Goal: Task Accomplishment & Management: Manage account settings

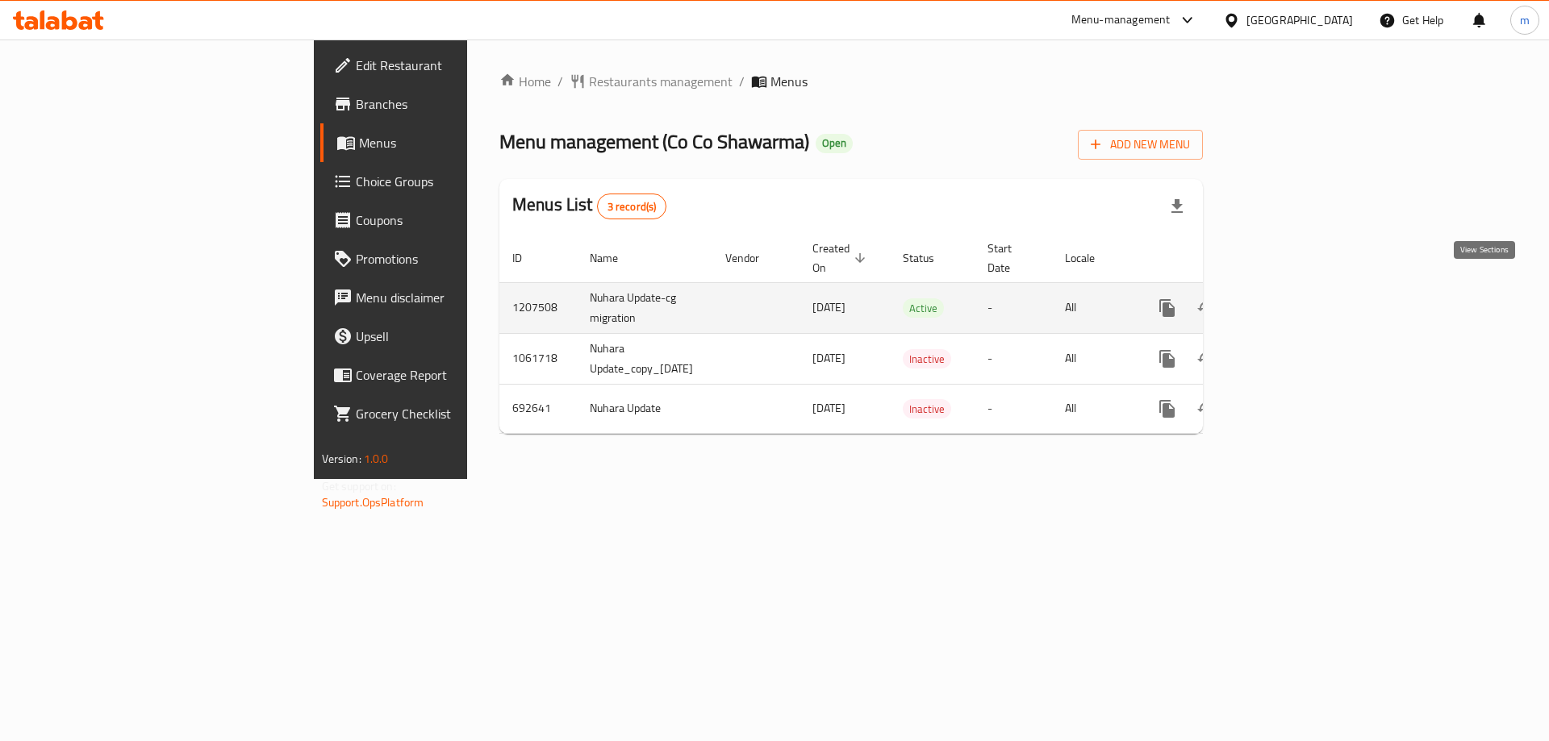
click at [1293, 299] on icon "enhanced table" at bounding box center [1283, 308] width 19 height 19
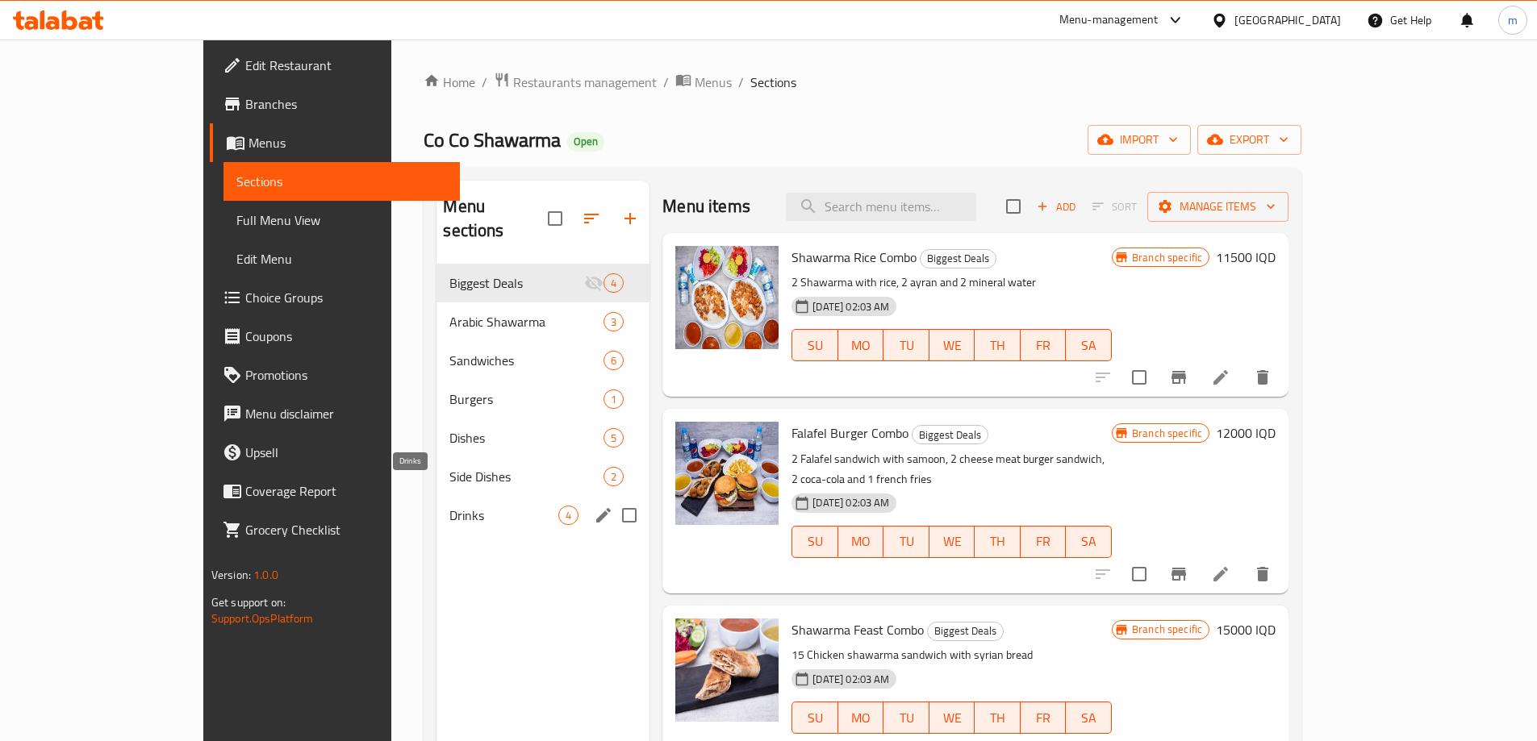
click at [449, 506] on span "Drinks" at bounding box center [503, 515] width 109 height 19
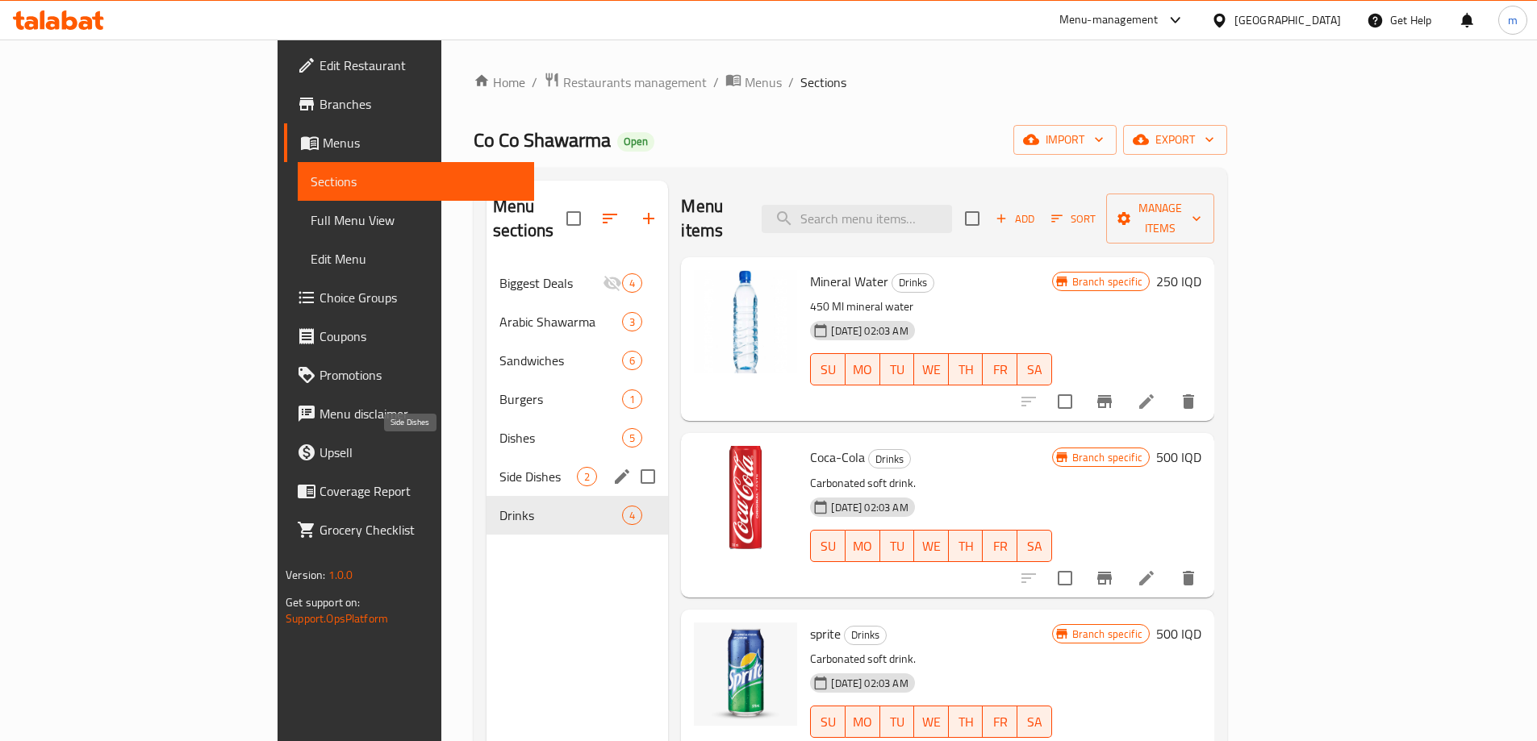
click at [499, 467] on span "Side Dishes" at bounding box center [537, 476] width 77 height 19
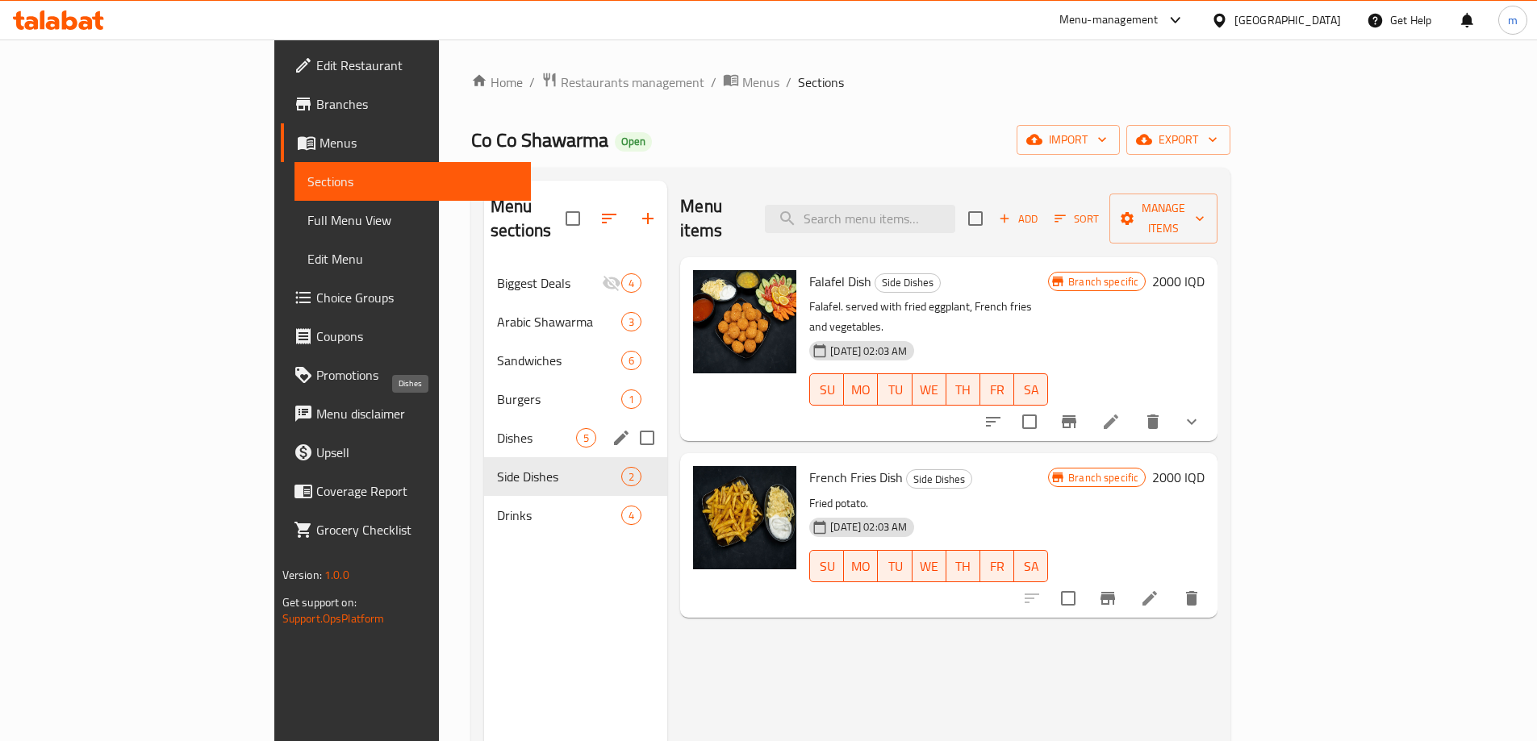
click at [497, 428] on span "Dishes" at bounding box center [536, 437] width 79 height 19
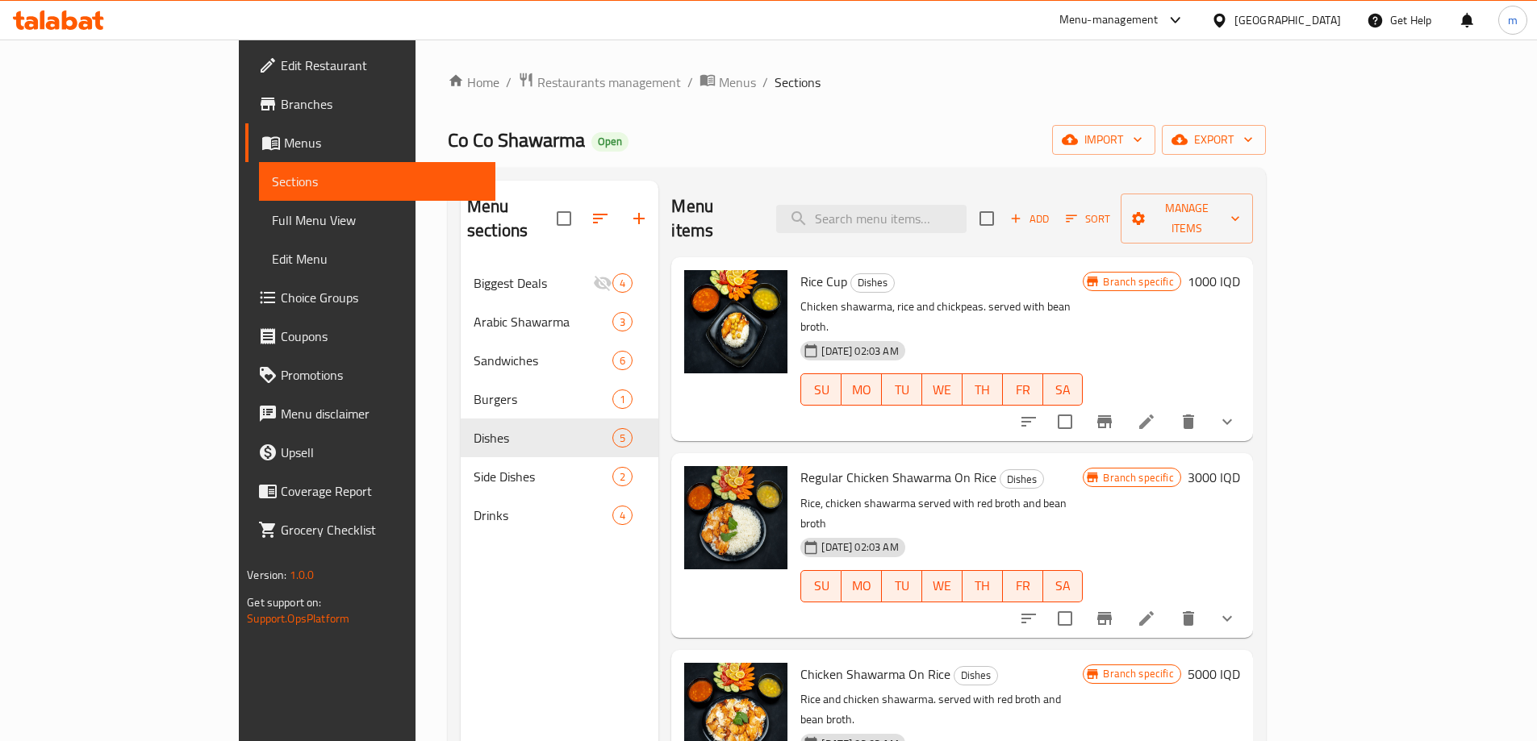
click at [1246, 403] on button "show more" at bounding box center [1227, 422] width 39 height 39
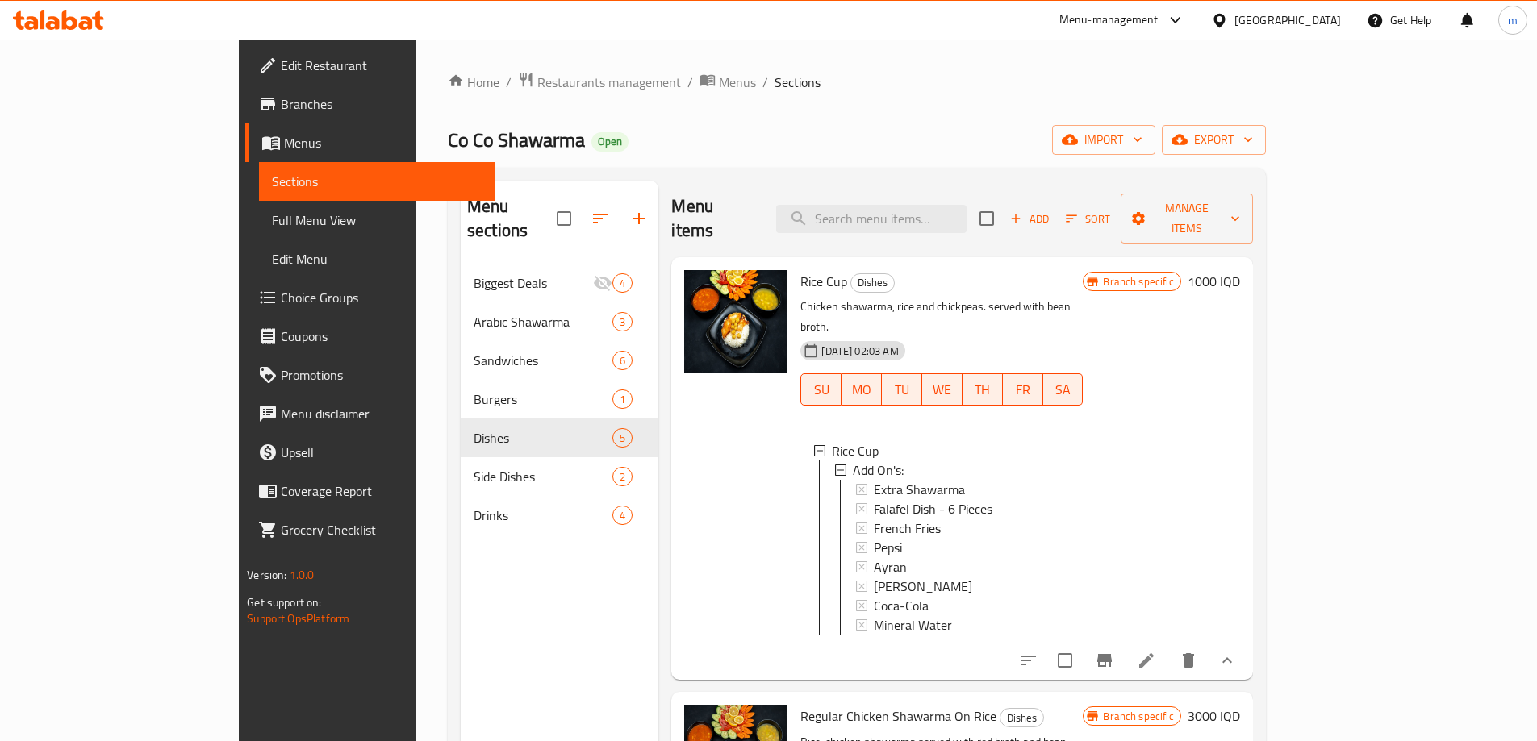
scroll to position [2, 0]
click at [281, 294] on span "Choice Groups" at bounding box center [382, 297] width 202 height 19
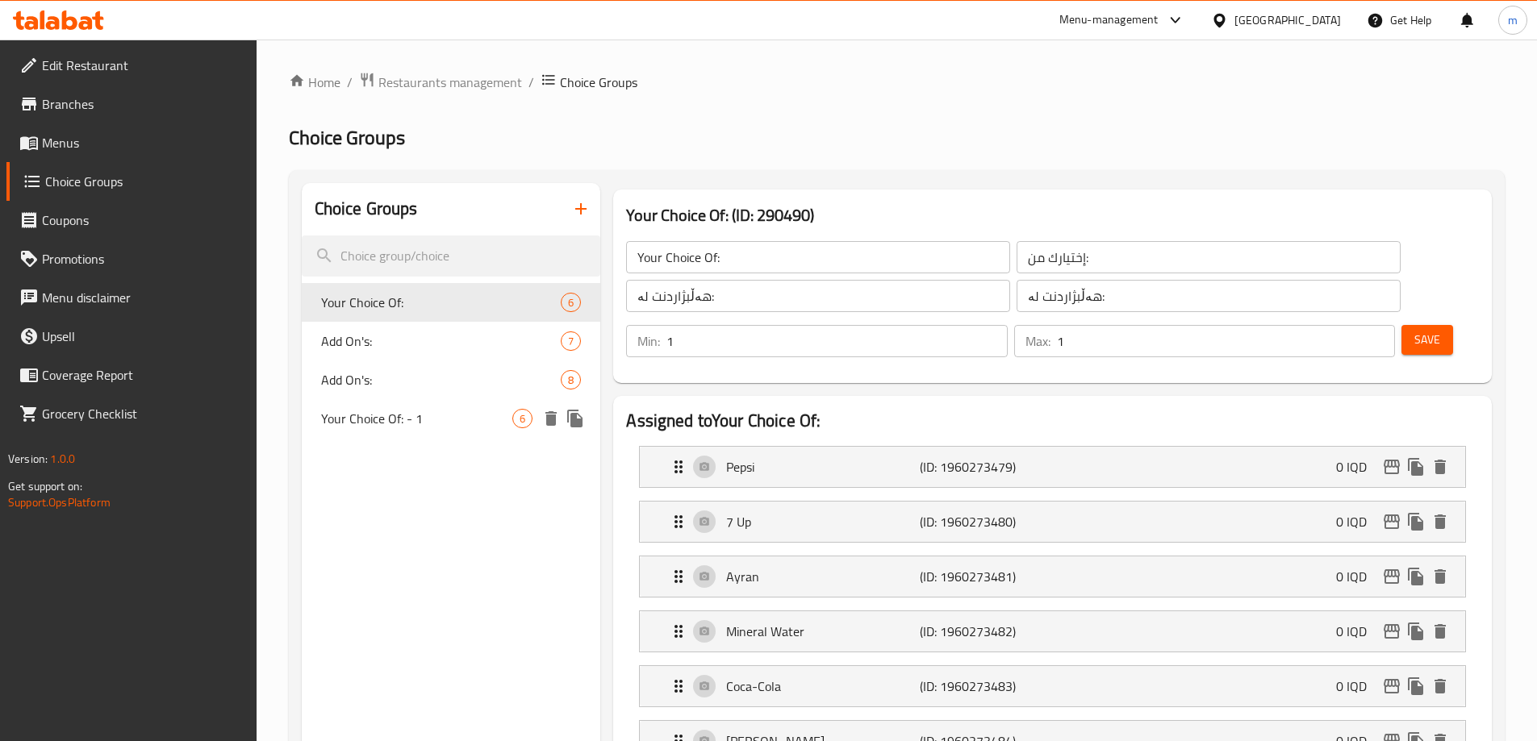
click at [411, 421] on span "Your Choice Of: - 1" at bounding box center [417, 418] width 192 height 19
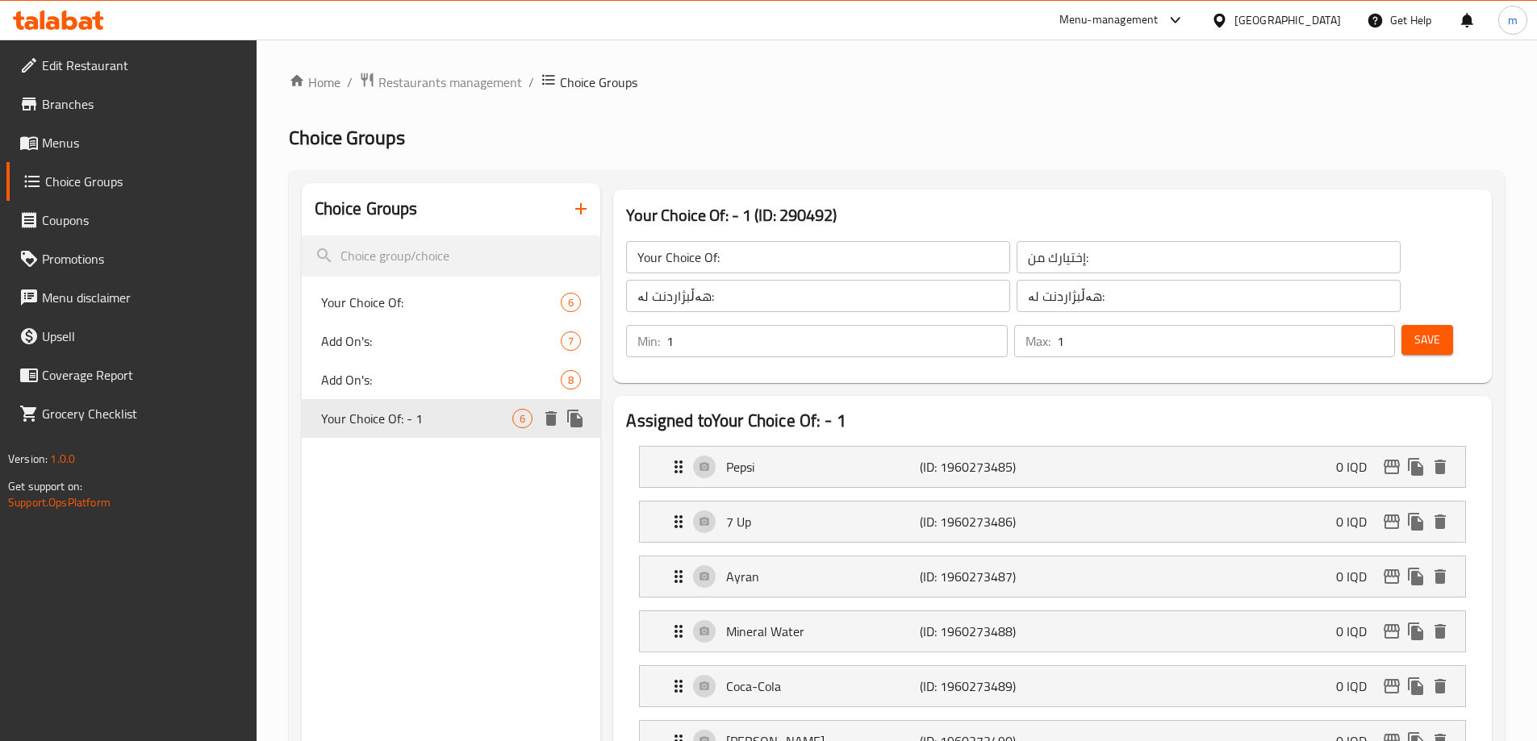
type input "Your Choice Of: - 1"
type input "إختيارك من: - 1"
type input "هەڵبژاردنت لە: - 1"
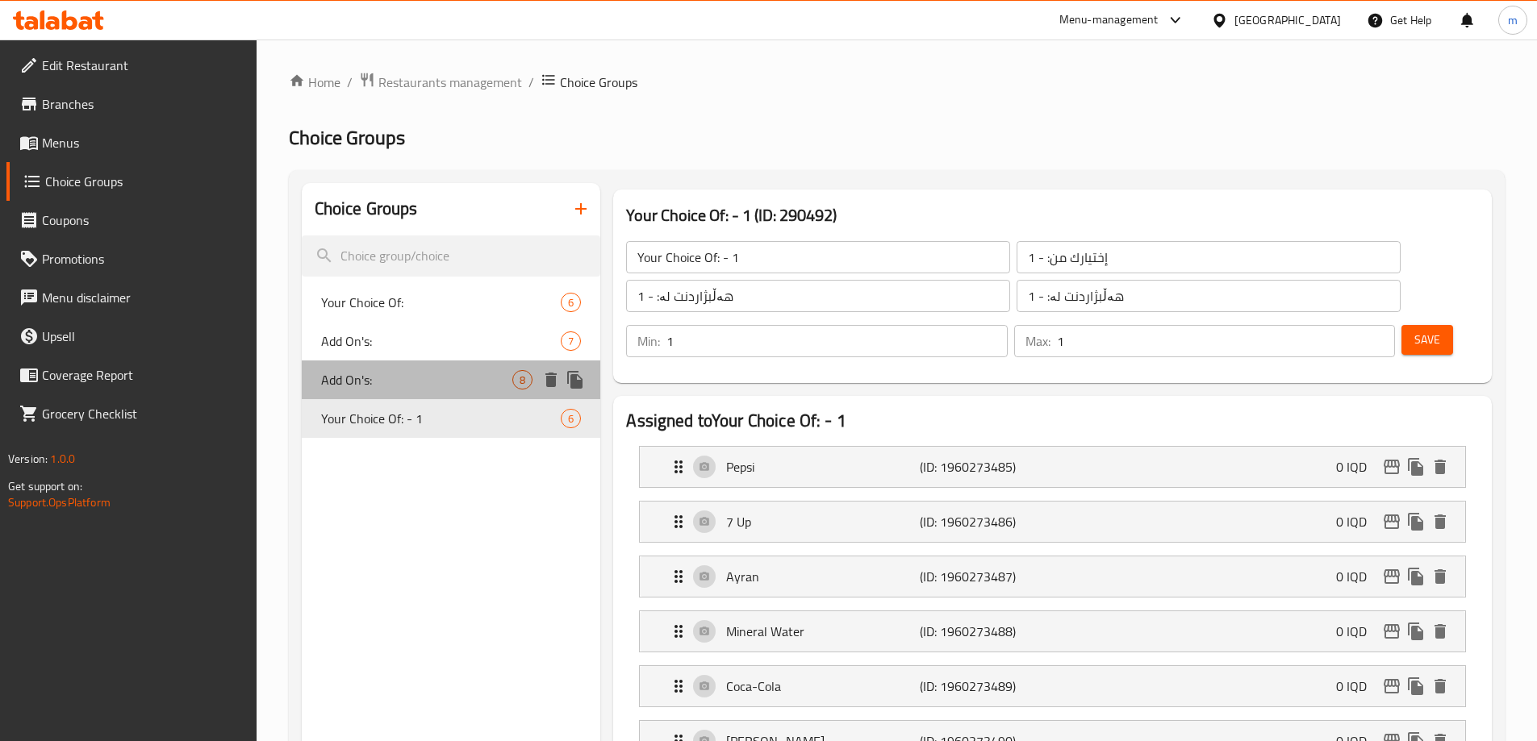
click at [400, 372] on span "Add On's:" at bounding box center [417, 379] width 192 height 19
type input "Add On's:"
type input "الإضافات:"
type input "زیادە:"
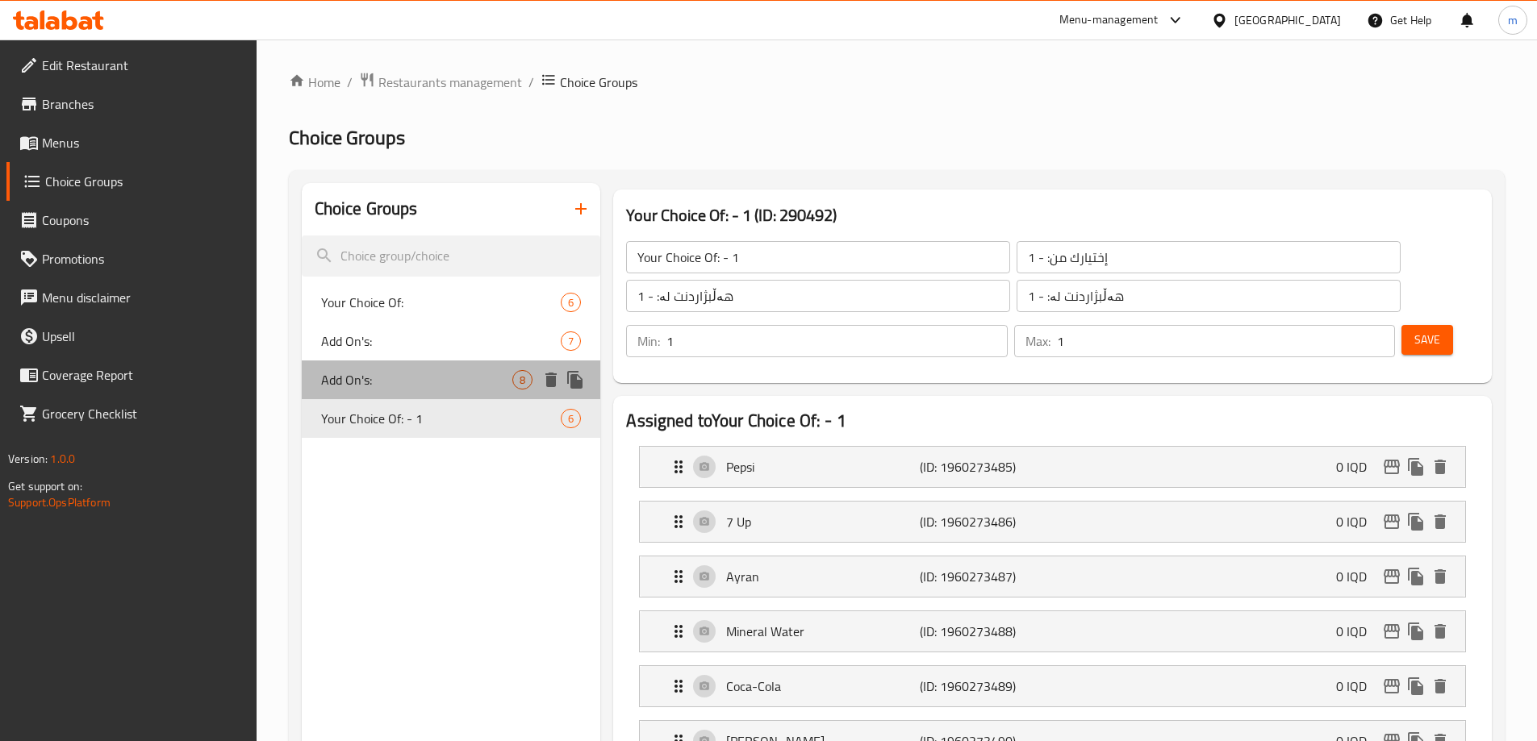
type input "0"
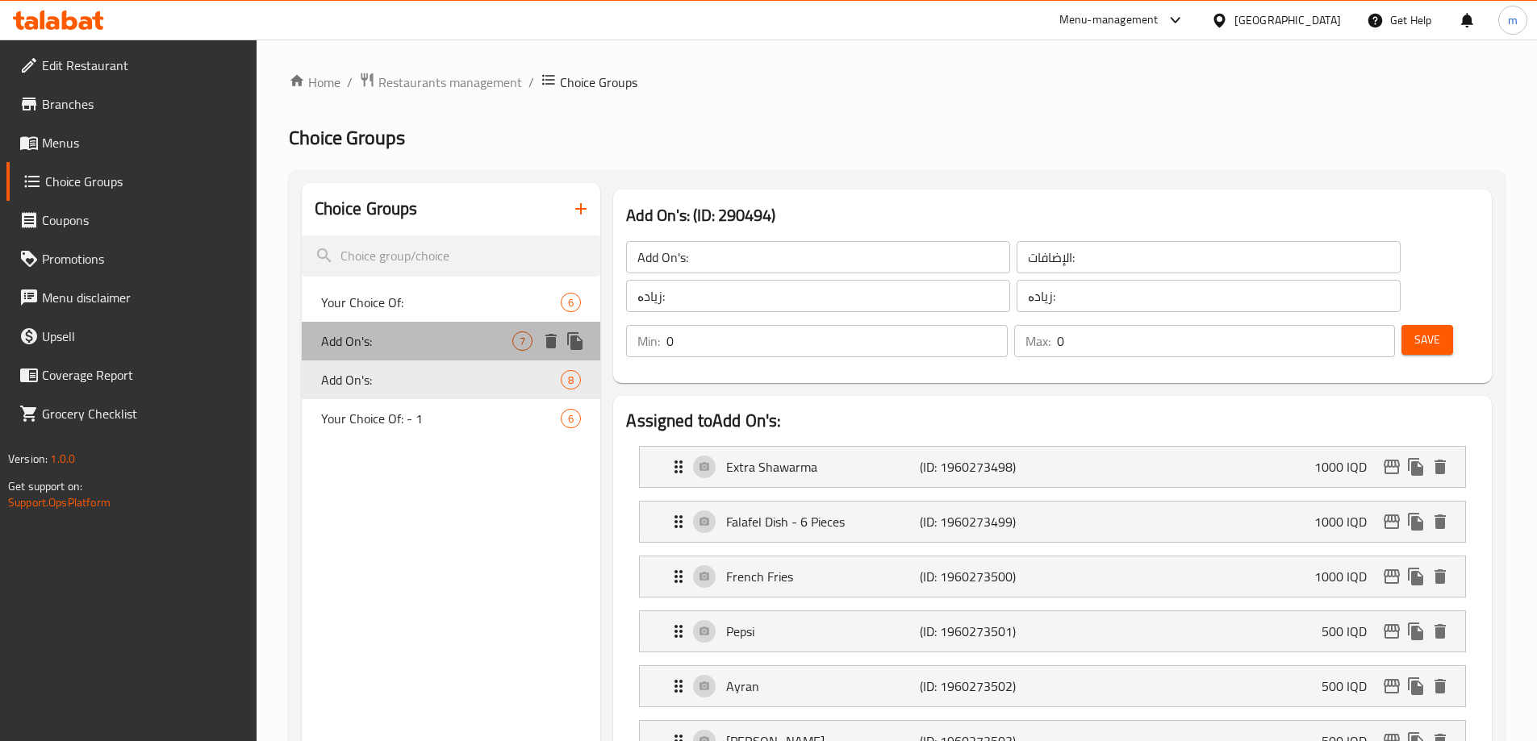
click at [399, 330] on div "Add On's: 7" at bounding box center [451, 341] width 299 height 39
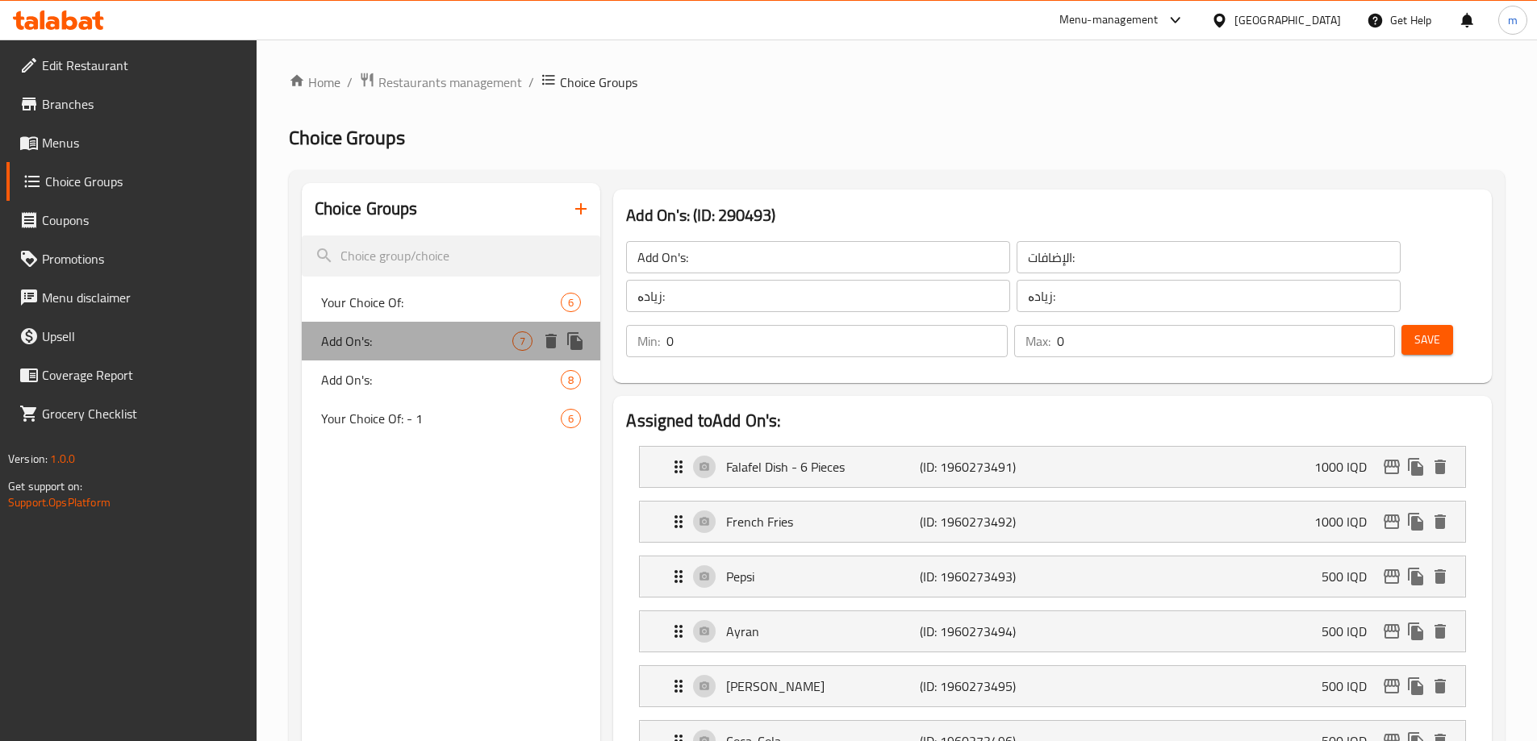
click at [398, 357] on div "Add On's: 7" at bounding box center [451, 341] width 299 height 39
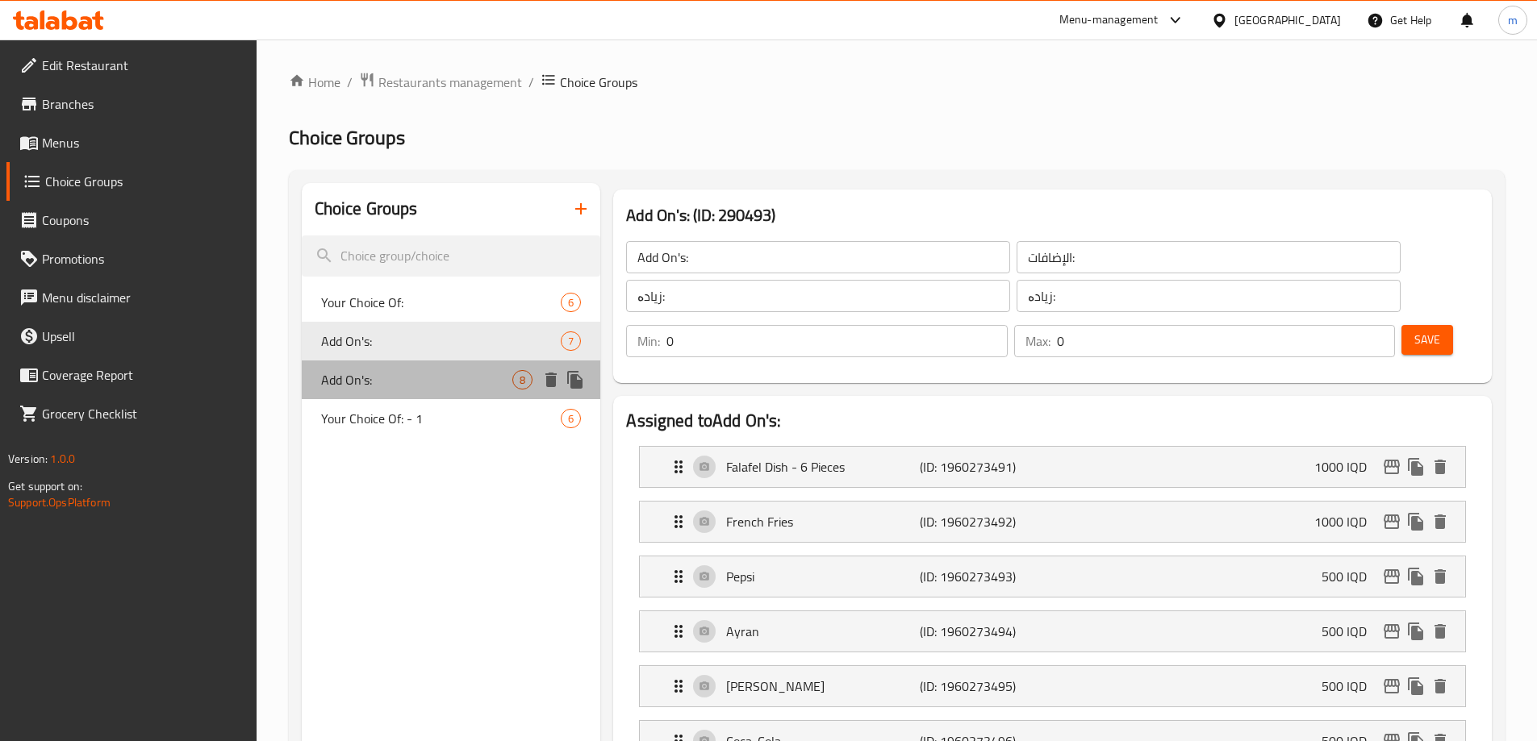
click at [400, 369] on div "Add On's: 8" at bounding box center [451, 380] width 299 height 39
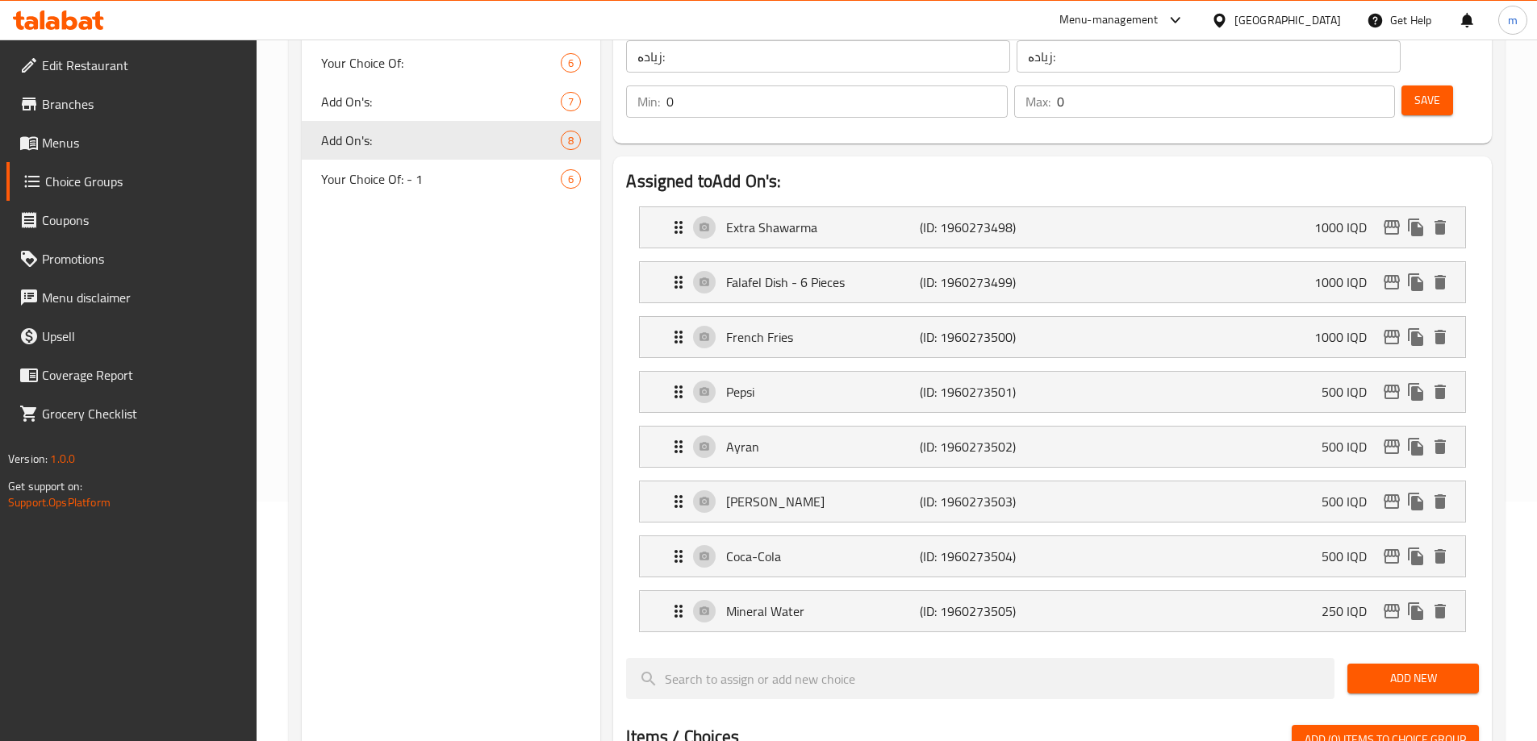
scroll to position [188, 0]
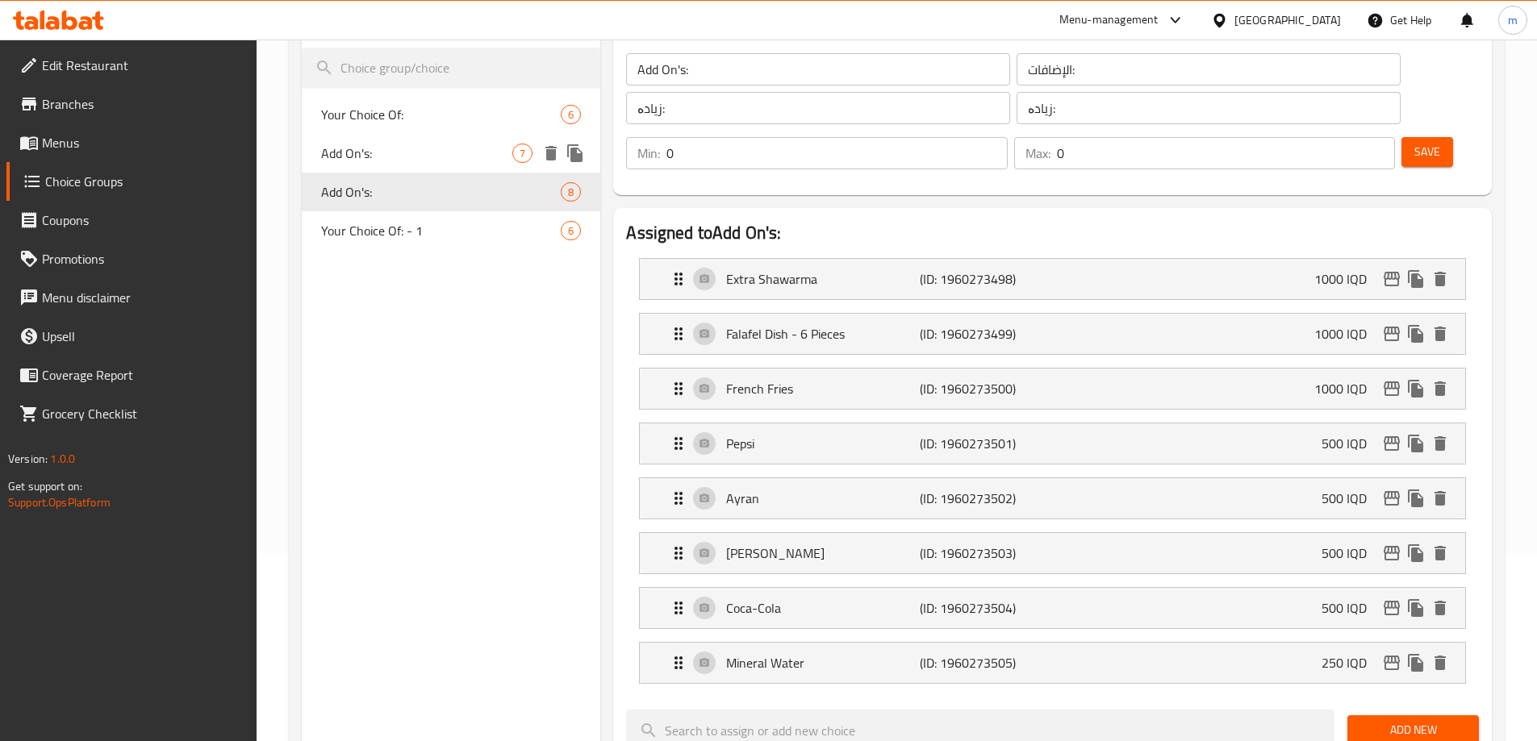
click at [378, 165] on div "Add On's: 7" at bounding box center [451, 153] width 299 height 39
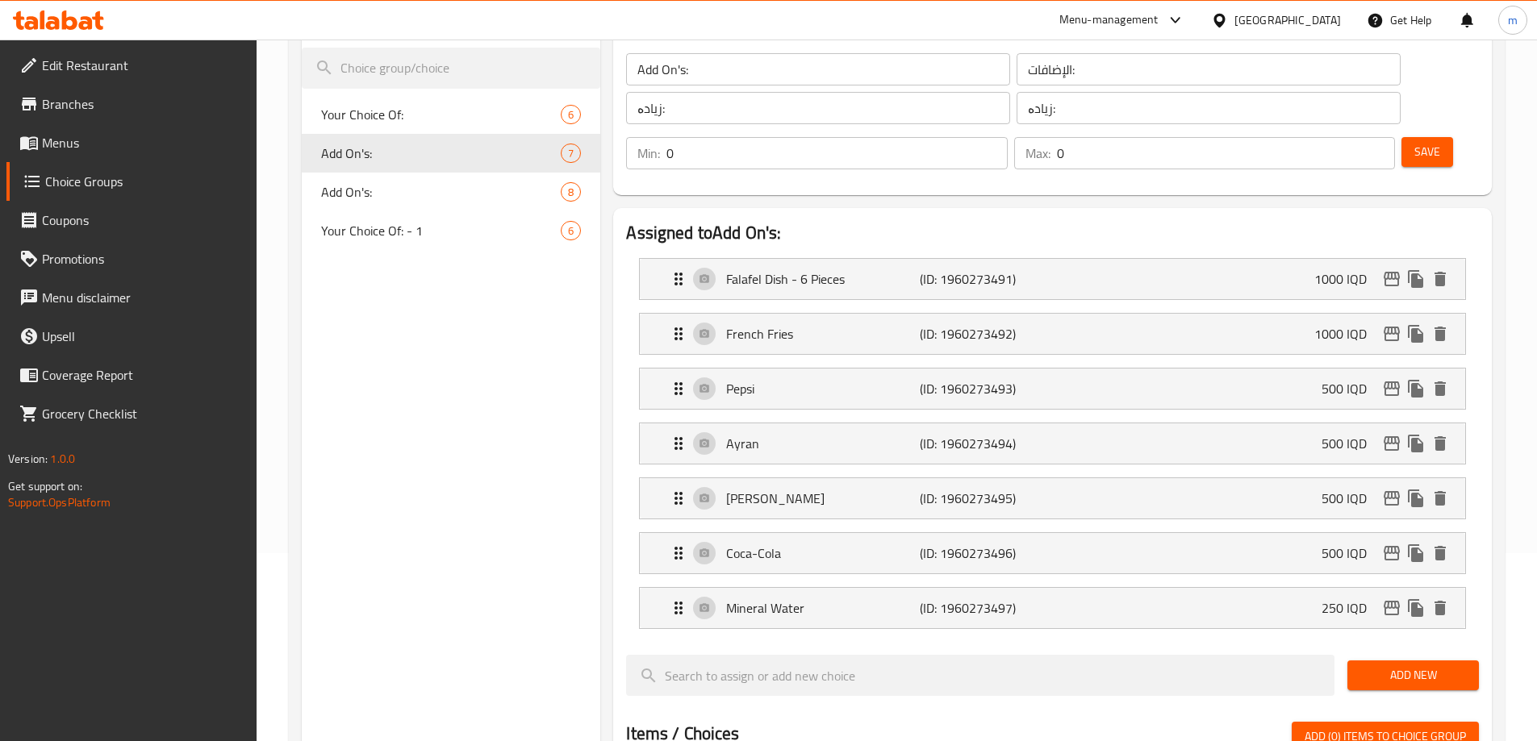
click at [36, 134] on icon at bounding box center [28, 142] width 19 height 19
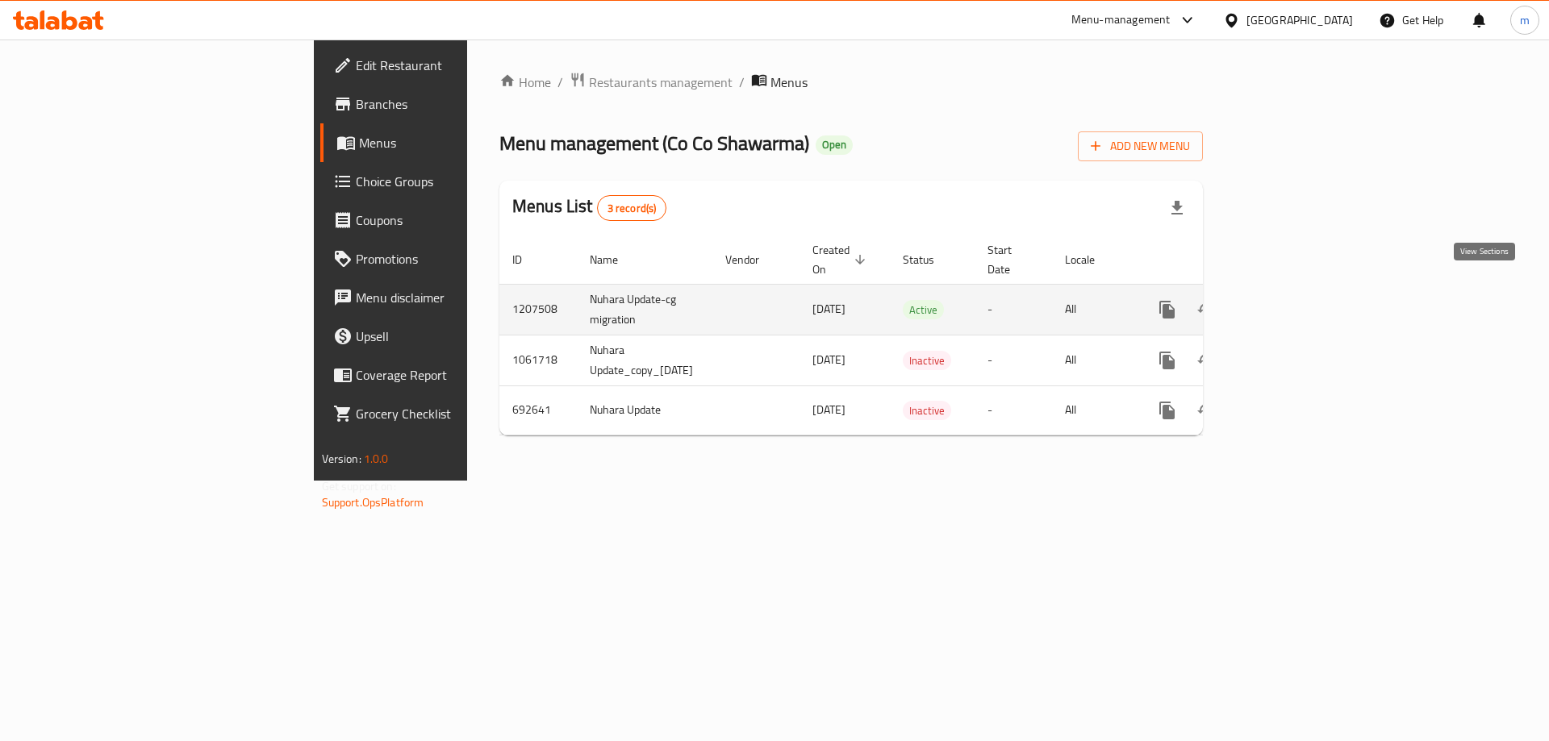
click at [1303, 290] on link "enhanced table" at bounding box center [1283, 309] width 39 height 39
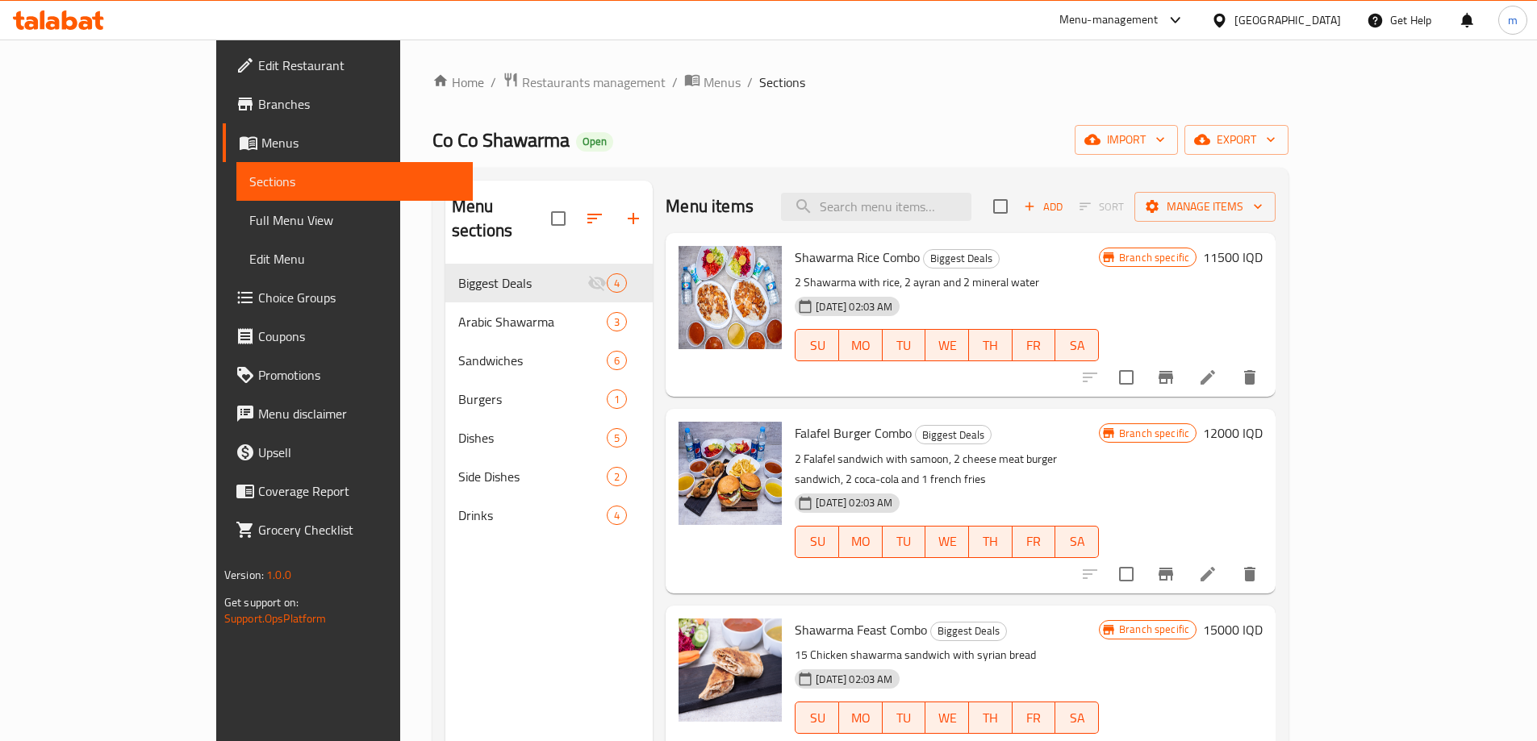
click at [258, 300] on span "Choice Groups" at bounding box center [359, 297] width 202 height 19
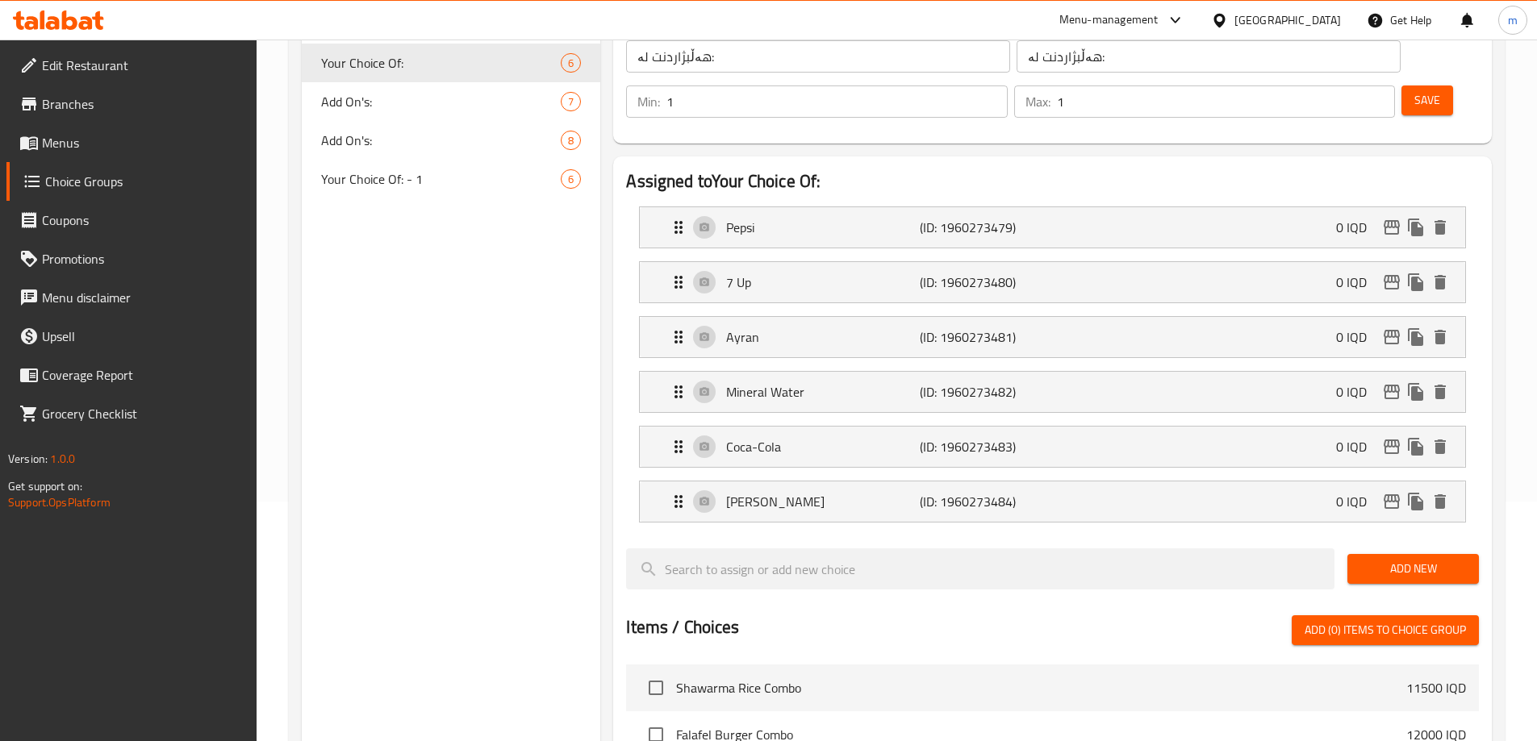
scroll to position [188, 0]
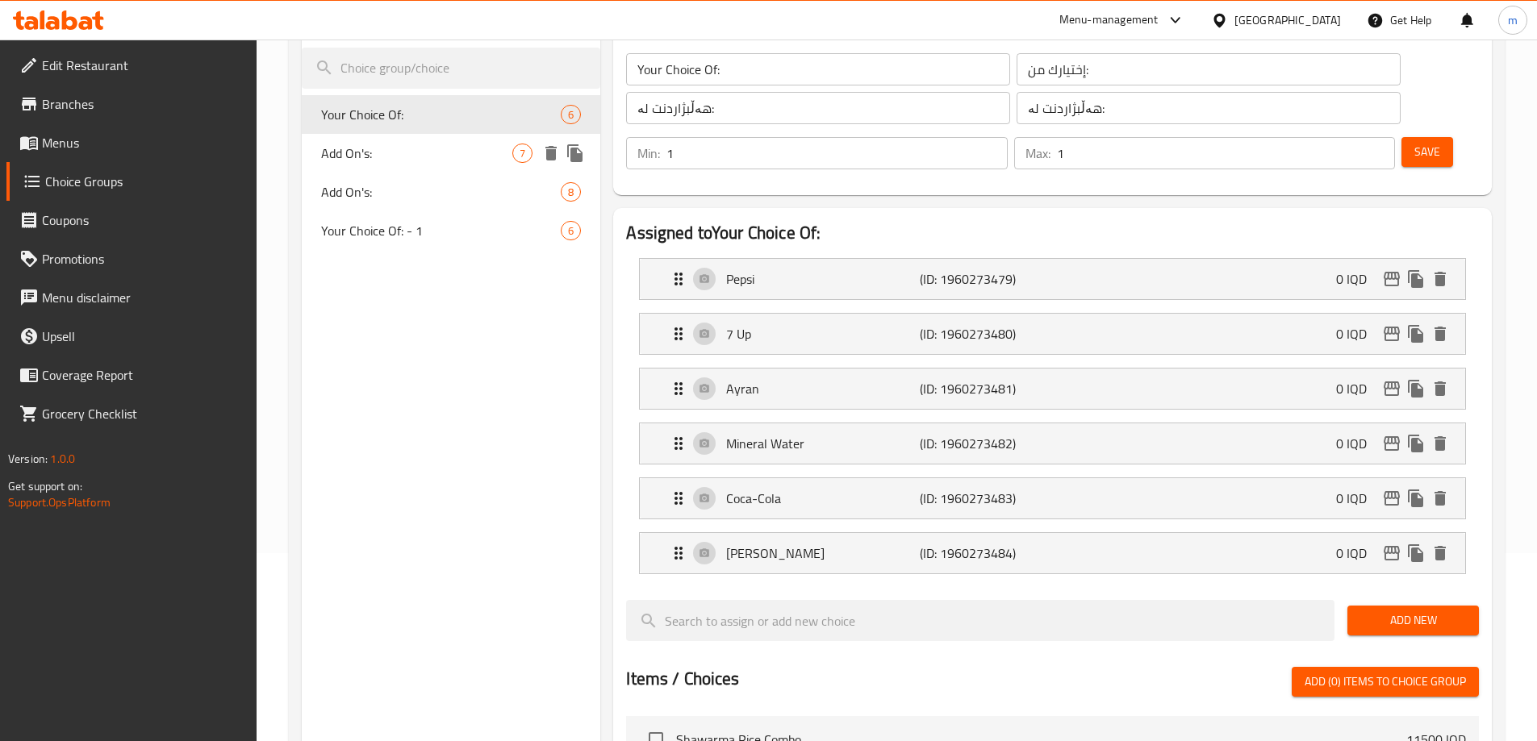
click at [399, 157] on span "Add On's:" at bounding box center [417, 153] width 192 height 19
type input "Add On's:"
type input "الإضافات:"
type input "زیادە:"
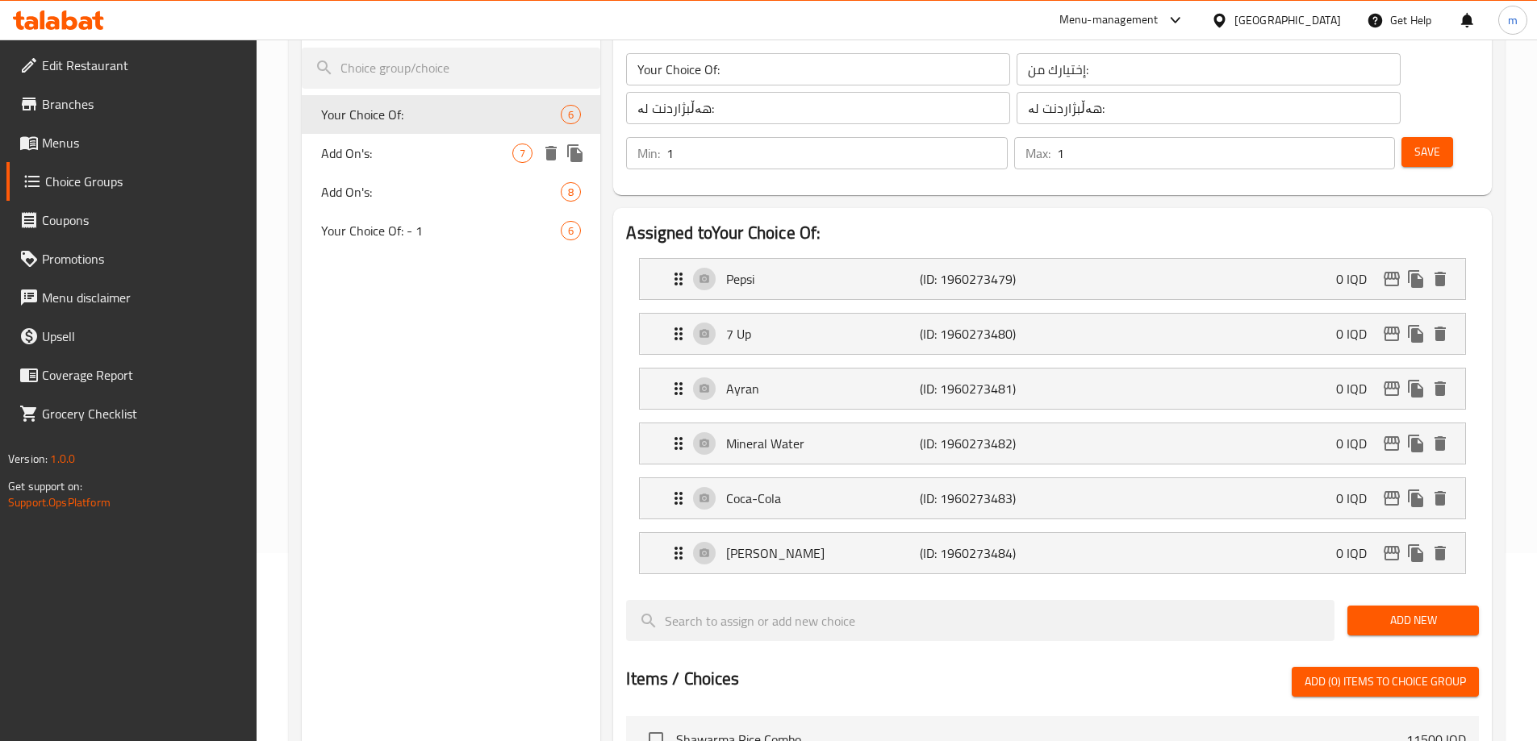
type input "0"
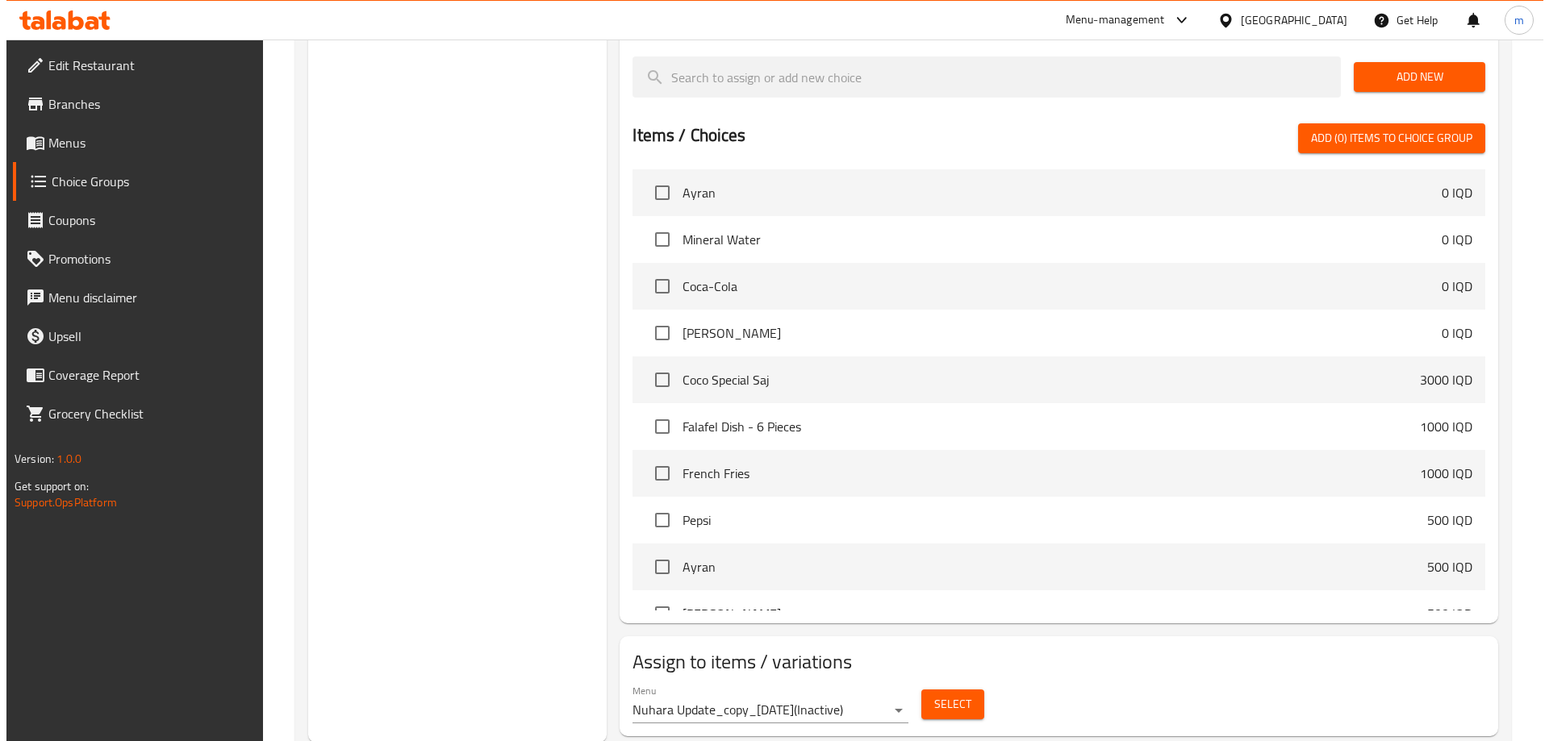
scroll to position [788, 0]
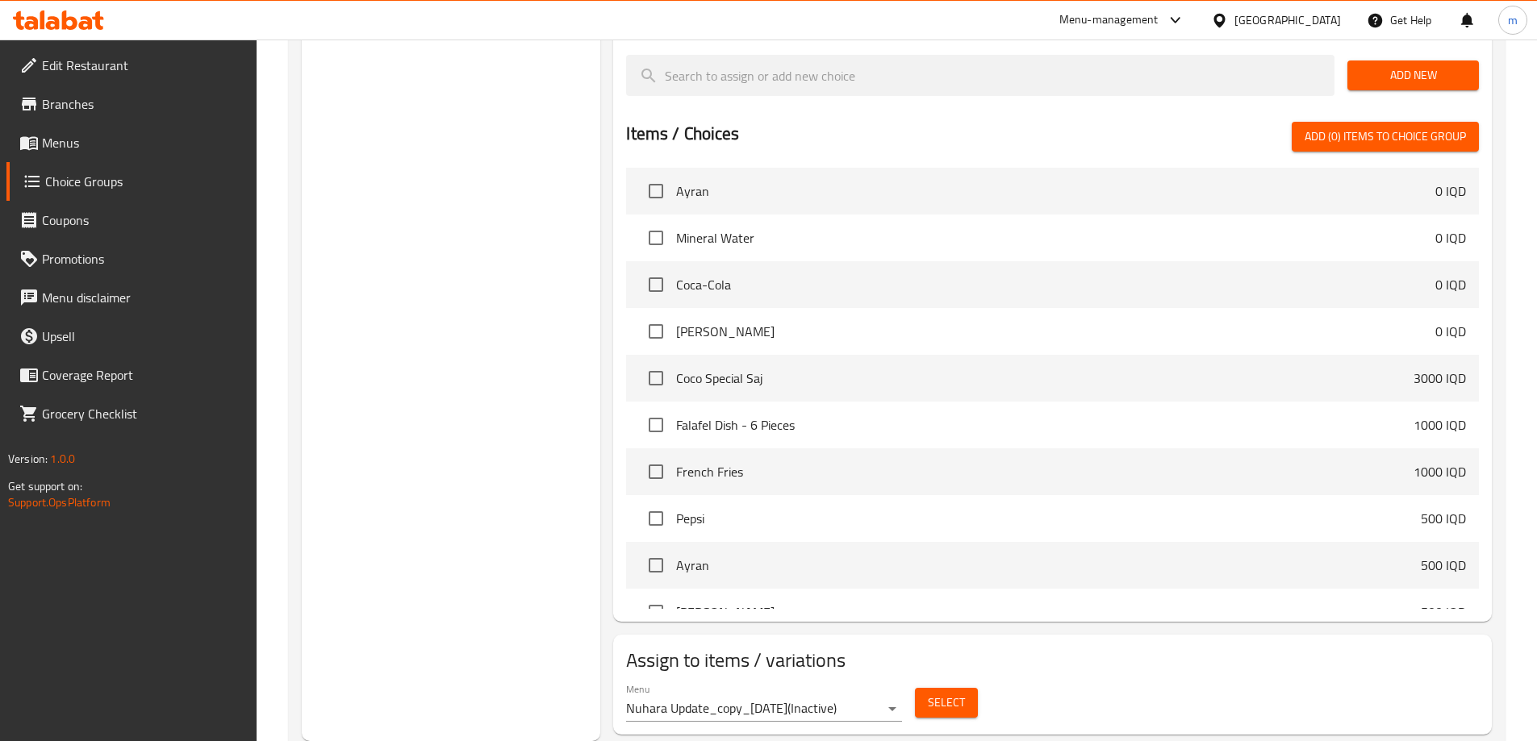
click at [841, 683] on div "Menu Nuhara Update_copy_[DATE] ( Inactive )" at bounding box center [764, 702] width 276 height 39
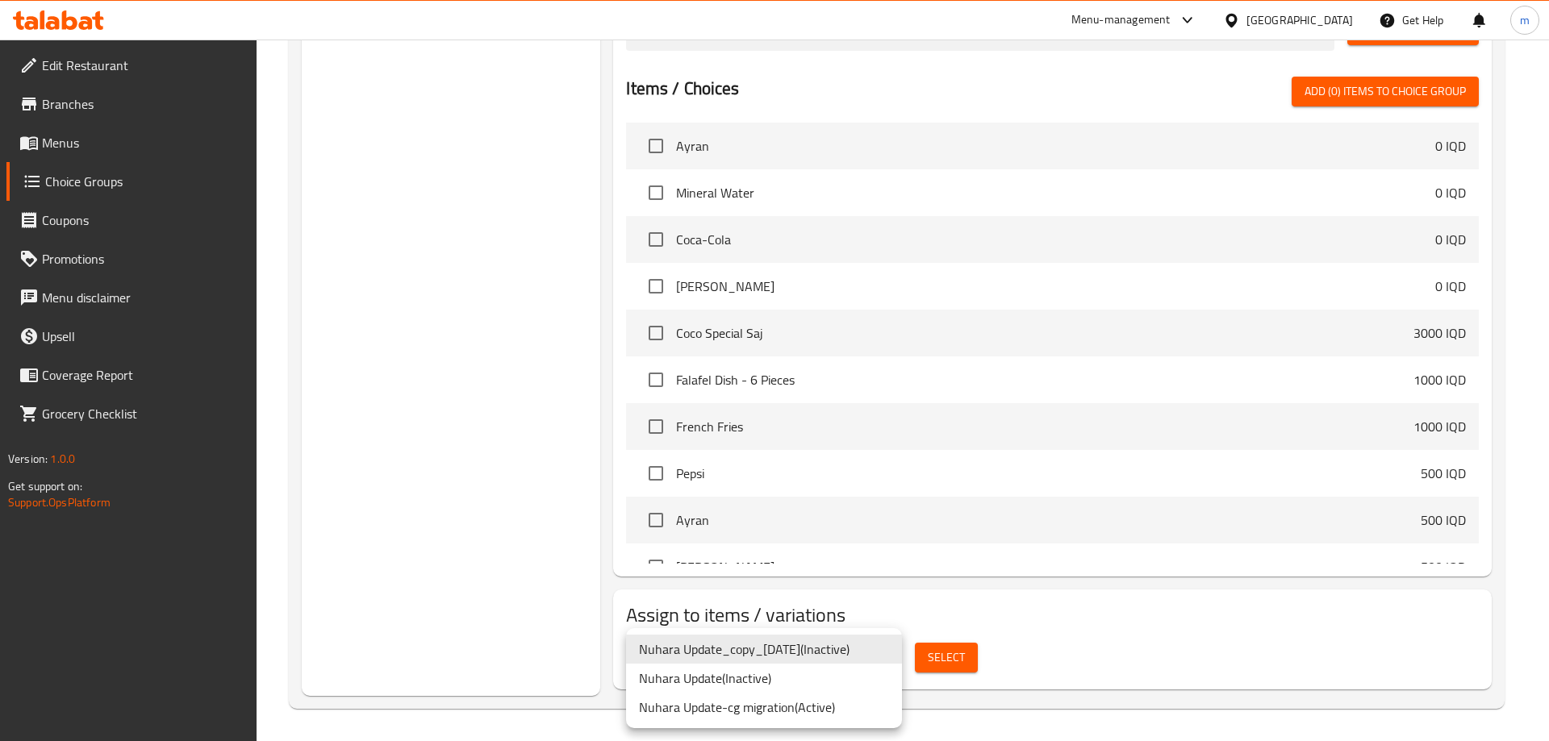
drag, startPoint x: 740, startPoint y: 665, endPoint x: 745, endPoint y: 638, distance: 27.1
click at [745, 638] on ul "Nuhara Update_copy_[DATE] ( Inactive ) Nuhara Update ( Inactive ) Nuhara Update…" at bounding box center [764, 678] width 276 height 100
click at [752, 705] on li "Nuhara Update-cg migration ( Active )" at bounding box center [764, 707] width 276 height 29
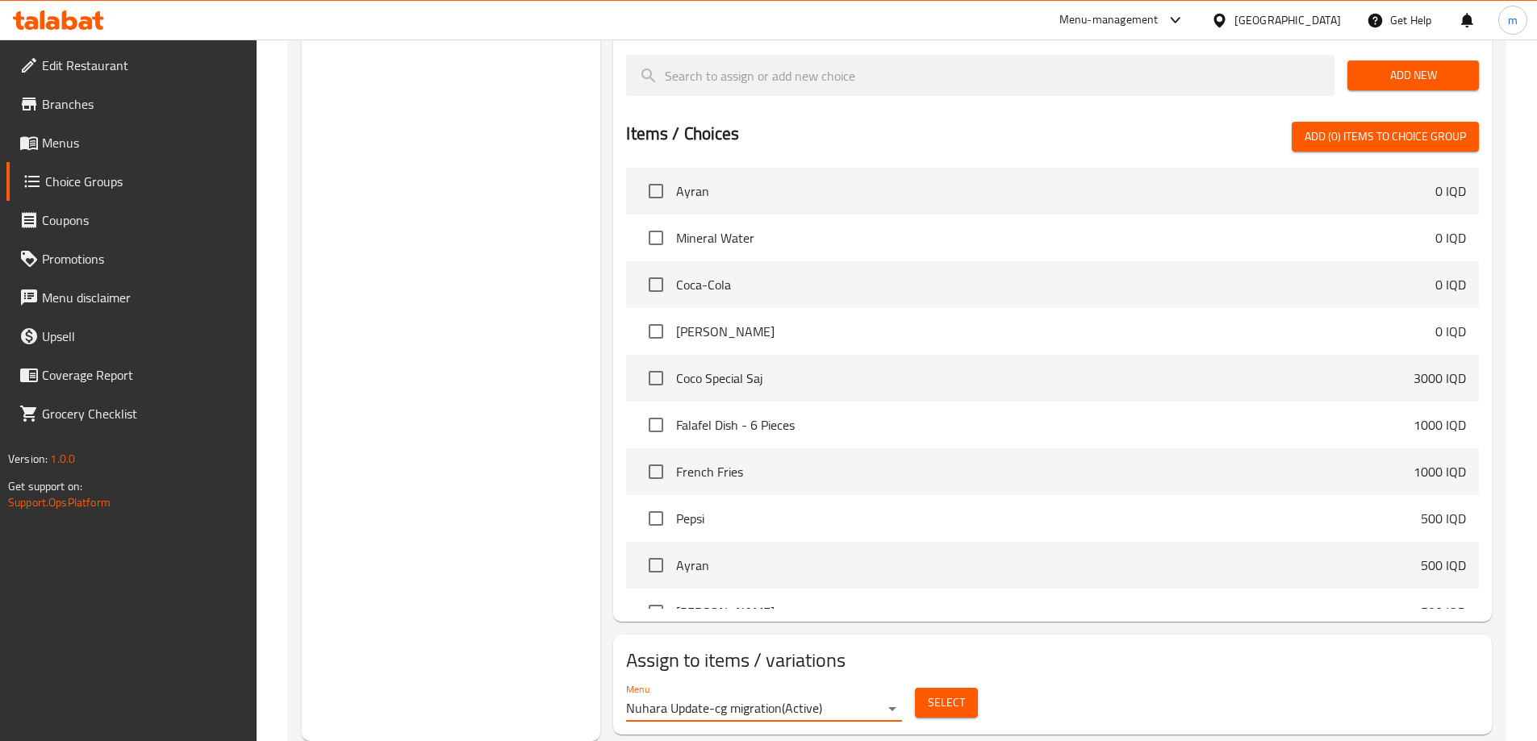
click at [931, 693] on span "Select" at bounding box center [946, 703] width 37 height 20
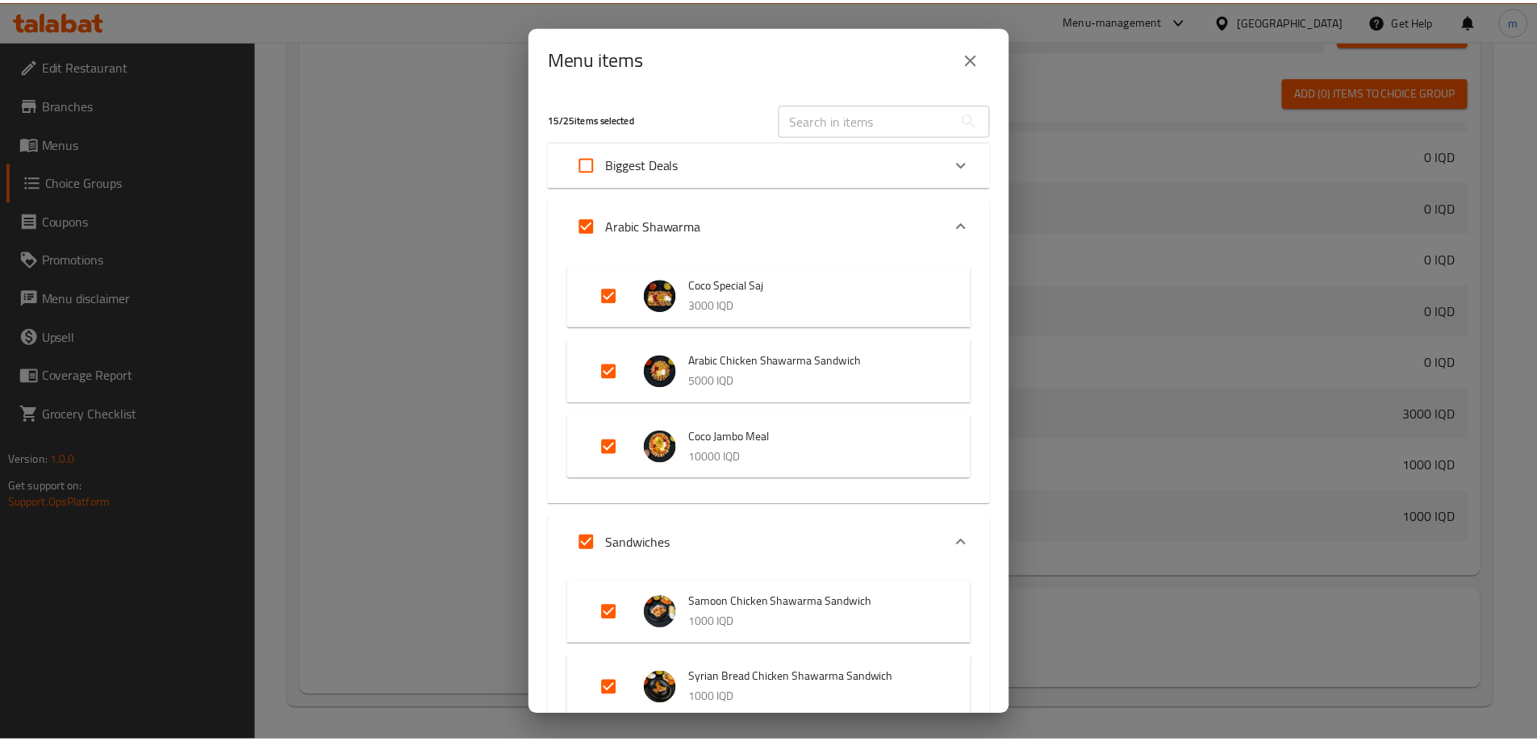
scroll to position [618, 0]
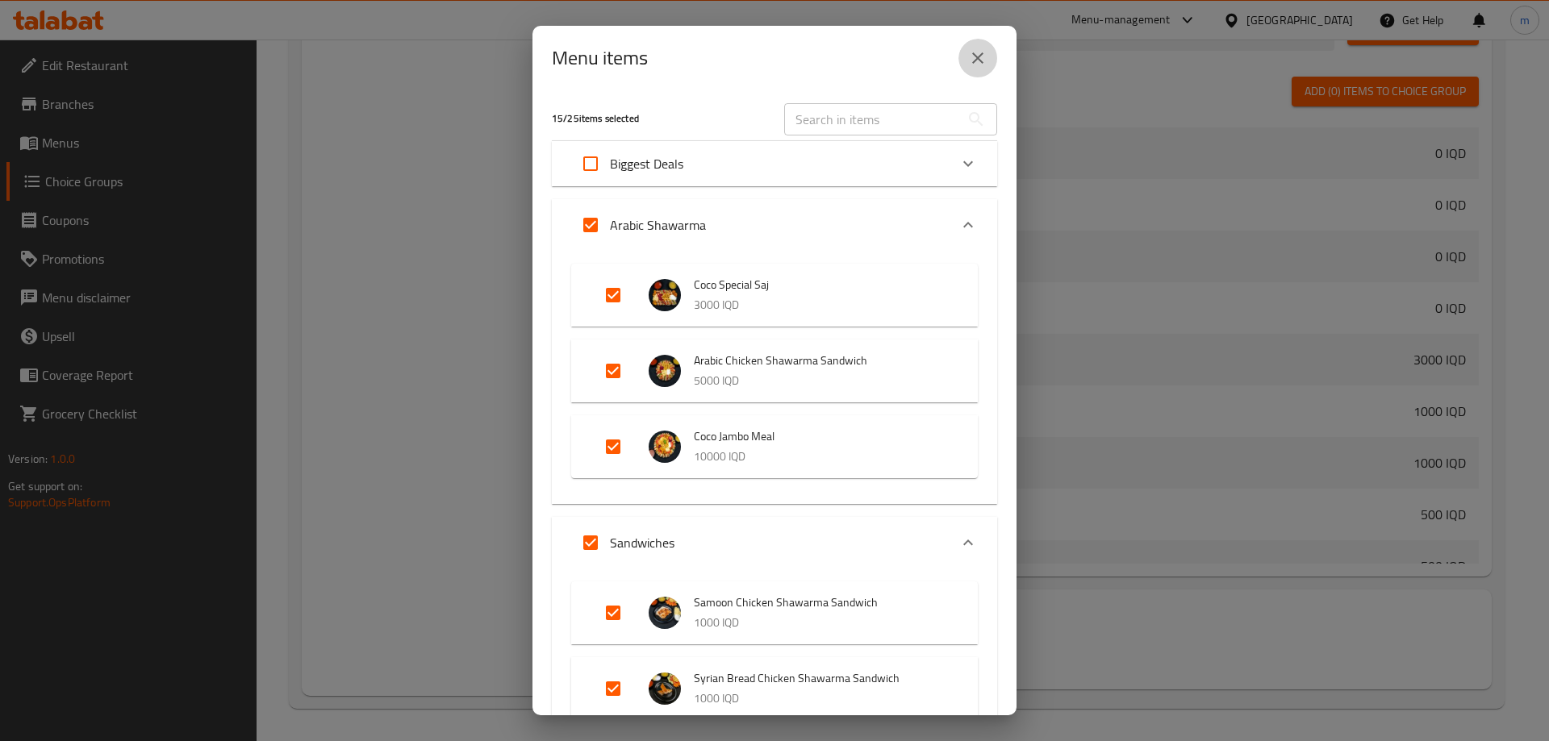
click at [977, 52] on icon "close" at bounding box center [977, 57] width 19 height 19
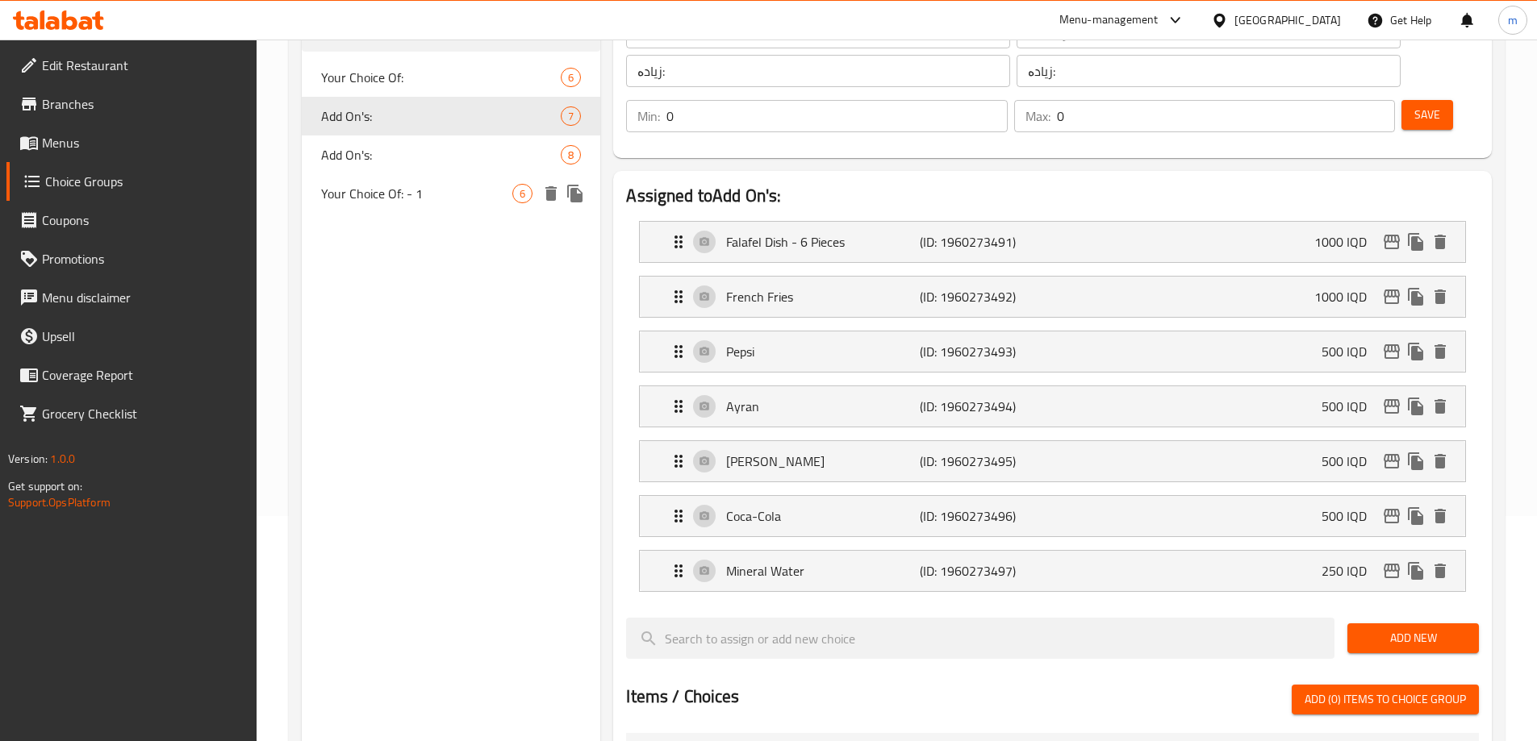
scroll to position [223, 0]
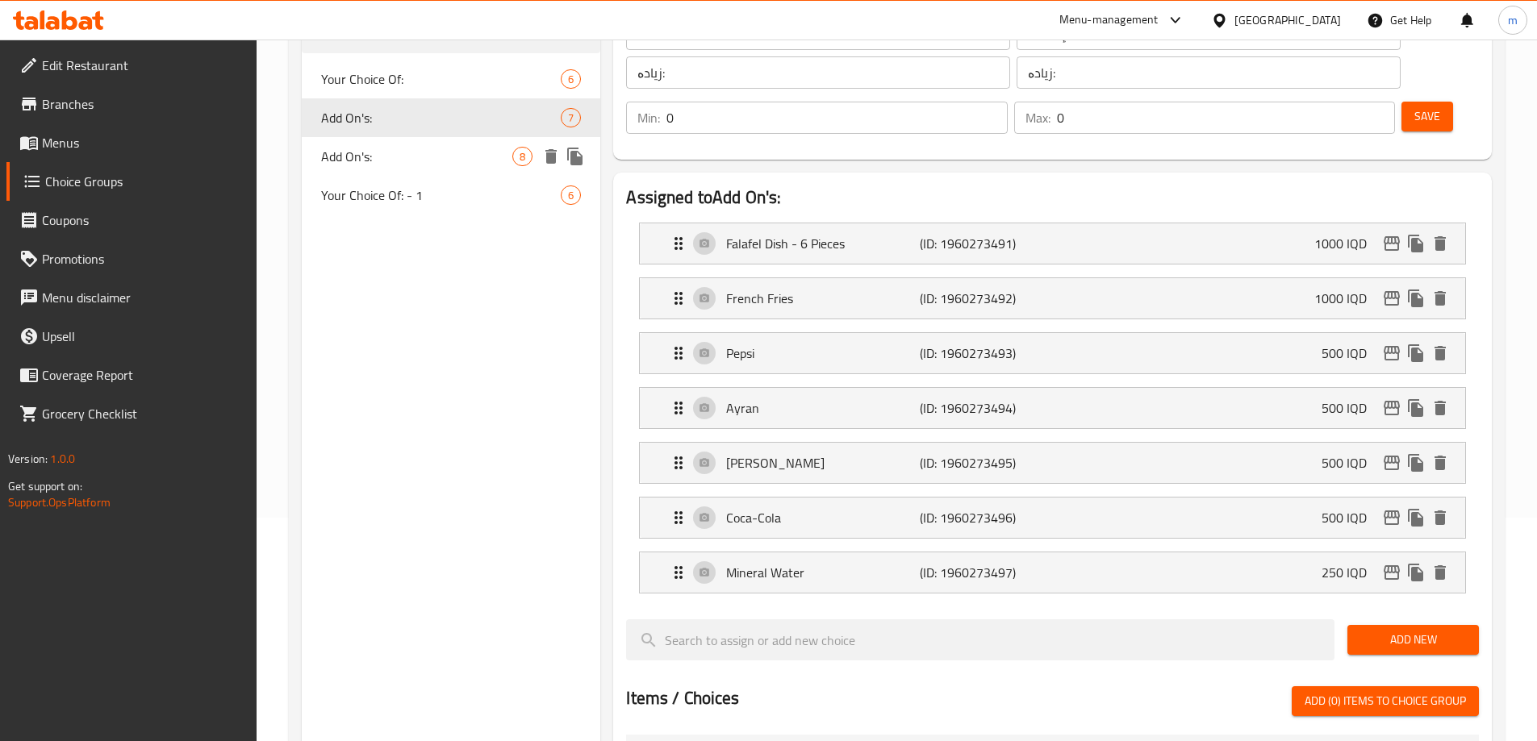
click at [385, 161] on span "Add On's:" at bounding box center [417, 156] width 192 height 19
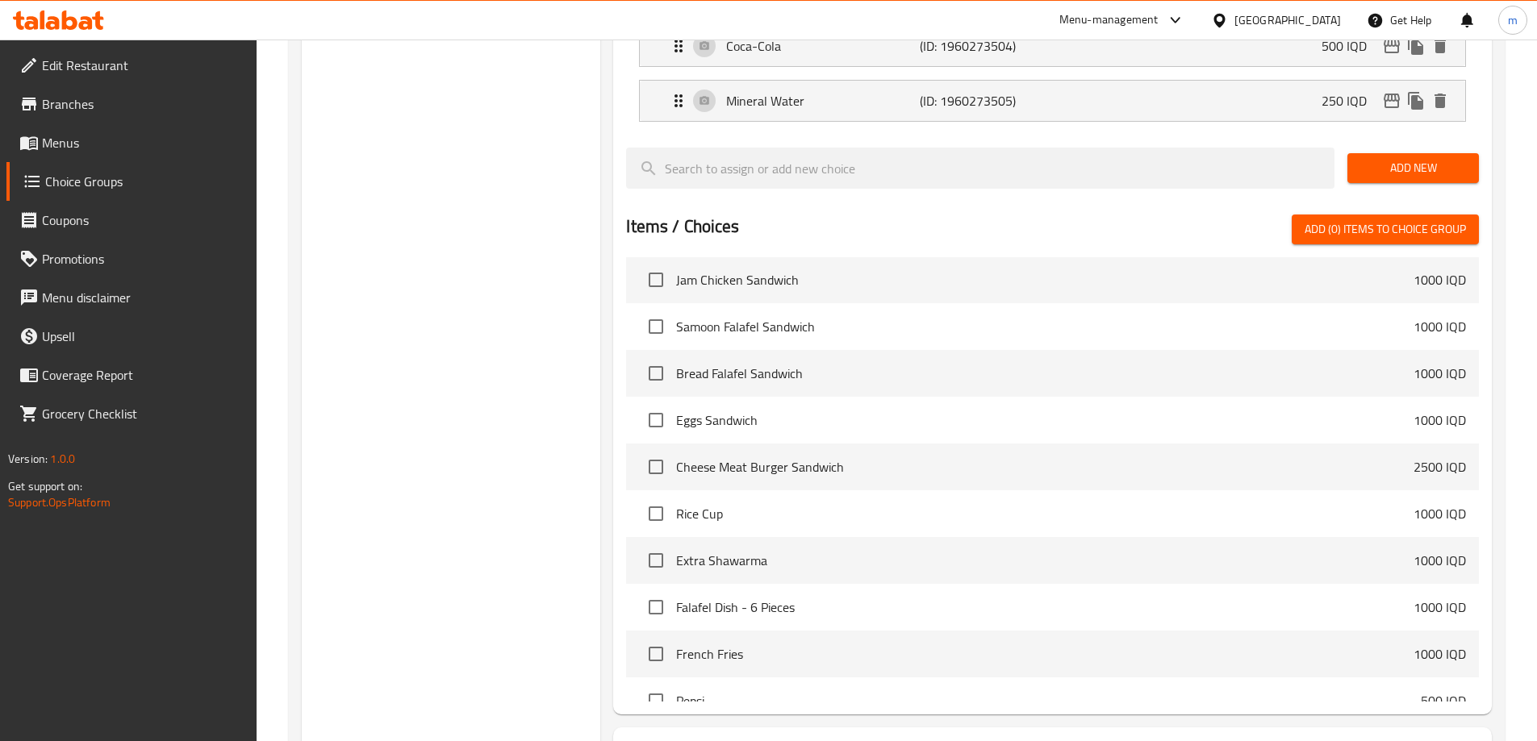
scroll to position [843, 0]
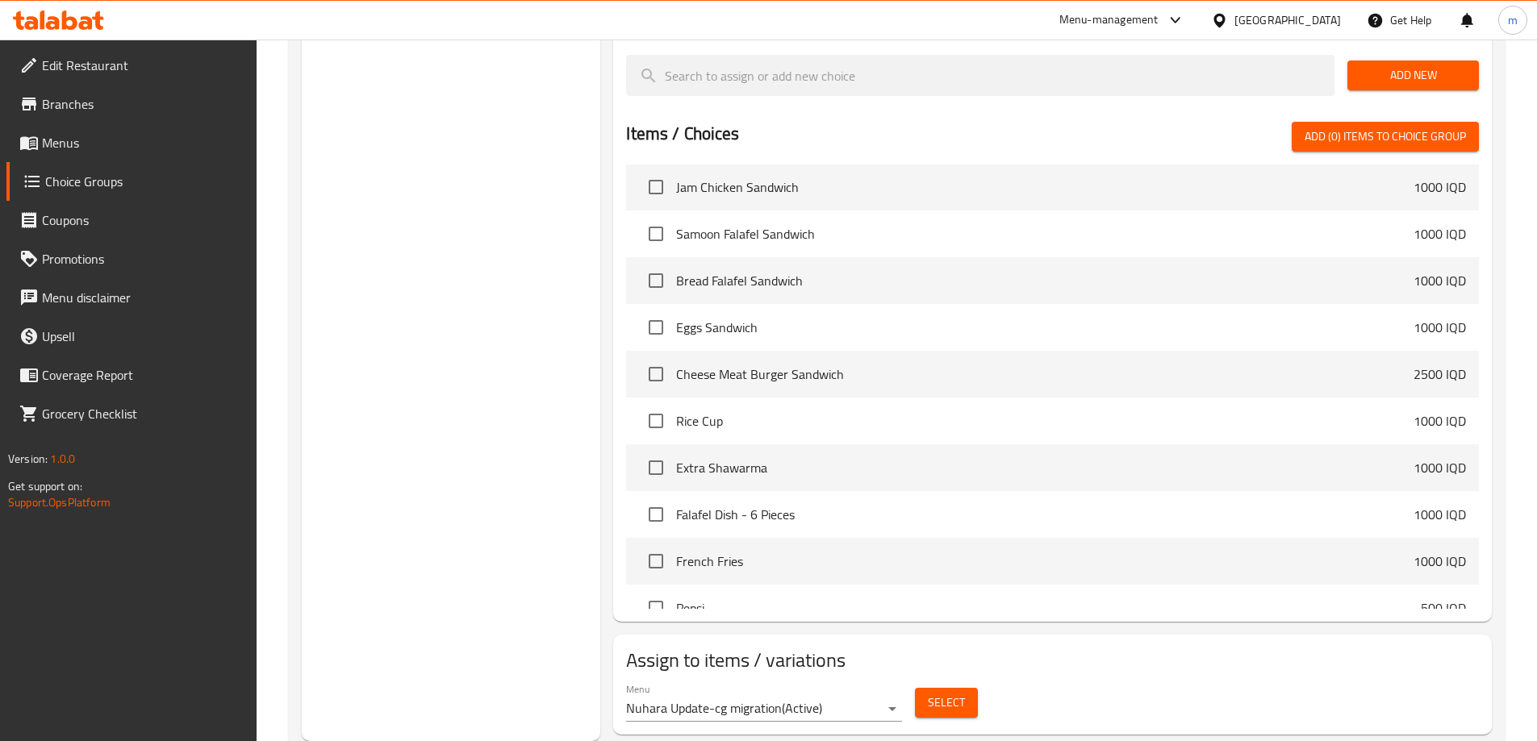
click at [923, 688] on button "Select" at bounding box center [946, 703] width 63 height 30
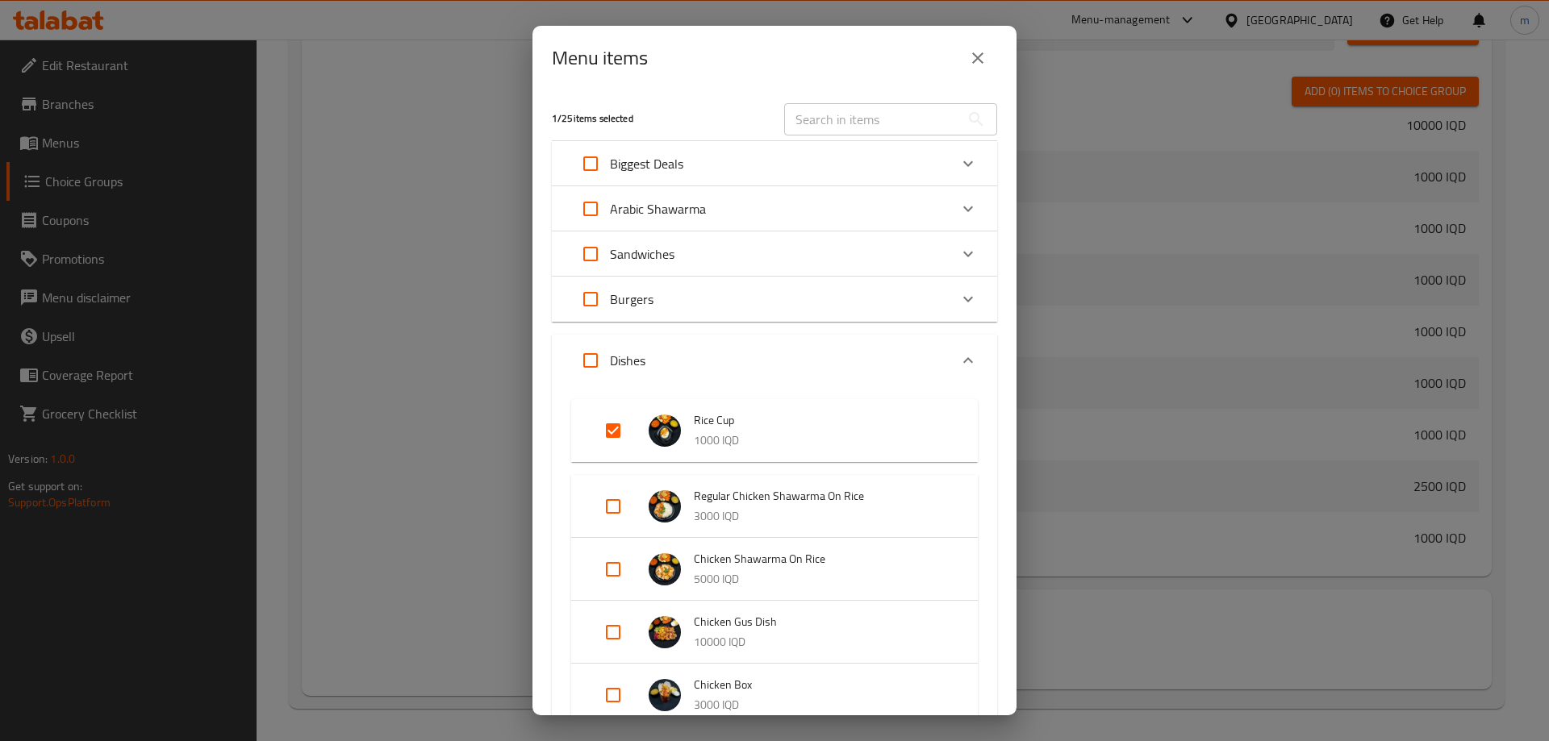
click at [964, 57] on button "close" at bounding box center [977, 58] width 39 height 39
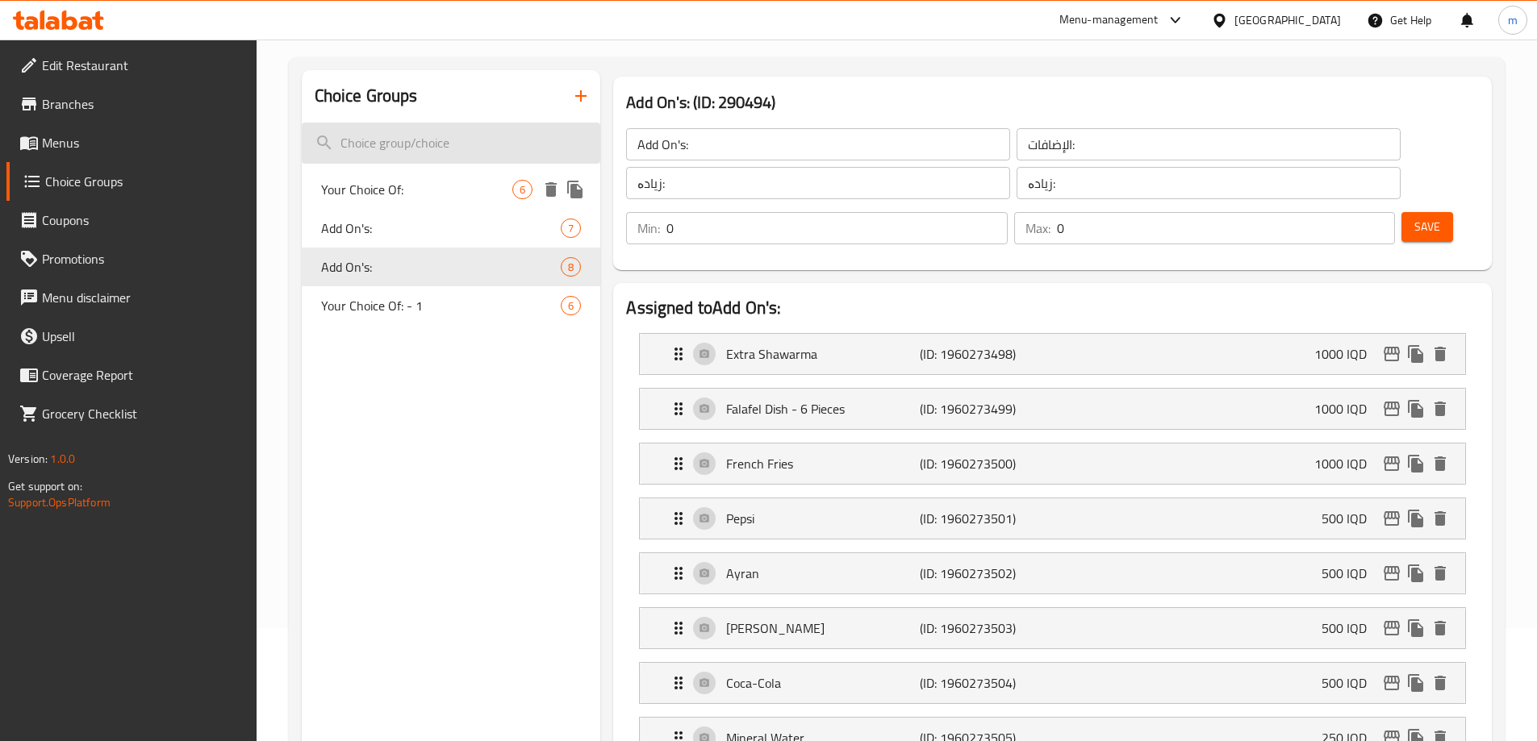
scroll to position [90, 0]
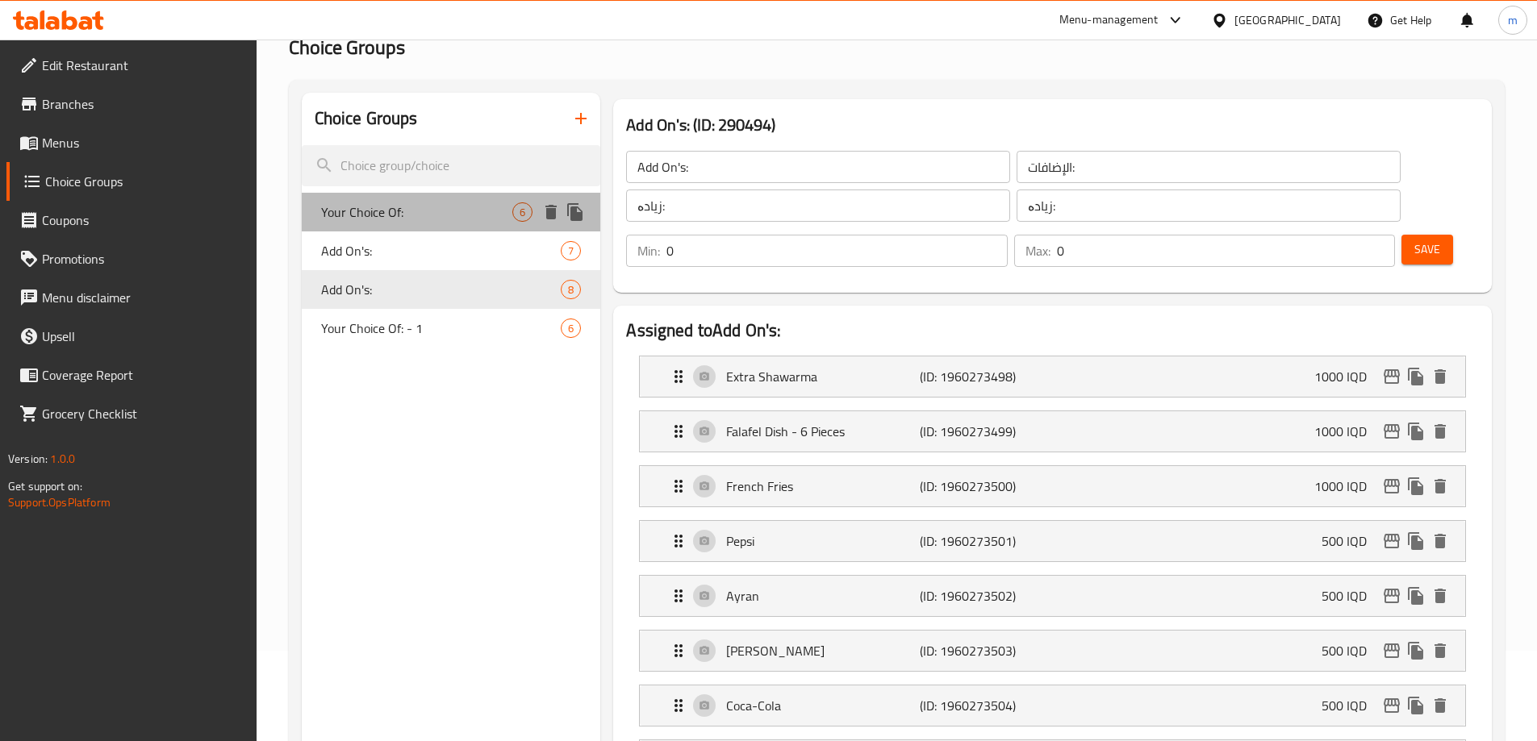
click at [407, 215] on span "Your Choice Of:" at bounding box center [417, 212] width 192 height 19
type input "Your Choice Of:"
type input "إختيارك من:"
type input "هەڵبژاردنت لە:"
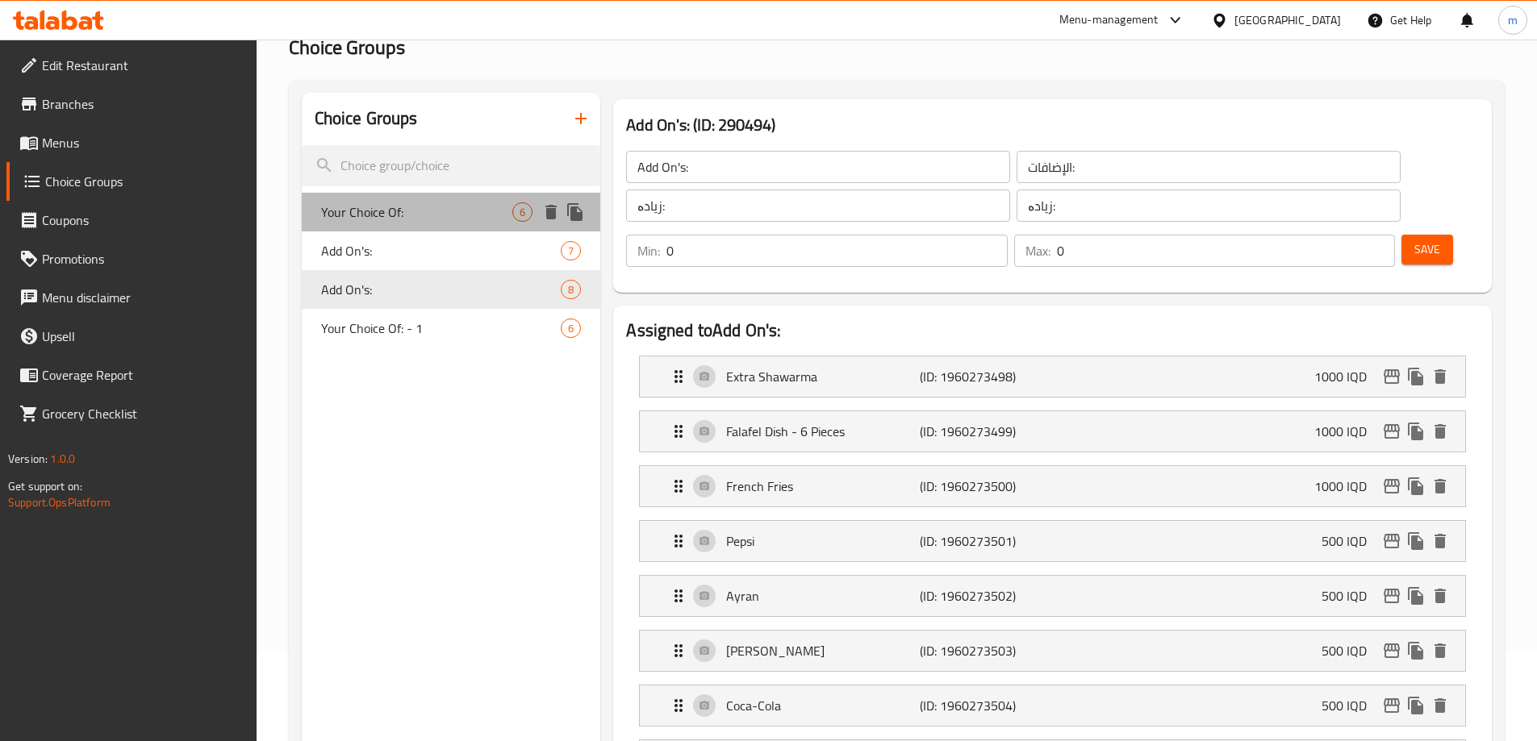
type input "1"
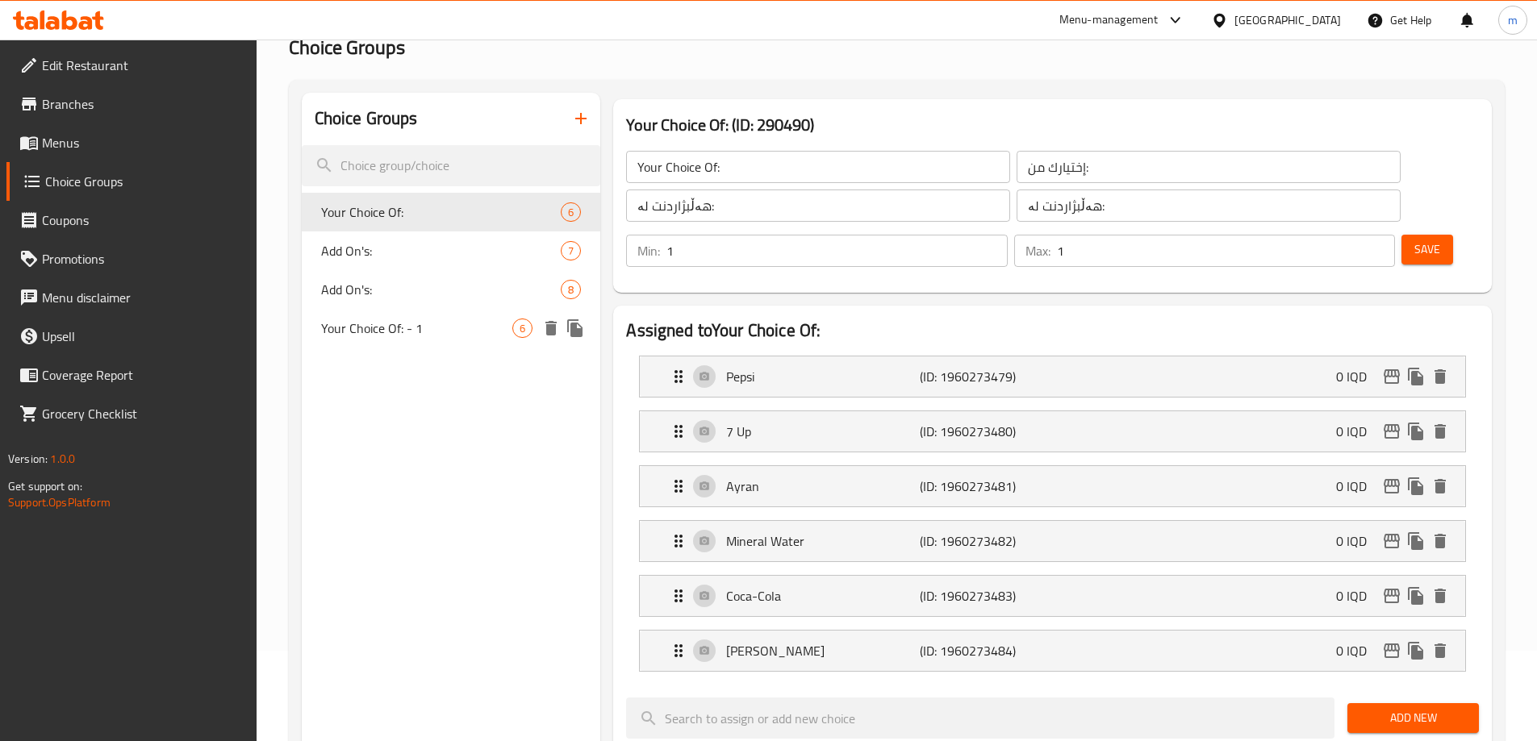
click at [367, 325] on span "Your Choice Of: - 1" at bounding box center [417, 328] width 192 height 19
type input "Your Choice Of: - 1"
type input "إختيارك من: - 1"
type input "هەڵبژاردنت لە: - 1"
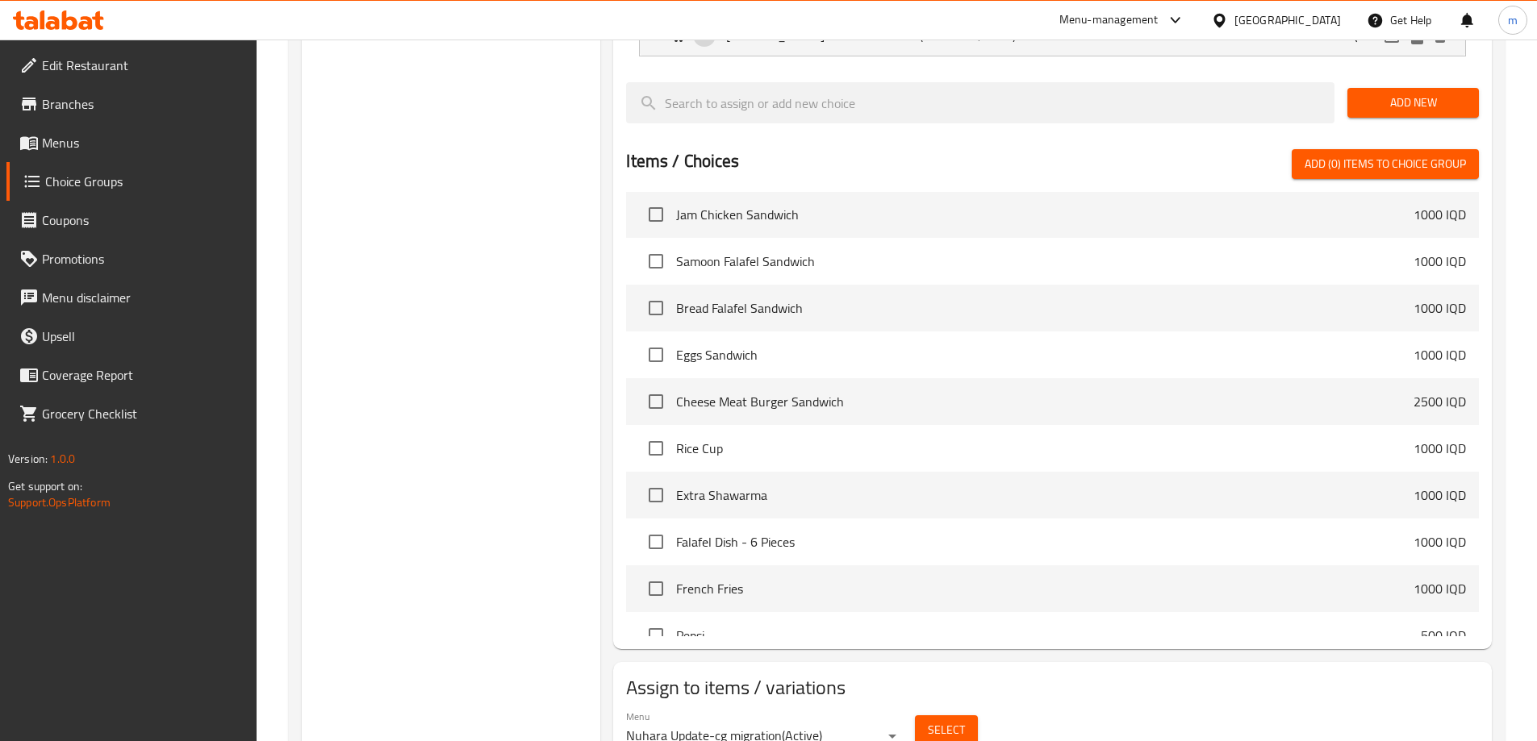
scroll to position [733, 0]
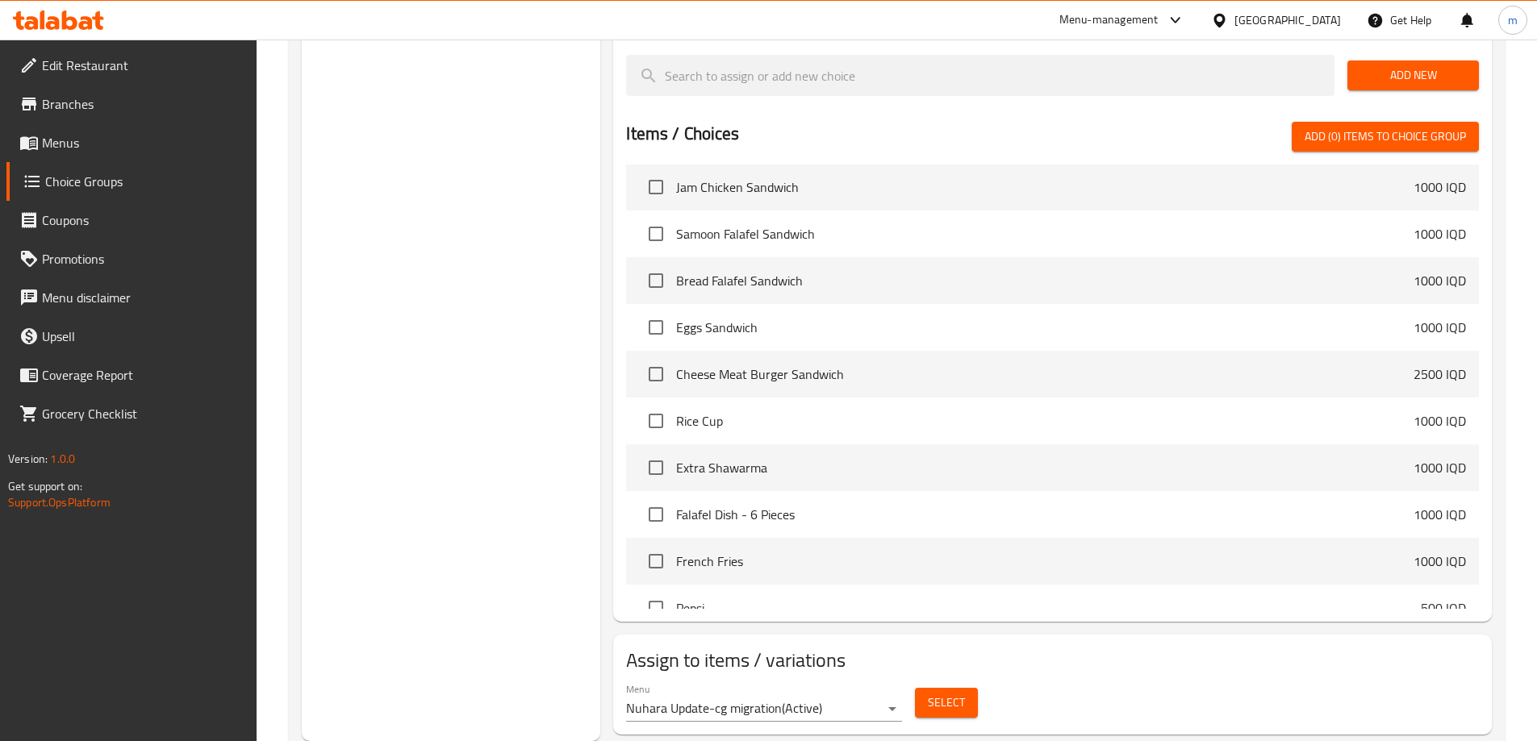
click at [922, 688] on button "Select" at bounding box center [946, 703] width 63 height 30
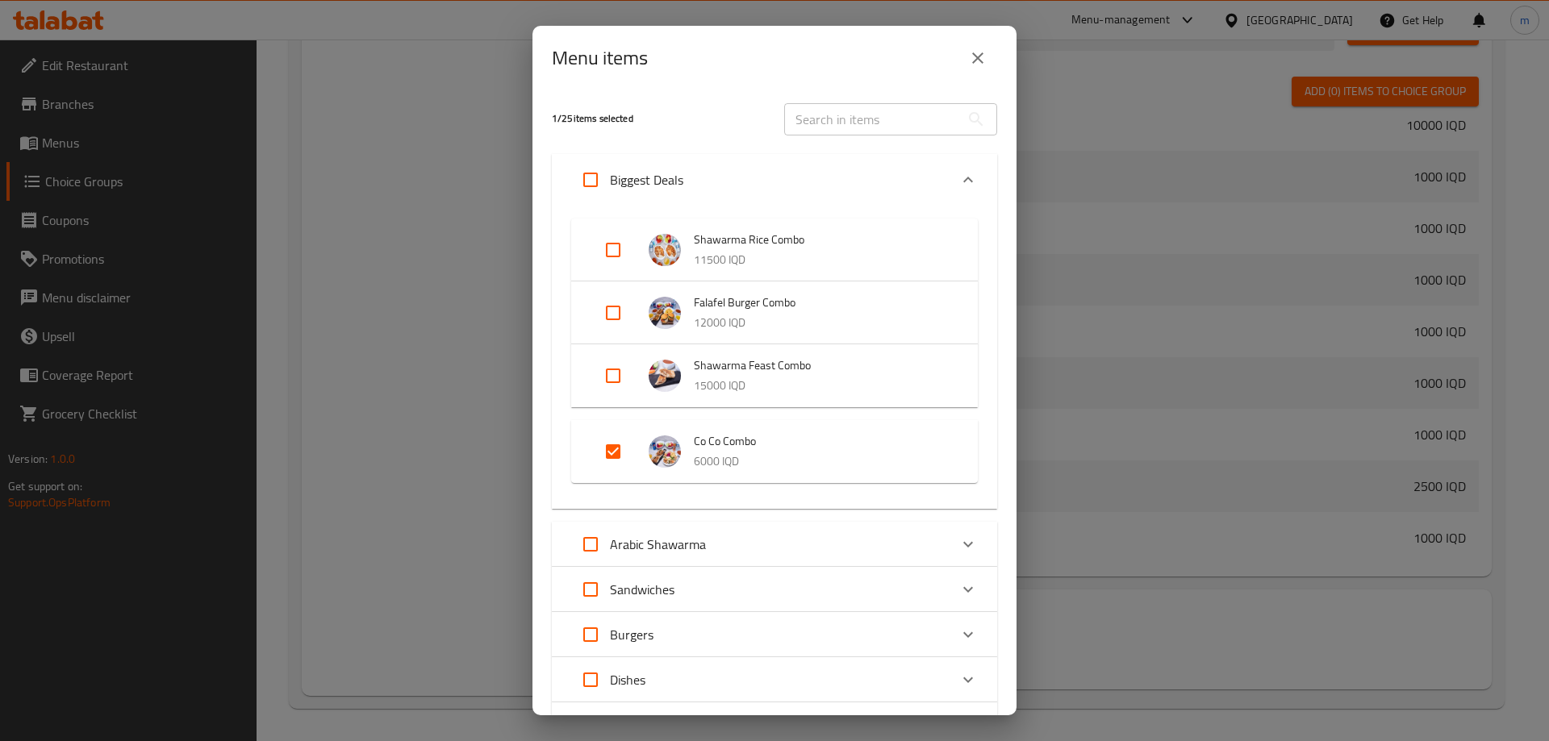
click at [958, 63] on div "Menu items" at bounding box center [774, 58] width 445 height 39
click at [970, 60] on icon "close" at bounding box center [977, 57] width 19 height 19
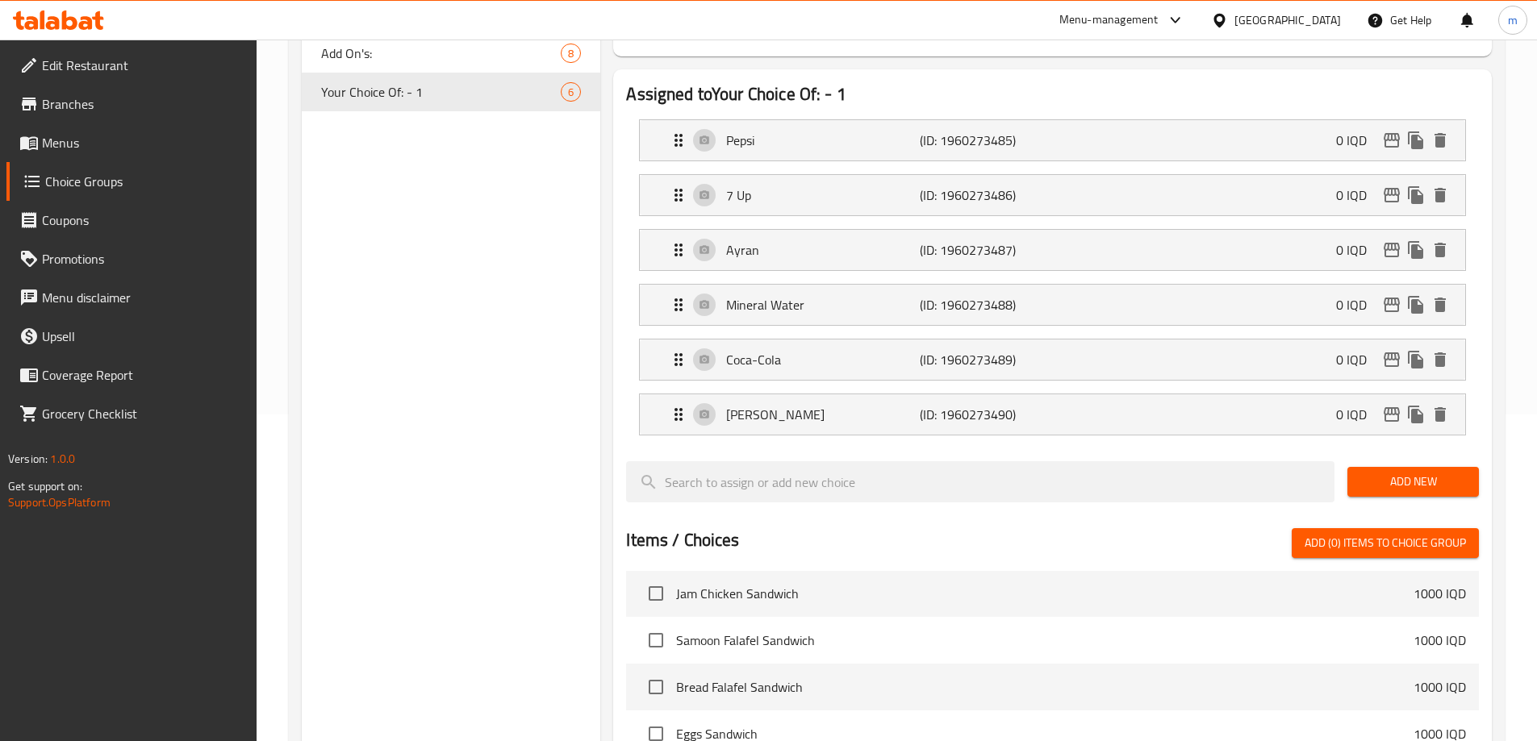
scroll to position [0, 0]
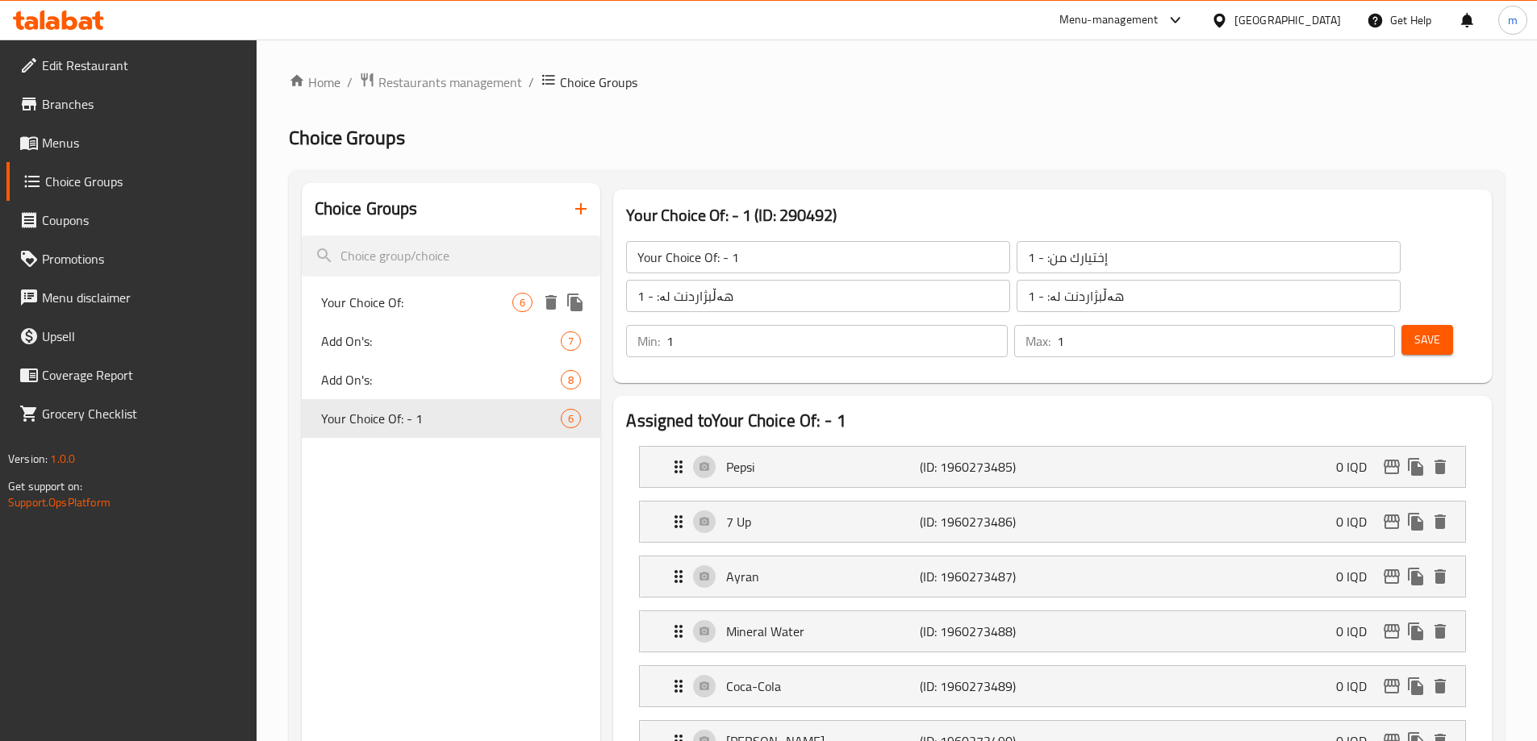
click at [427, 298] on span "Your Choice Of:" at bounding box center [417, 302] width 192 height 19
type input "Your Choice Of:"
type input "إختيارك من:"
type input "هەڵبژاردنت لە:"
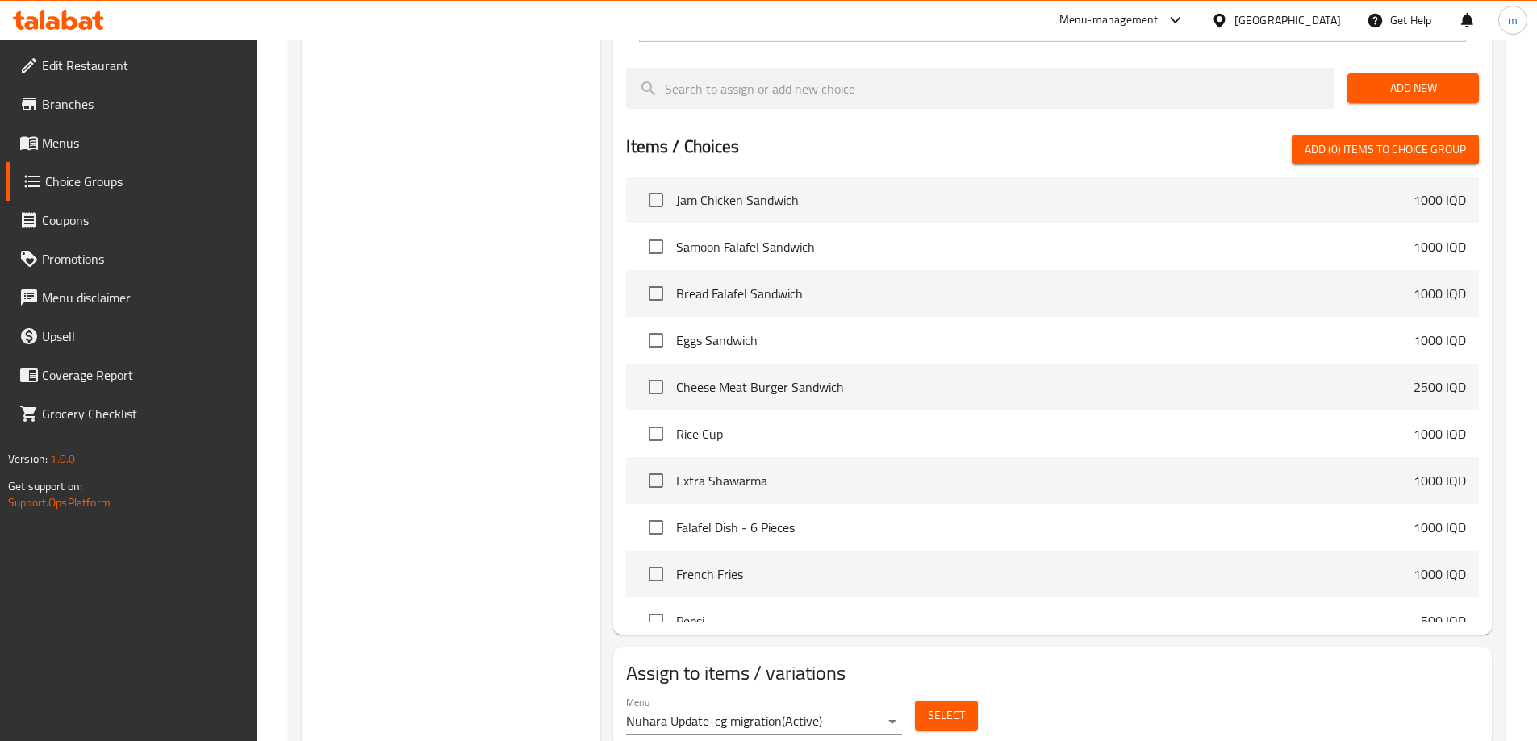
scroll to position [733, 0]
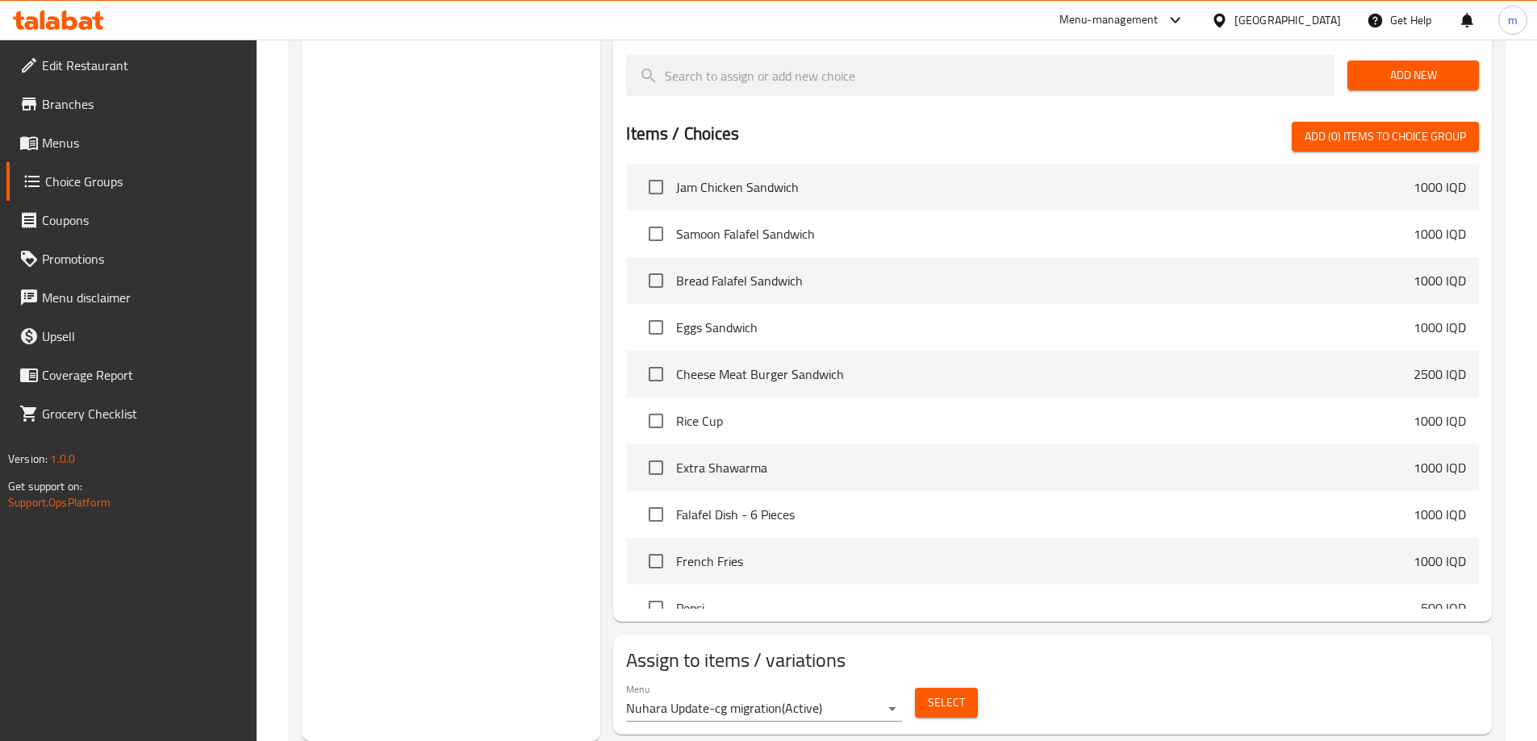
click at [962, 688] on button "Select" at bounding box center [946, 703] width 63 height 30
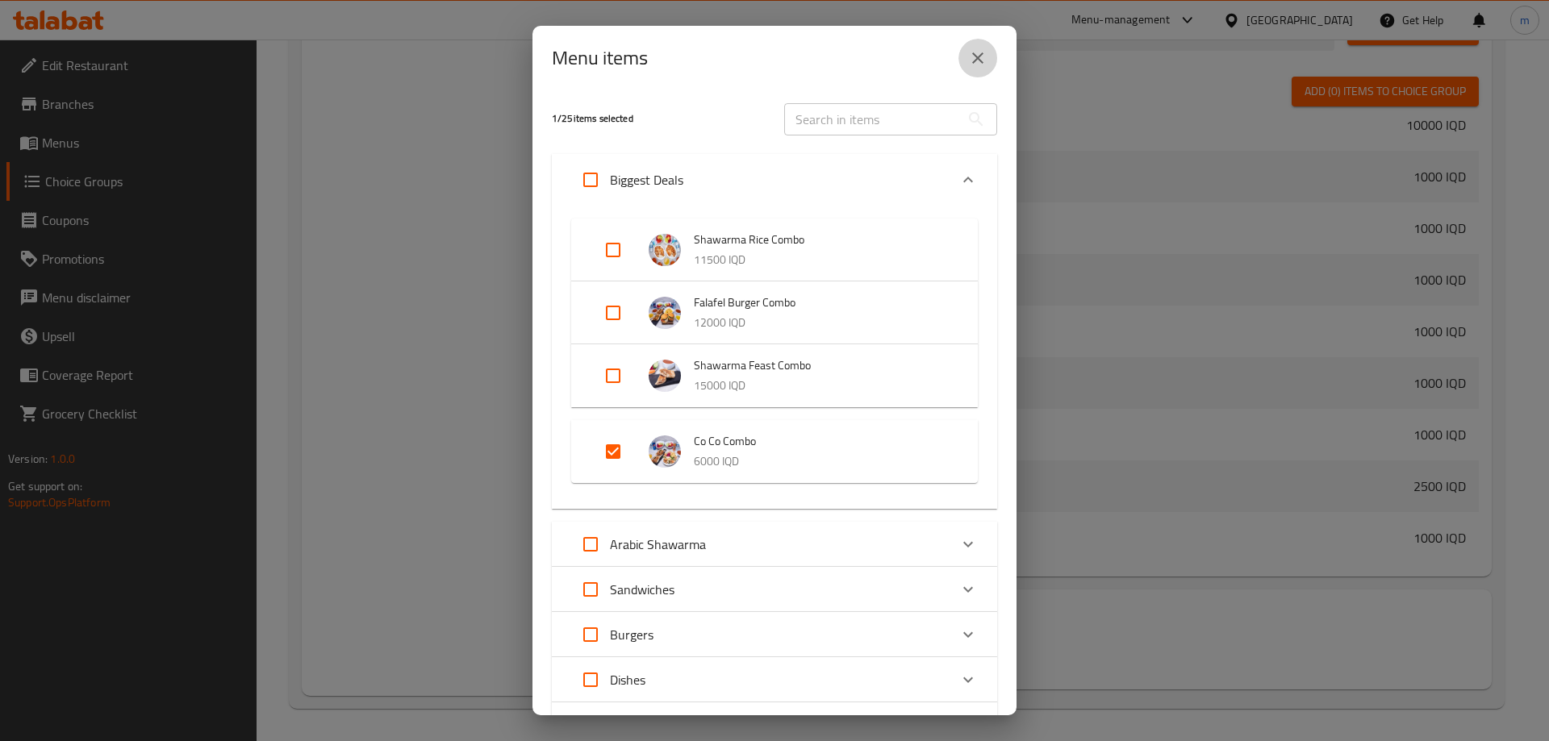
click at [973, 54] on icon "close" at bounding box center [977, 57] width 11 height 11
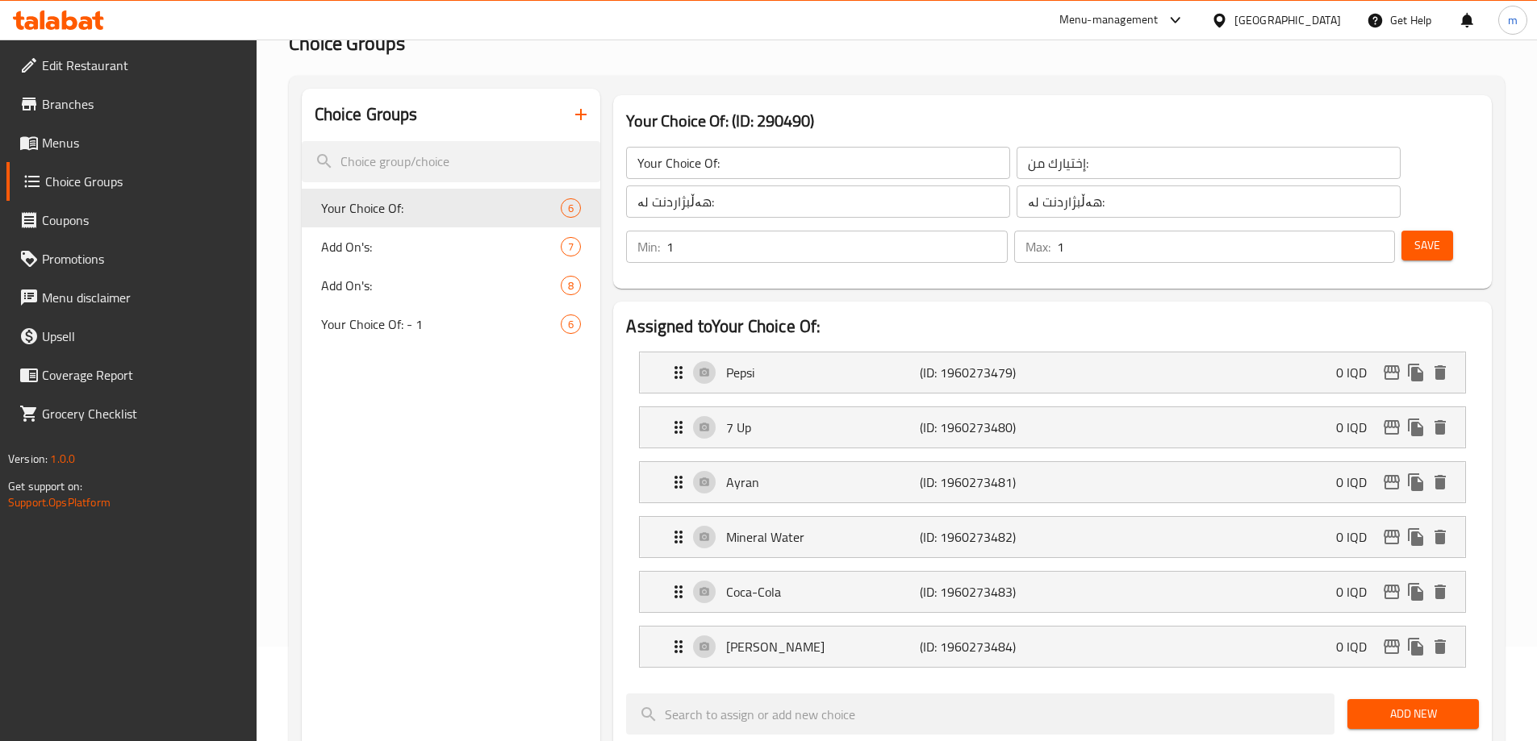
scroll to position [0, 0]
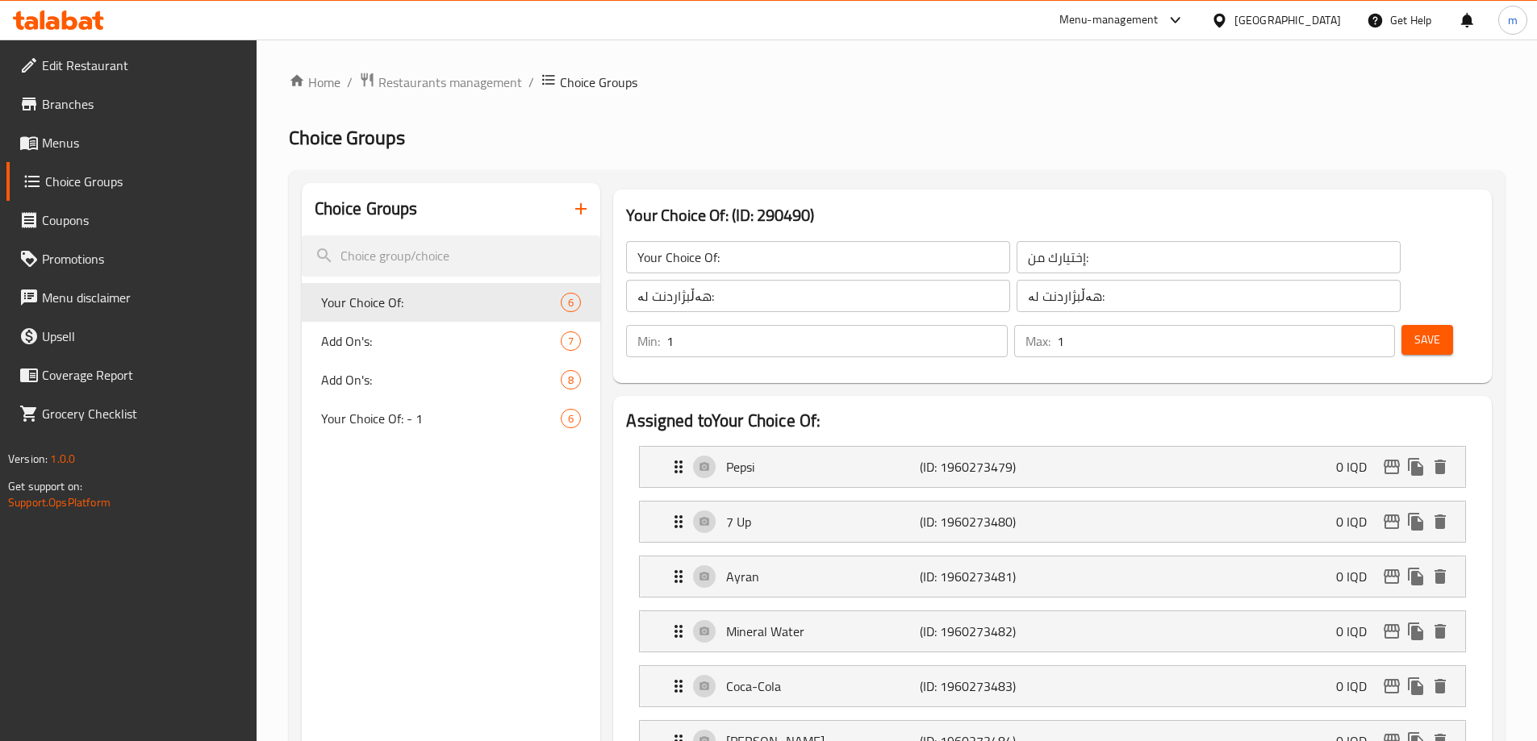
click at [102, 128] on link "Menus" at bounding box center [131, 142] width 250 height 39
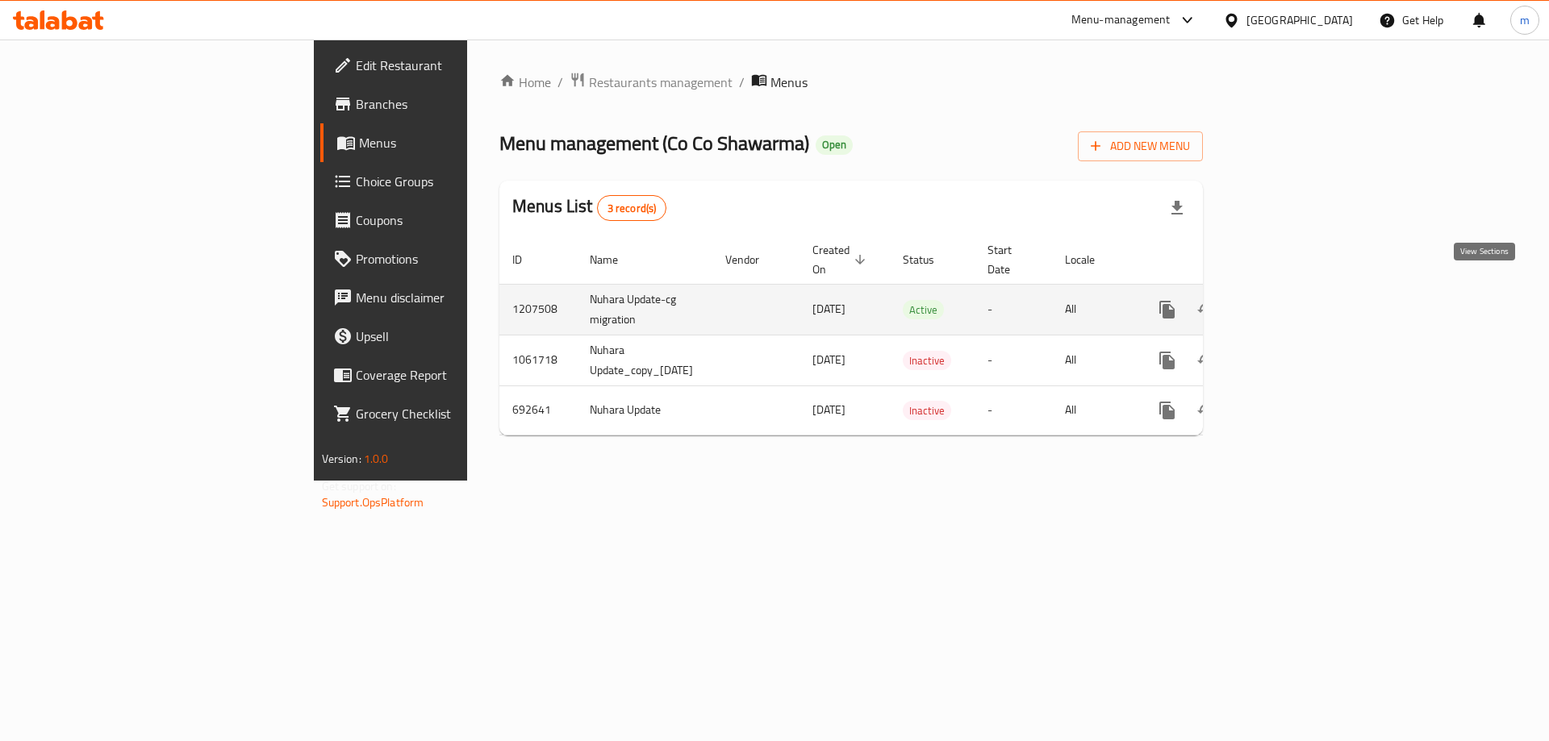
click at [1293, 300] on icon "enhanced table" at bounding box center [1283, 309] width 19 height 19
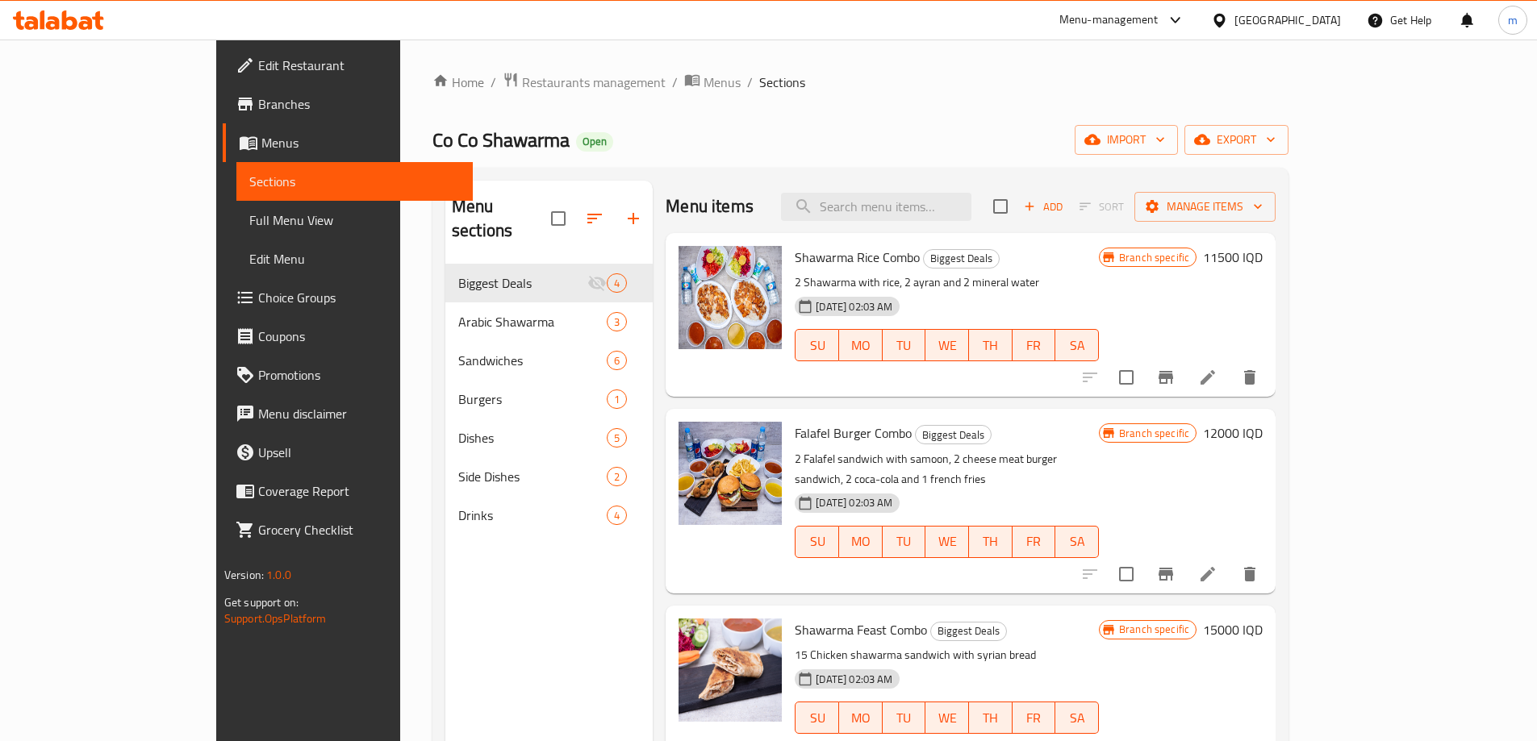
click at [555, 70] on div "Home / Restaurants management / Menus / Sections Co Co Shawarma Open import exp…" at bounding box center [860, 504] width 921 height 928
click at [704, 89] on span "Menus" at bounding box center [722, 82] width 37 height 19
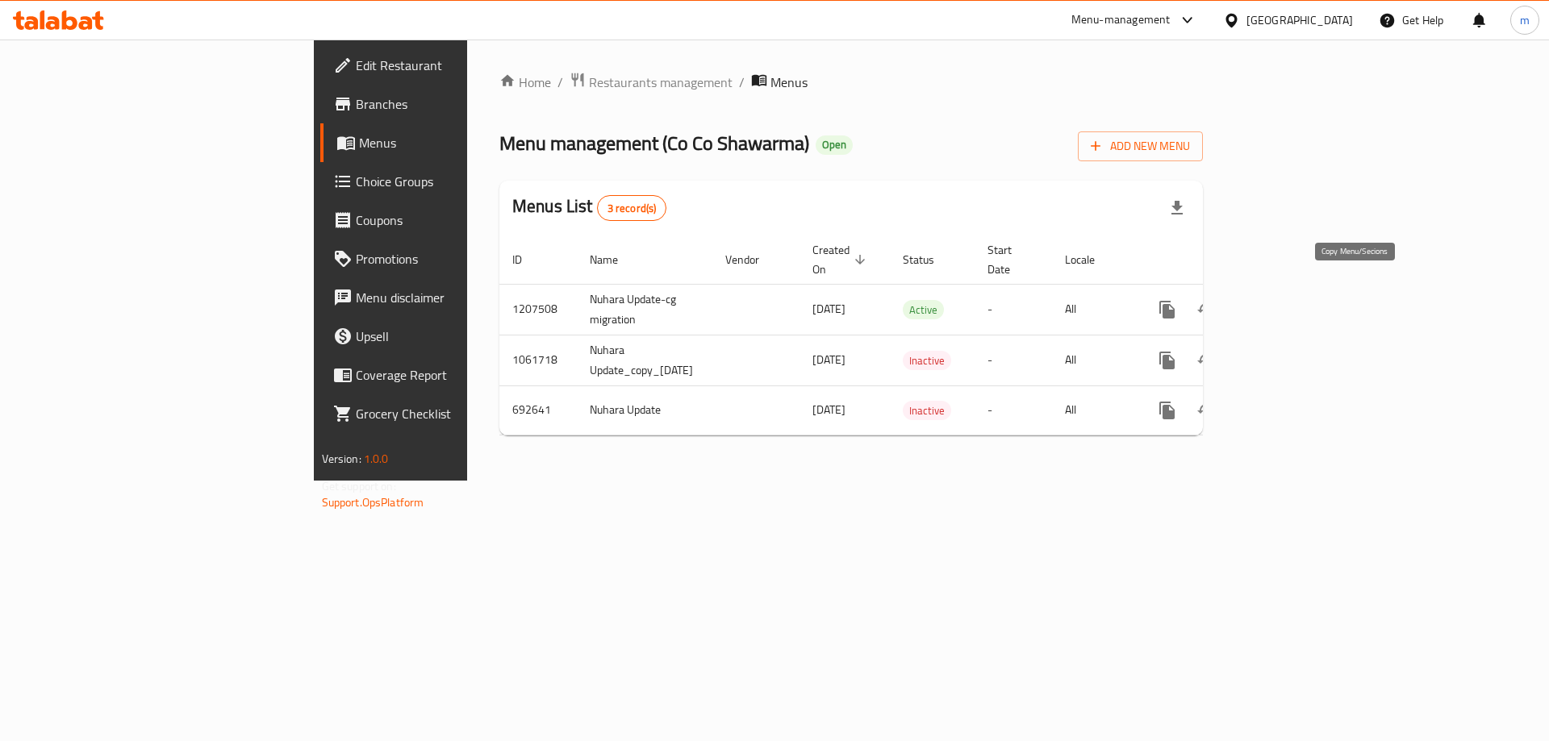
click at [1175, 301] on icon "more" at bounding box center [1166, 310] width 15 height 18
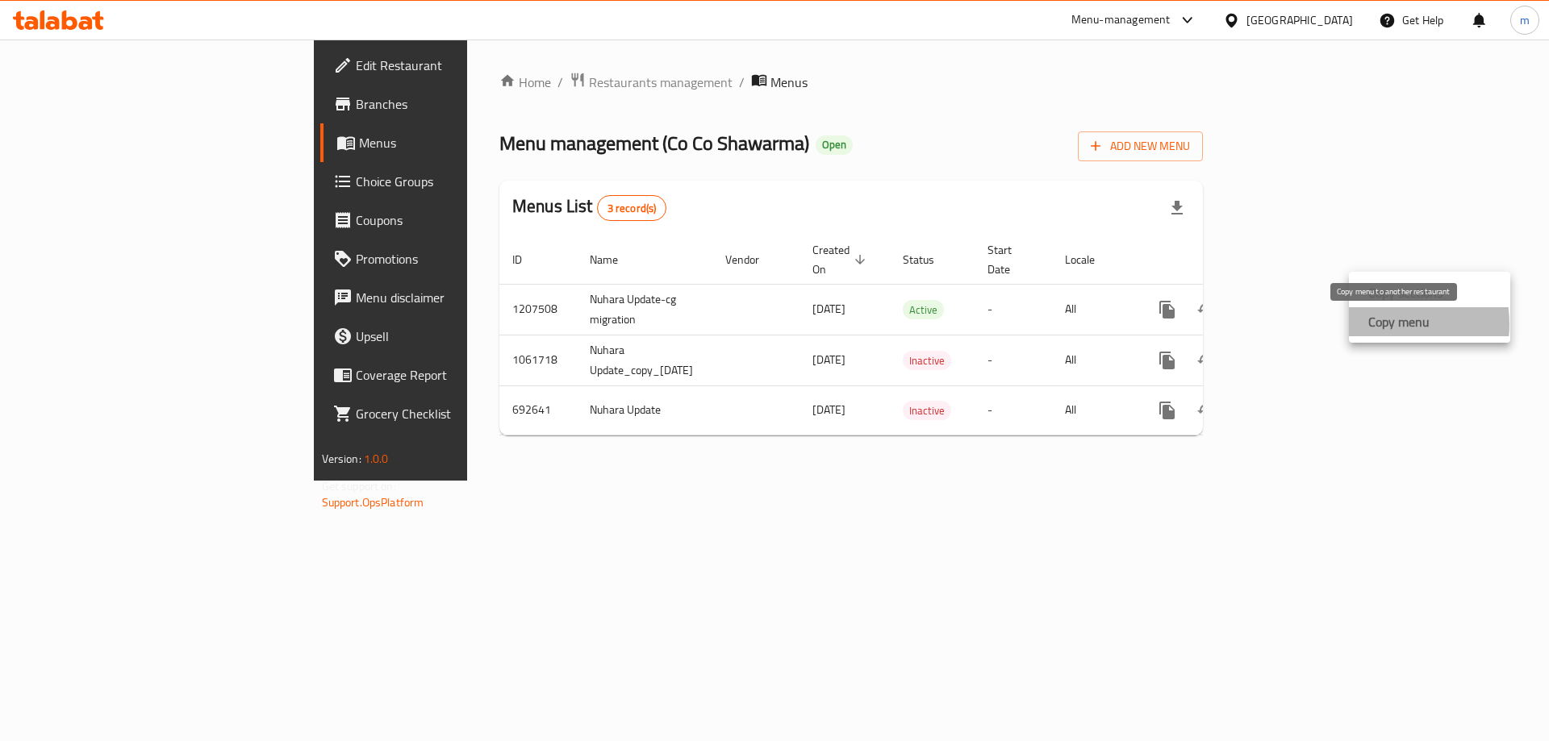
click at [1384, 324] on strong "Copy menu" at bounding box center [1398, 321] width 61 height 19
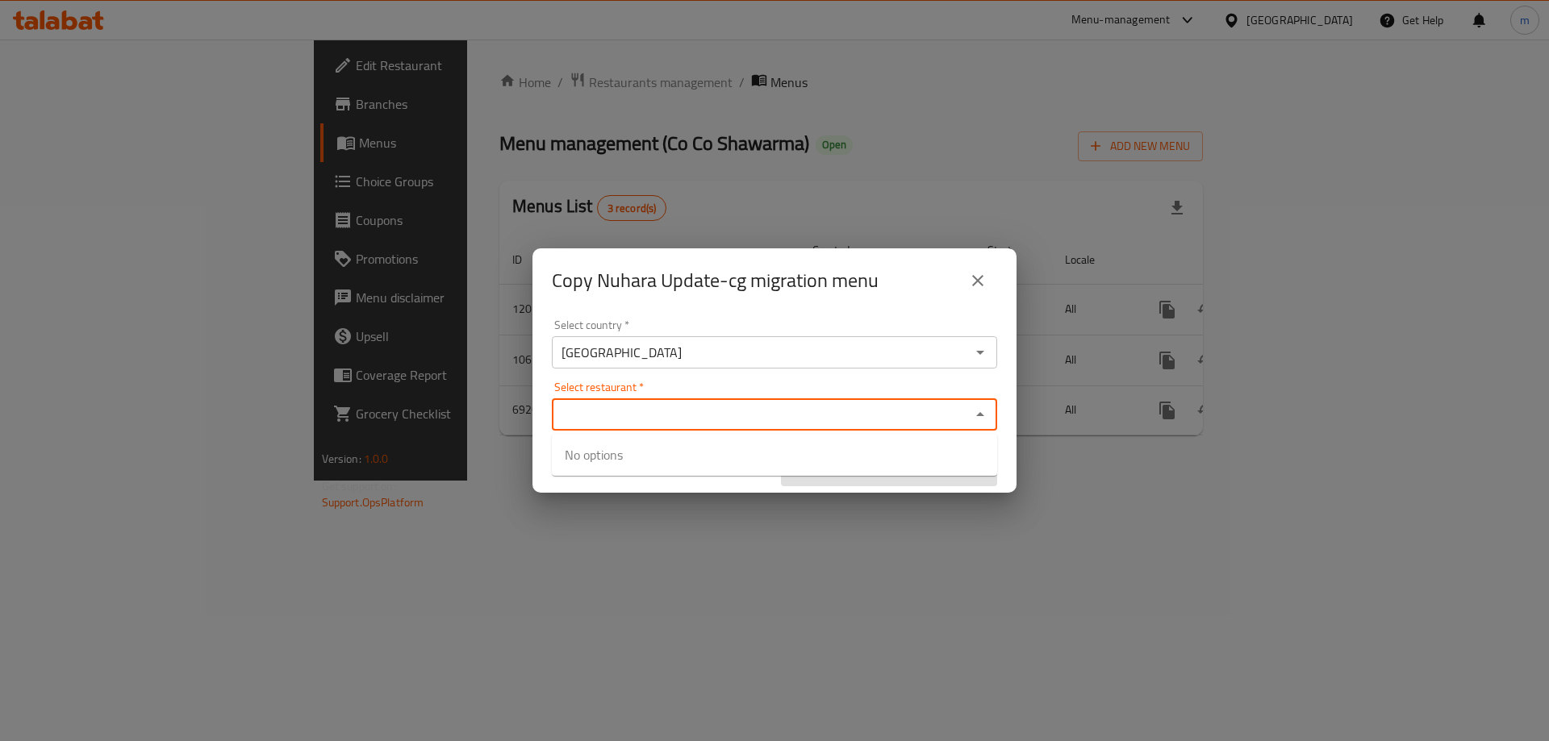
click at [632, 404] on input "Select restaurant   *" at bounding box center [761, 414] width 409 height 23
paste input "Co Co Shawarma"
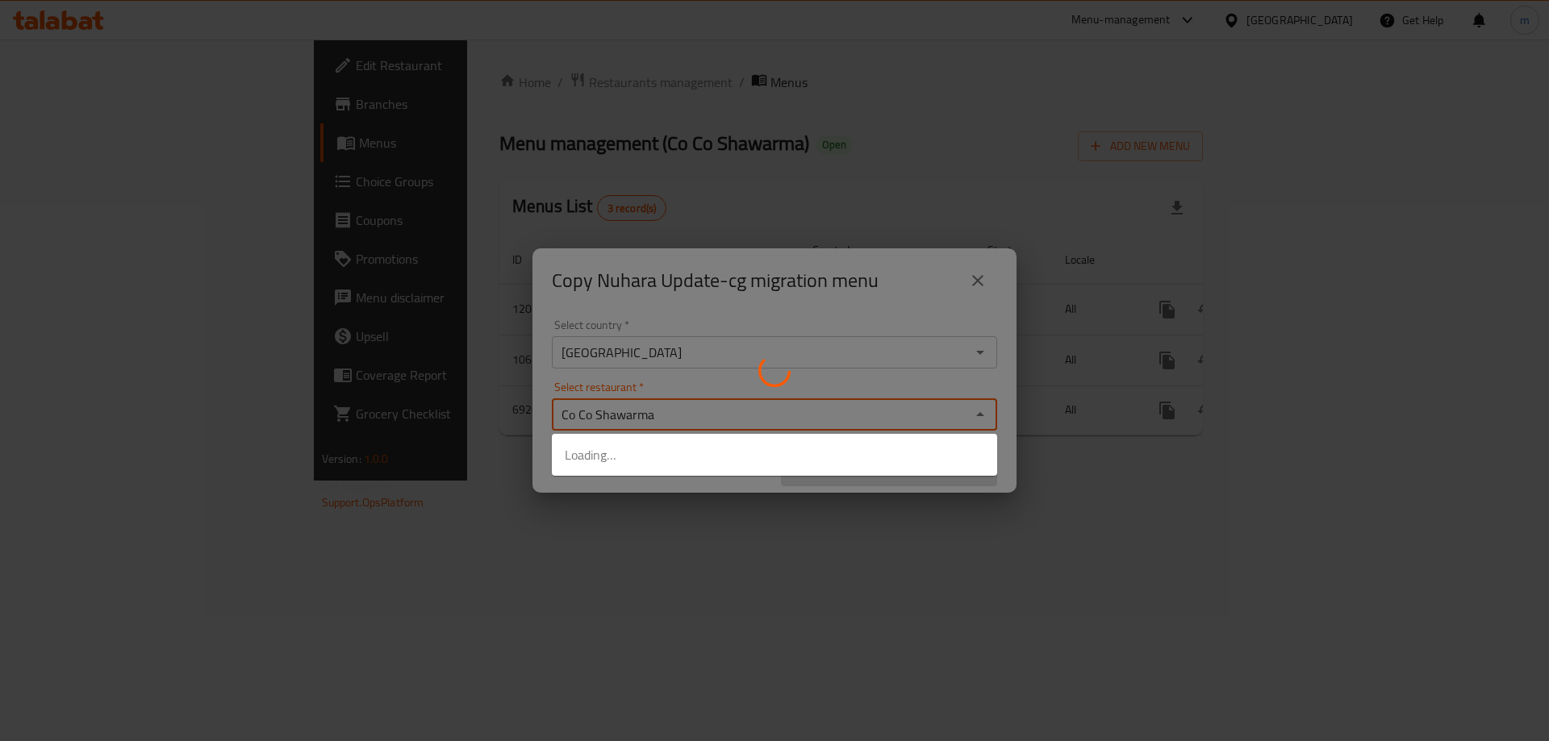
type input "Co Co Shawarm"
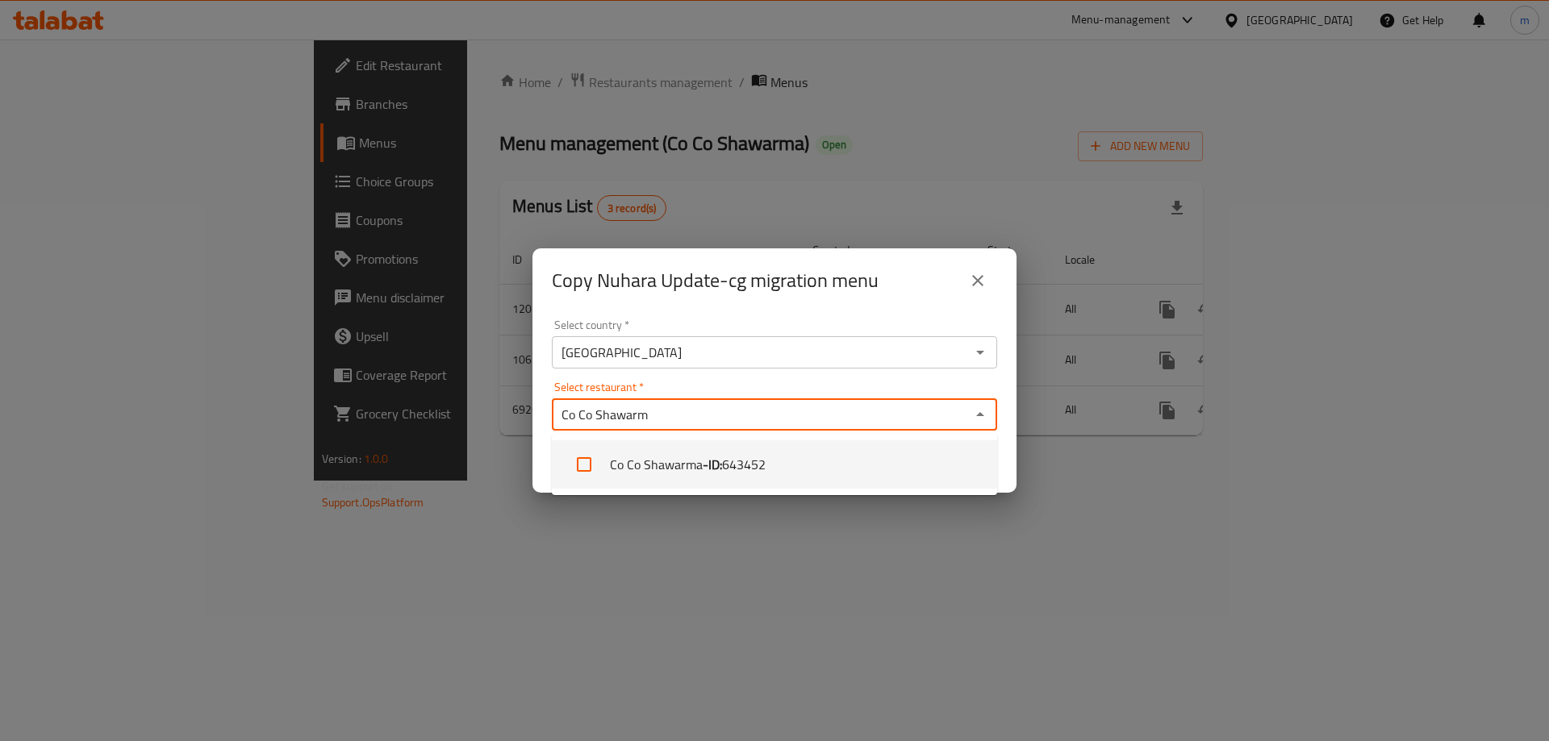
click at [703, 451] on li "Co Co Shawarma - ID: 643452" at bounding box center [774, 464] width 445 height 48
checkbox input "true"
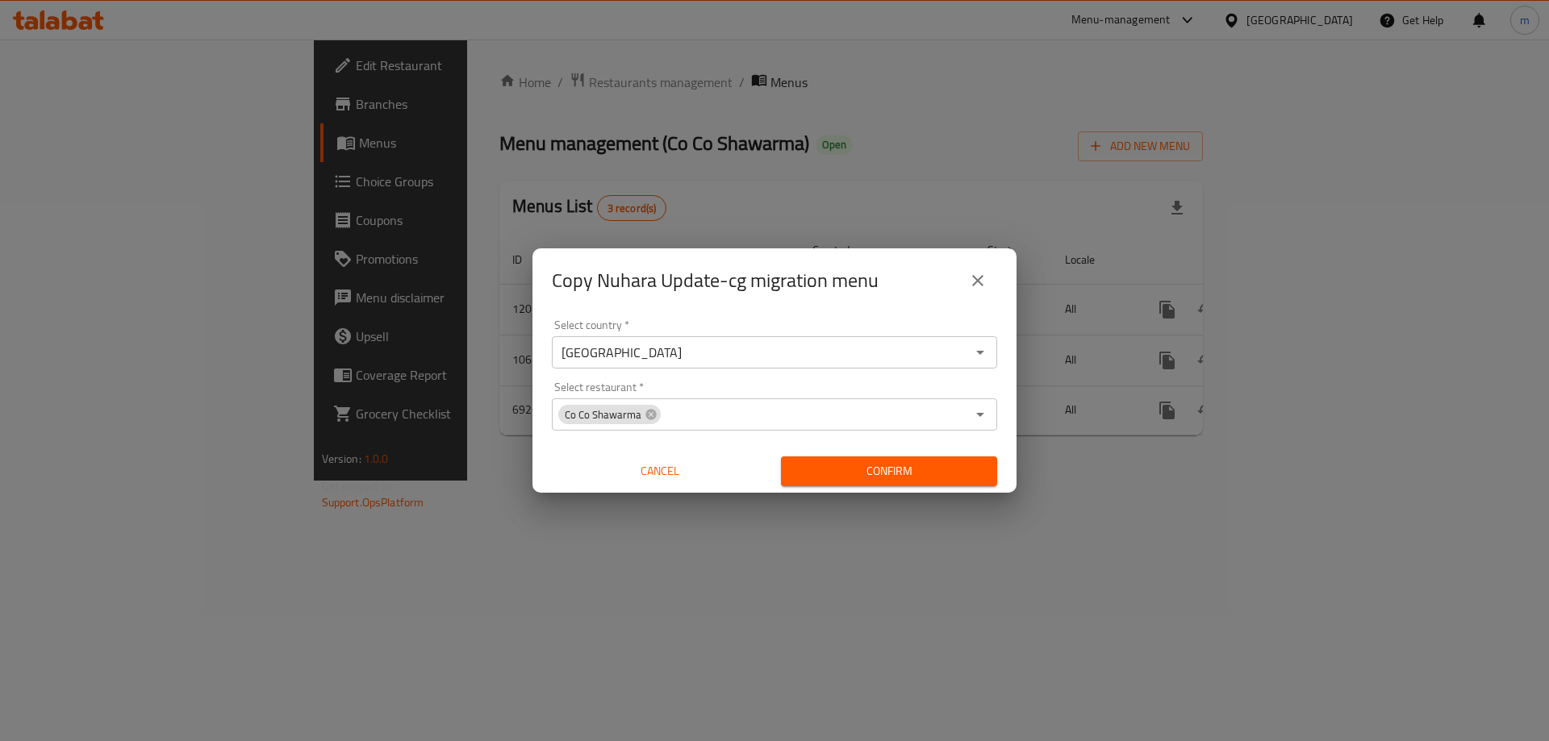
click at [821, 374] on div "Select country   * [GEOGRAPHIC_DATA] Select country * Select restaurant   * Co …" at bounding box center [774, 403] width 484 height 180
click at [877, 477] on span "Confirm" at bounding box center [889, 471] width 190 height 20
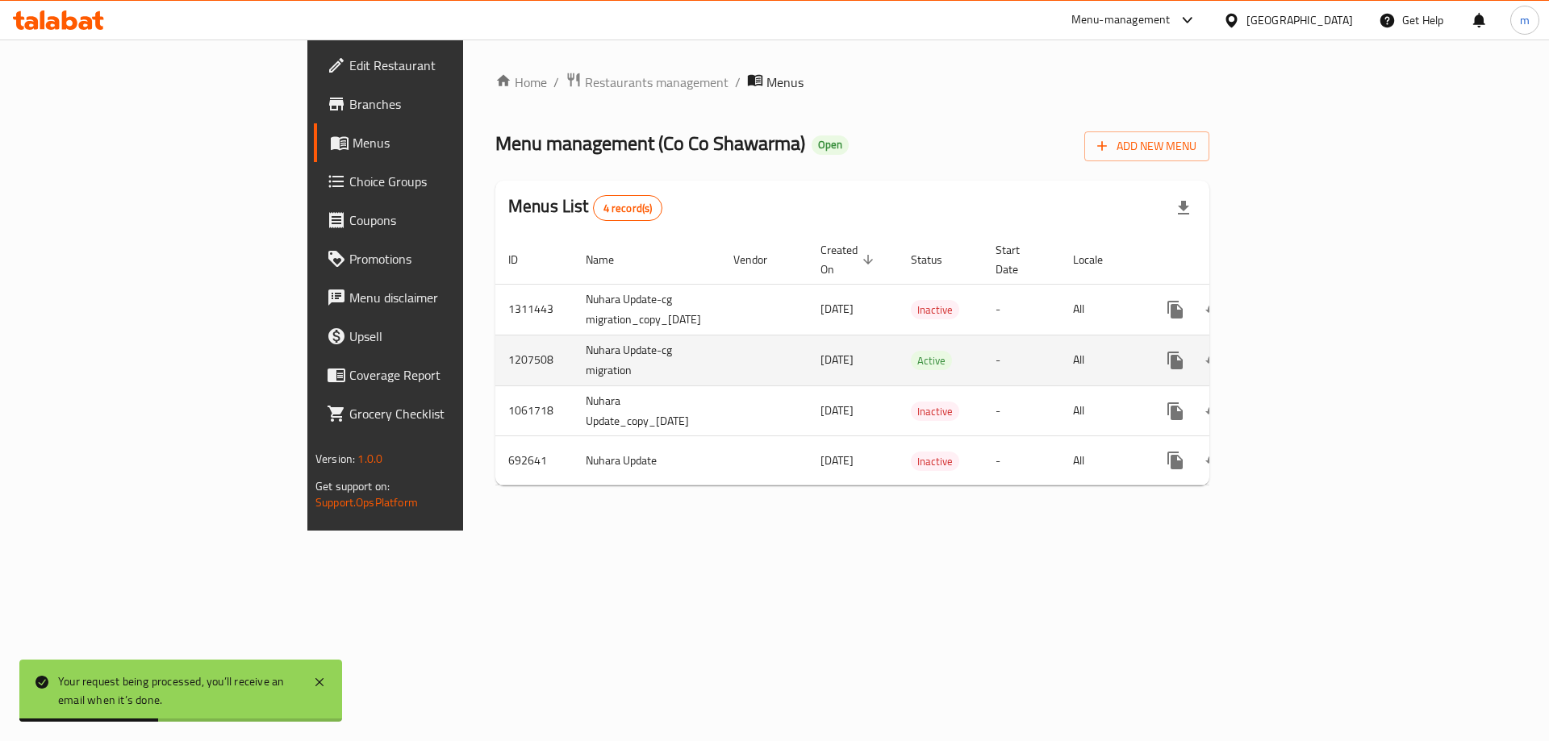
click at [1299, 353] on icon "enhanced table" at bounding box center [1291, 360] width 15 height 15
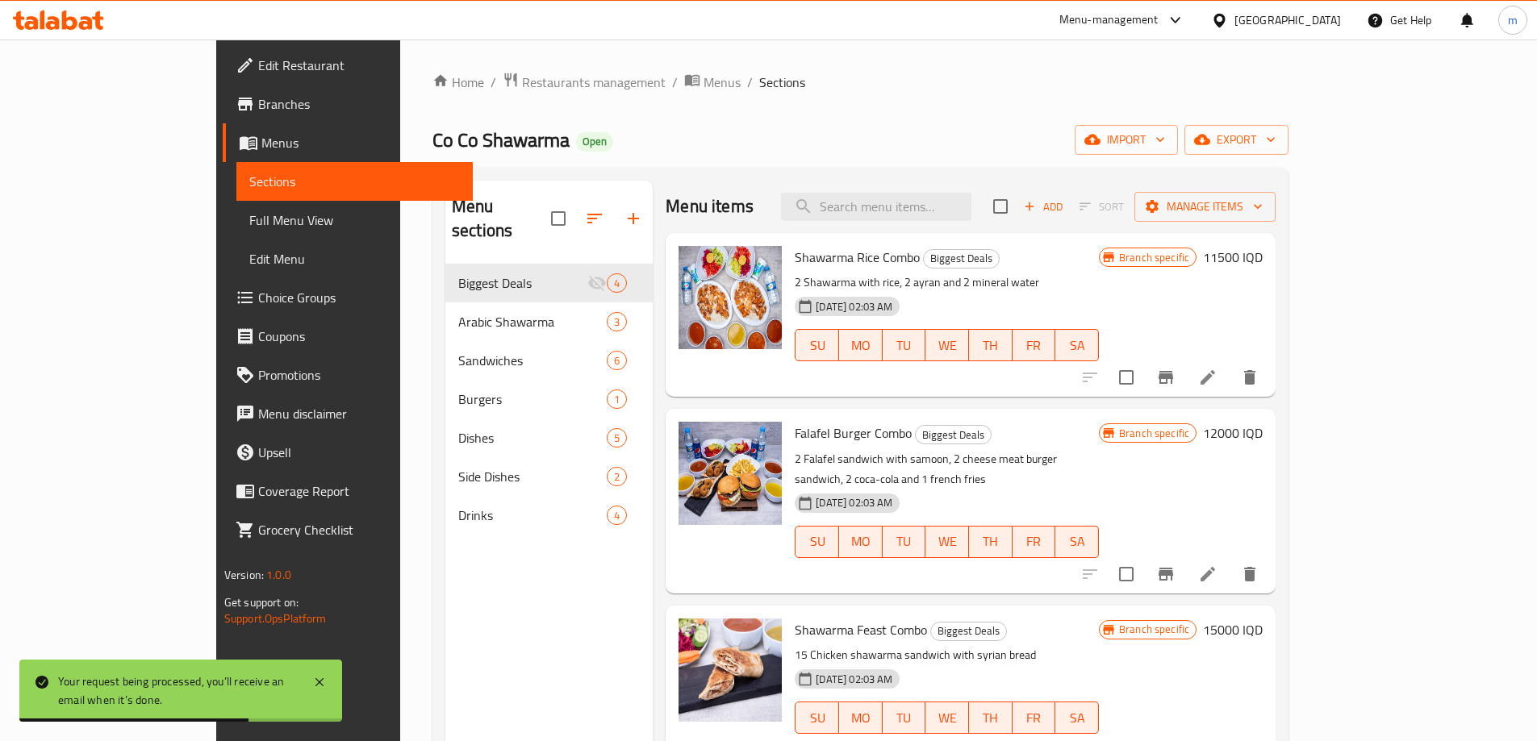
click at [249, 221] on span "Full Menu View" at bounding box center [354, 220] width 211 height 19
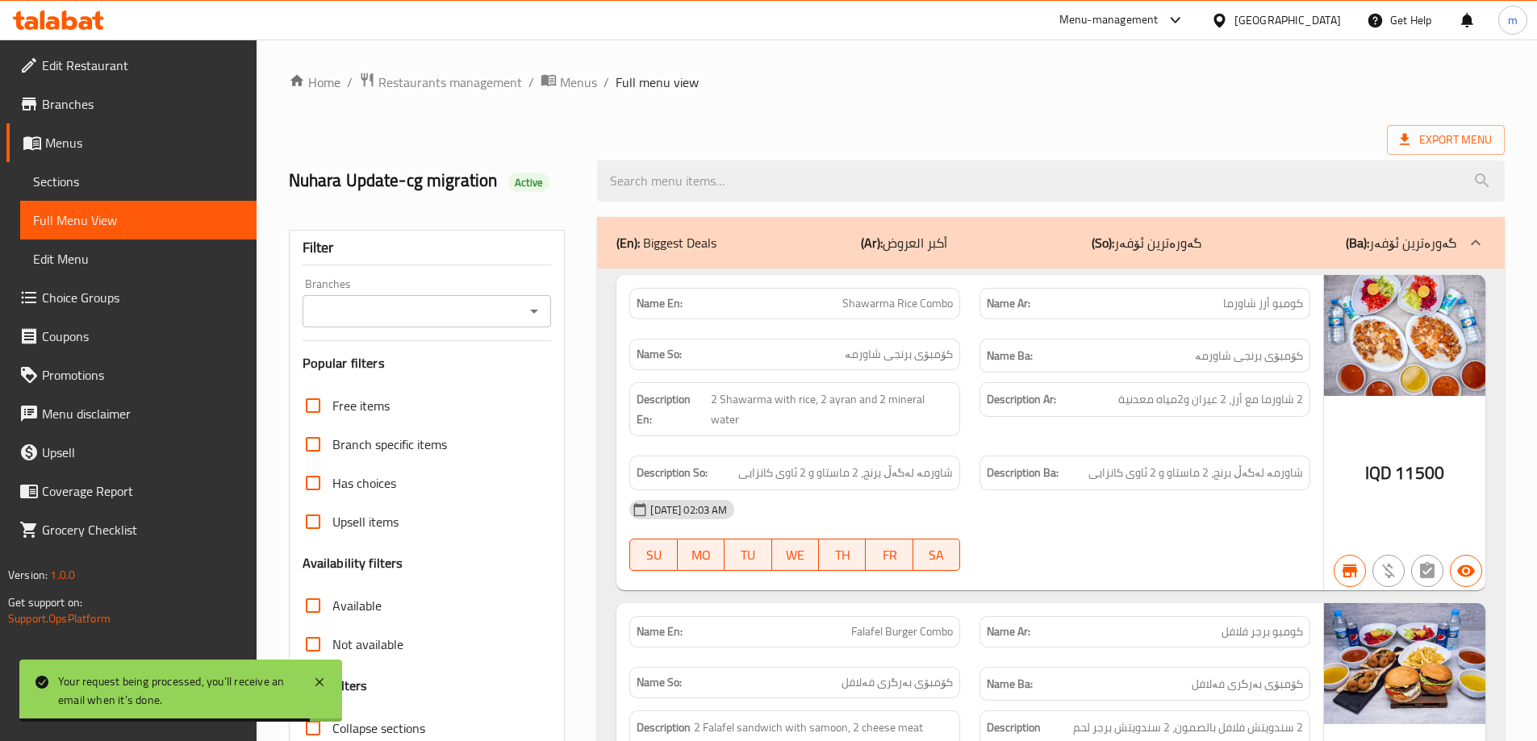
click at [111, 292] on span "Choice Groups" at bounding box center [143, 297] width 202 height 19
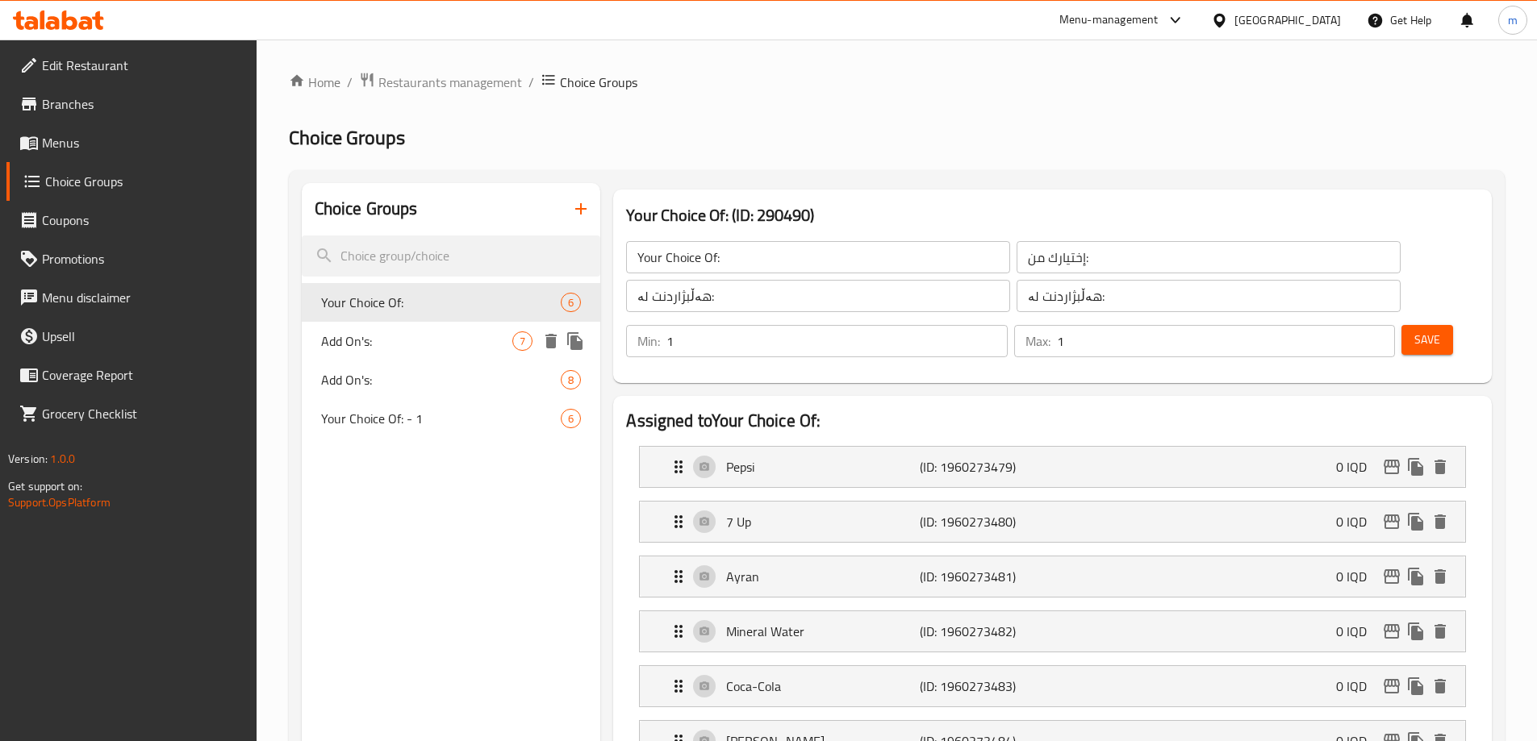
click at [406, 343] on span "Add On's:" at bounding box center [417, 341] width 192 height 19
type input "Add On's:"
type input "الإضافات:"
type input "زیادە:"
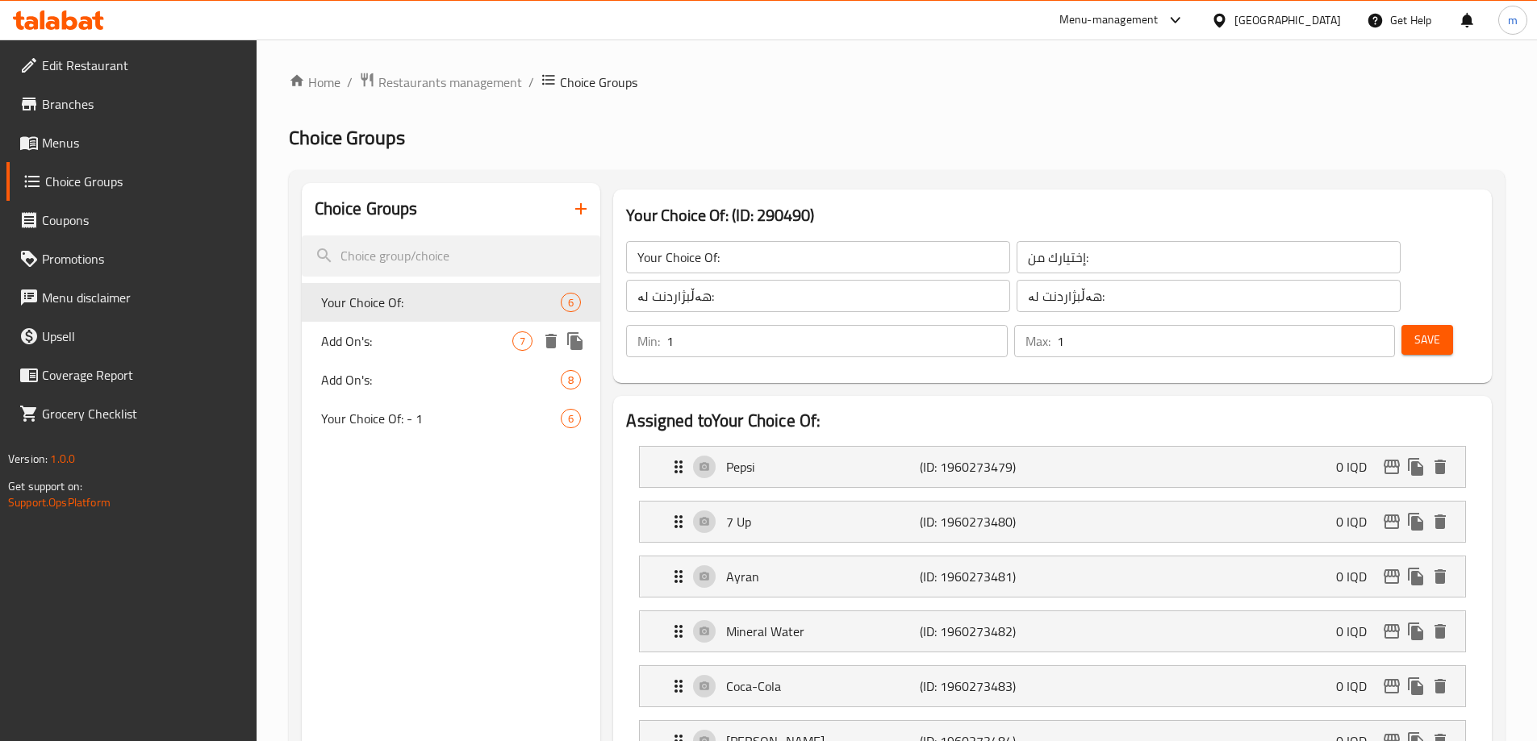
type input "0"
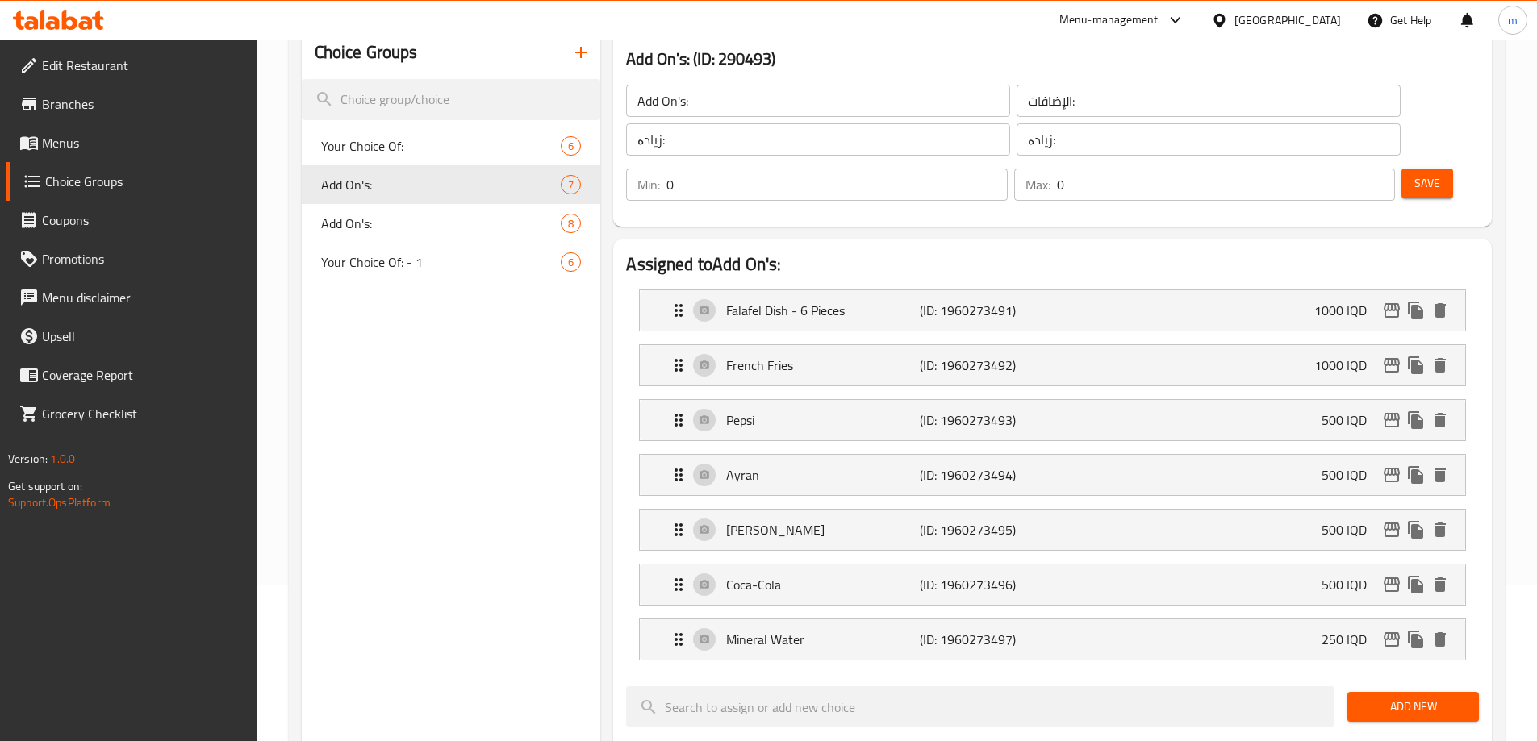
scroll to position [188, 0]
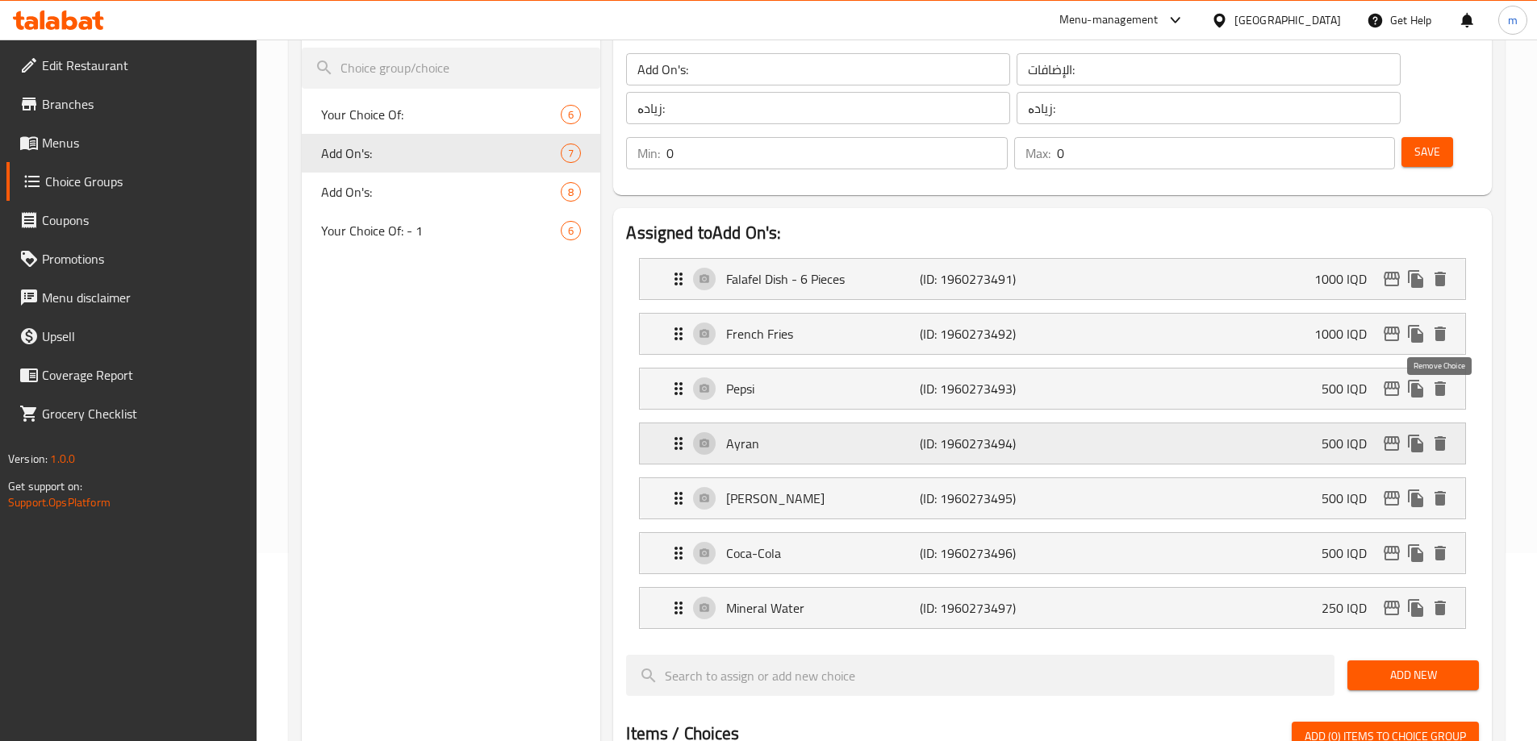
click at [1445, 436] on icon "delete" at bounding box center [1439, 443] width 11 height 15
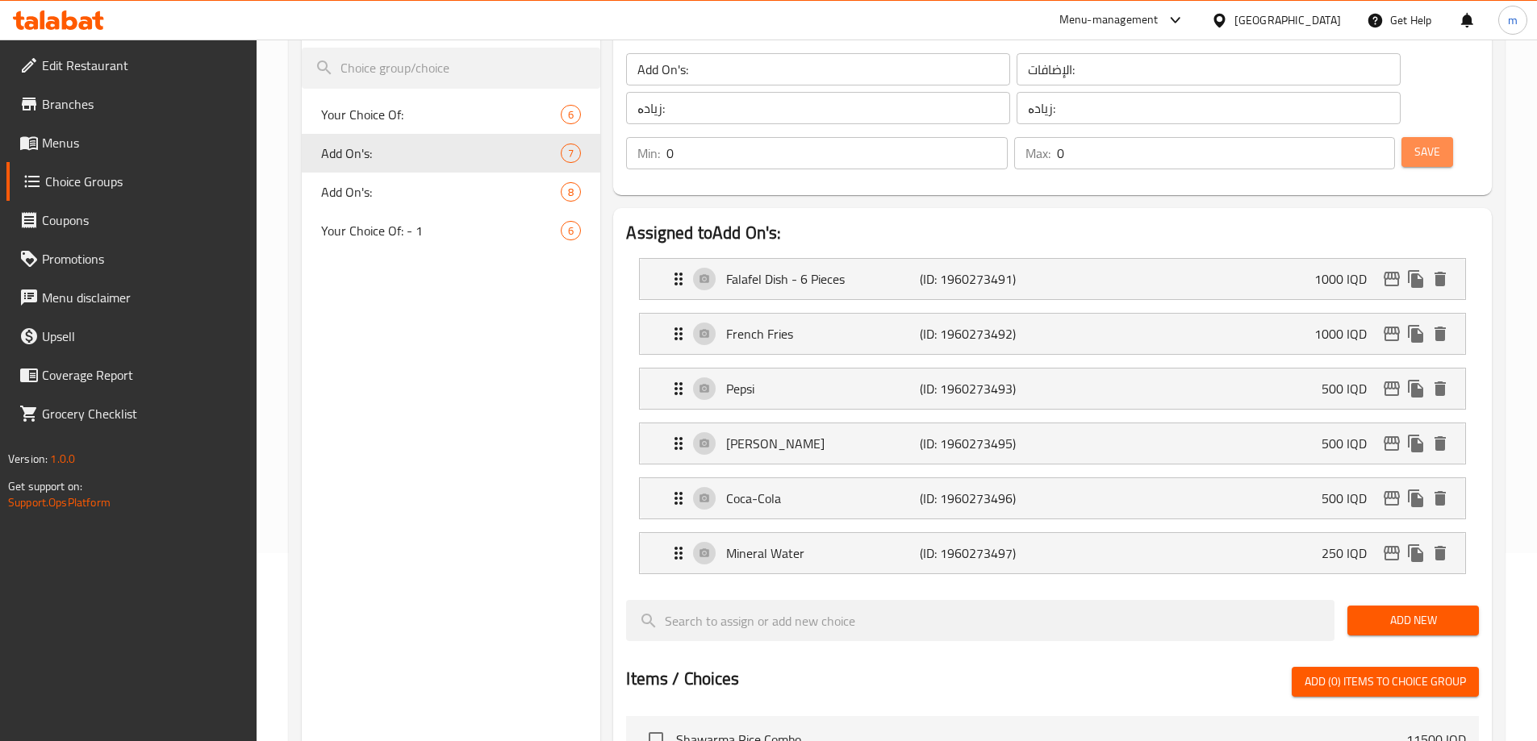
click at [1414, 142] on span "Save" at bounding box center [1427, 152] width 26 height 20
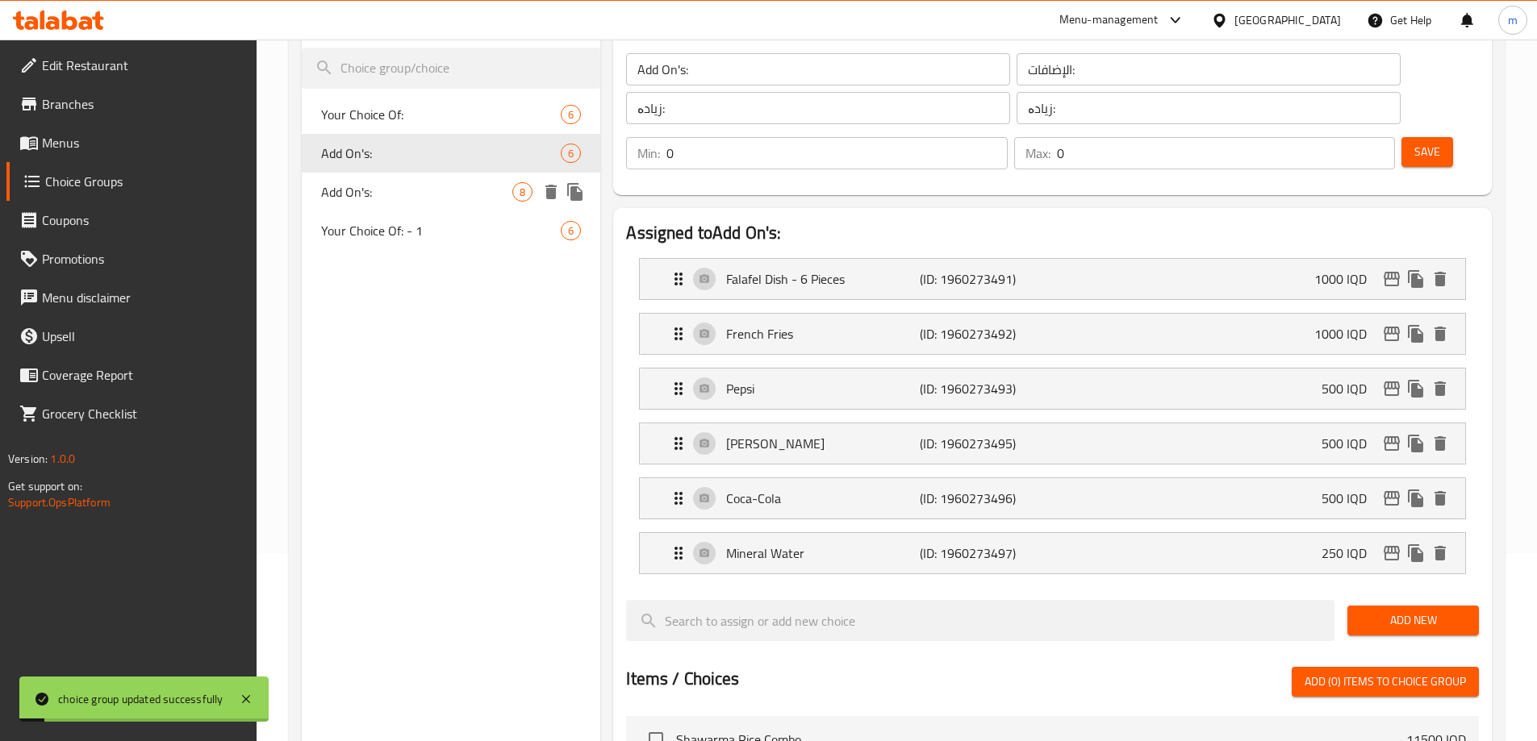
click at [406, 197] on span "Add On's:" at bounding box center [417, 191] width 192 height 19
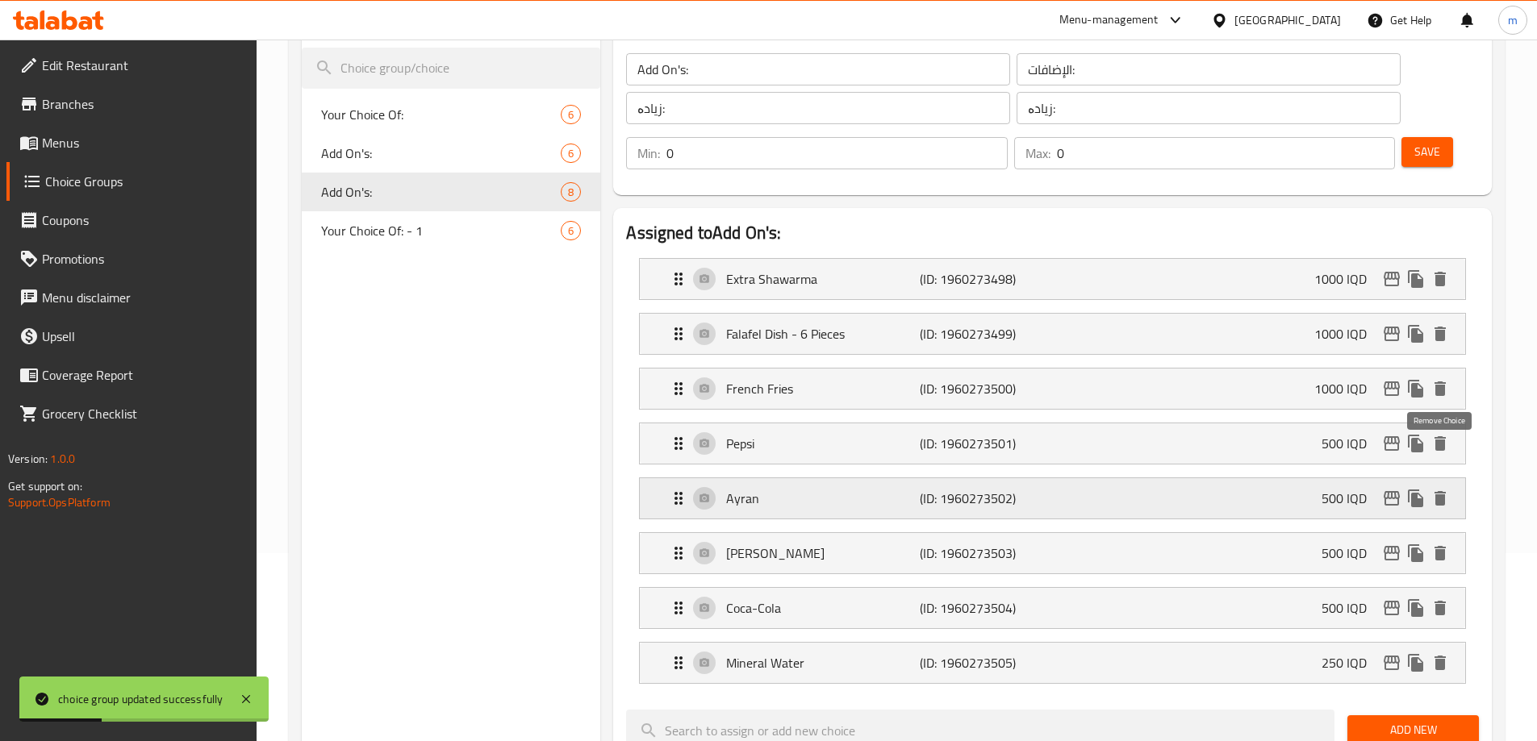
click at [1443, 491] on icon "delete" at bounding box center [1439, 498] width 11 height 15
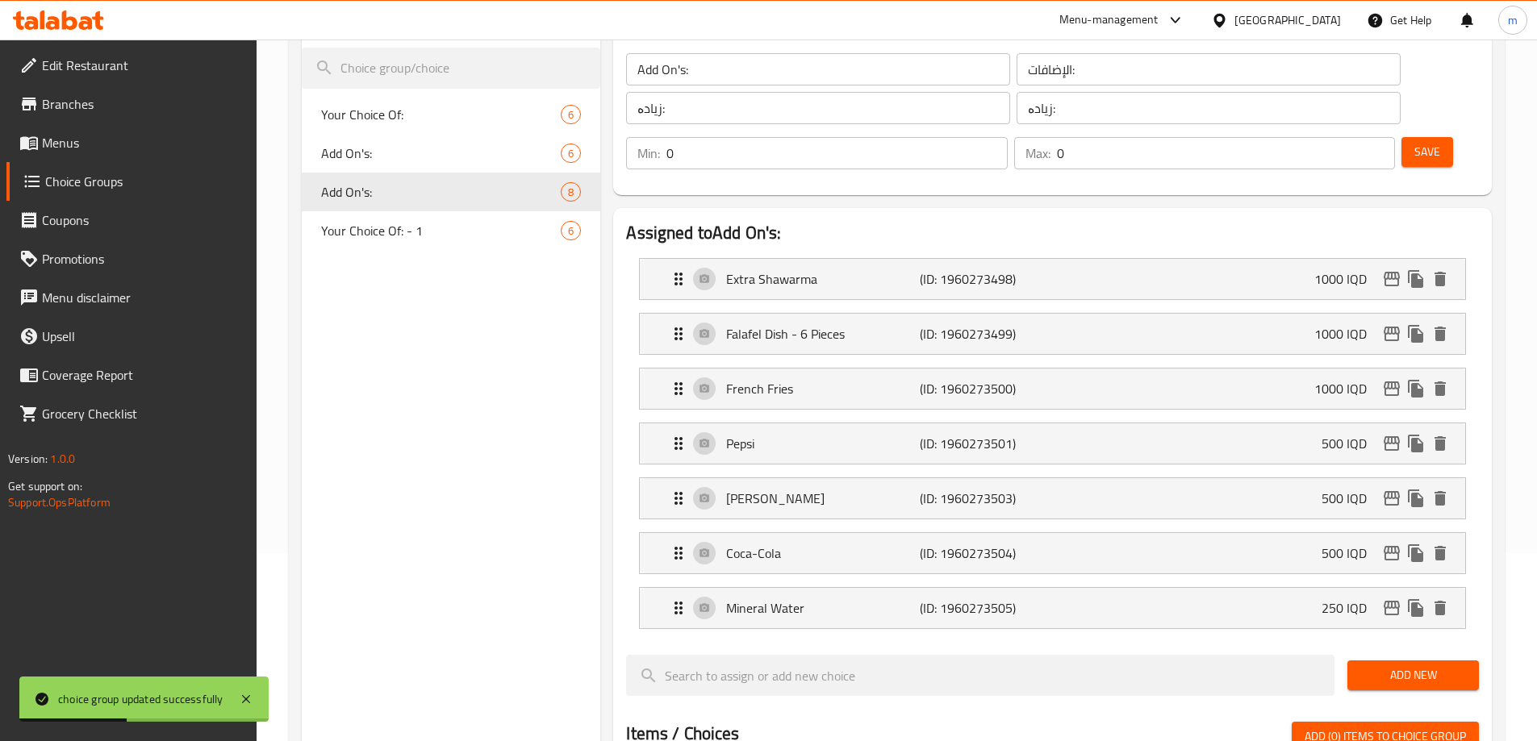
click at [1414, 142] on span "Save" at bounding box center [1427, 152] width 26 height 20
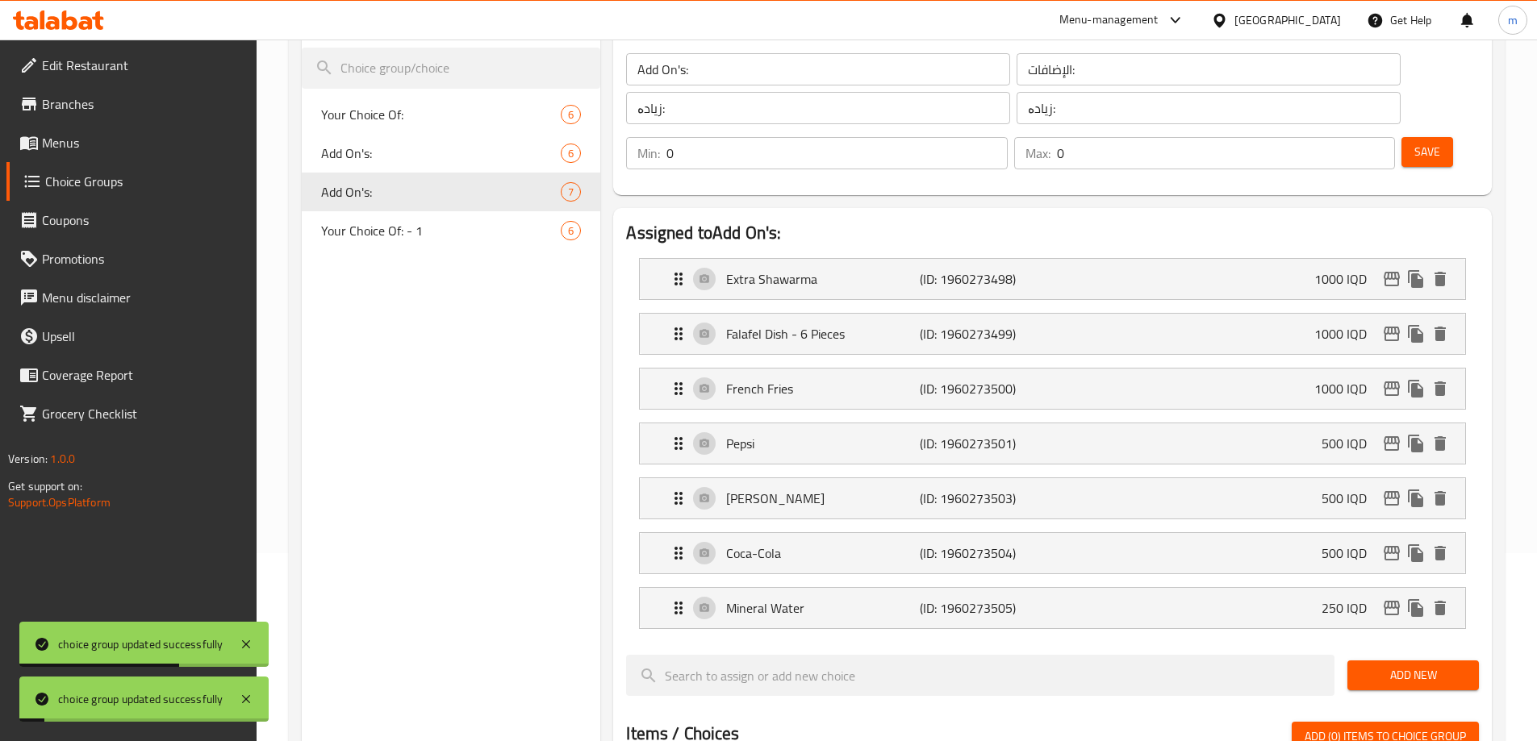
click at [85, 136] on span "Menus" at bounding box center [143, 142] width 202 height 19
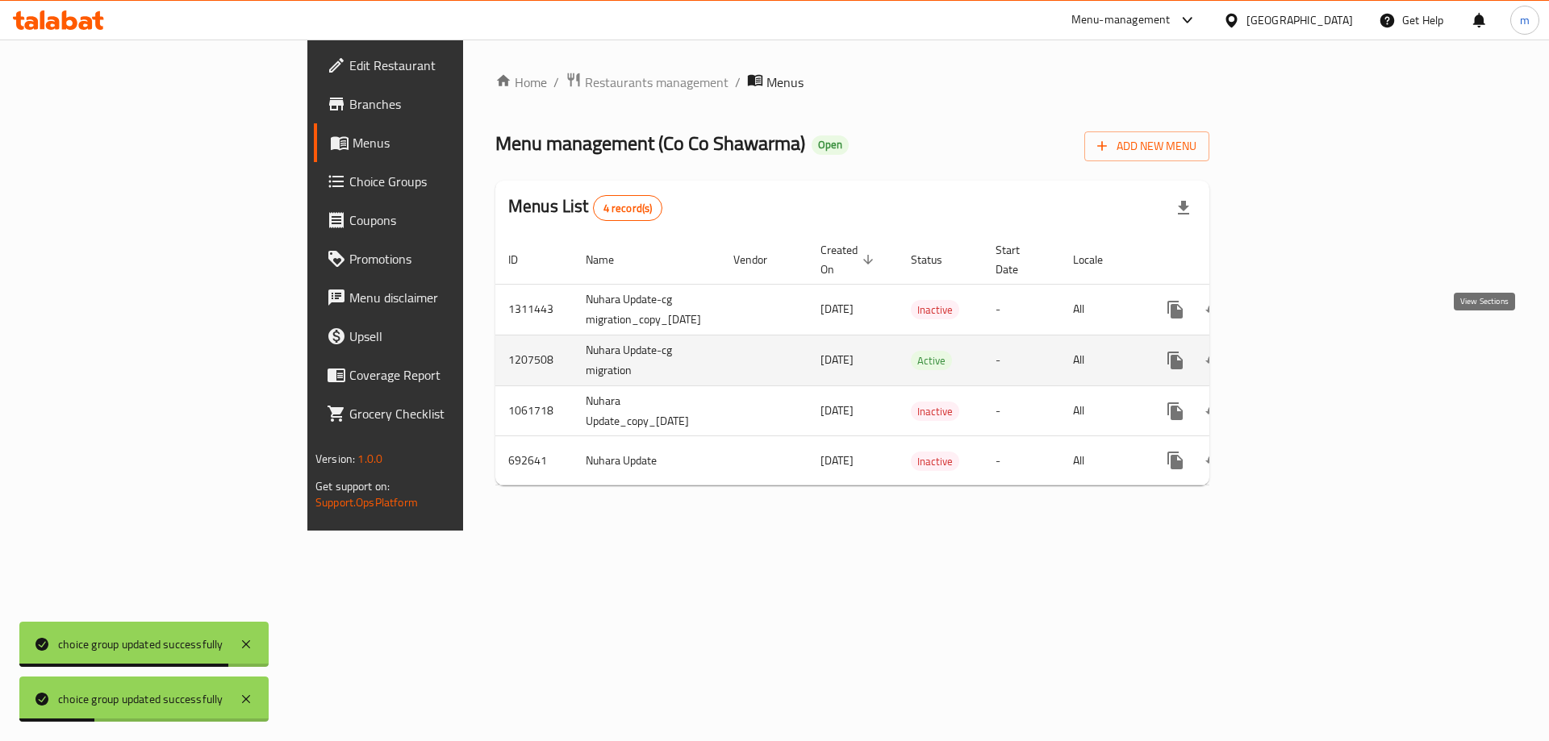
click at [1311, 343] on link "enhanced table" at bounding box center [1291, 360] width 39 height 39
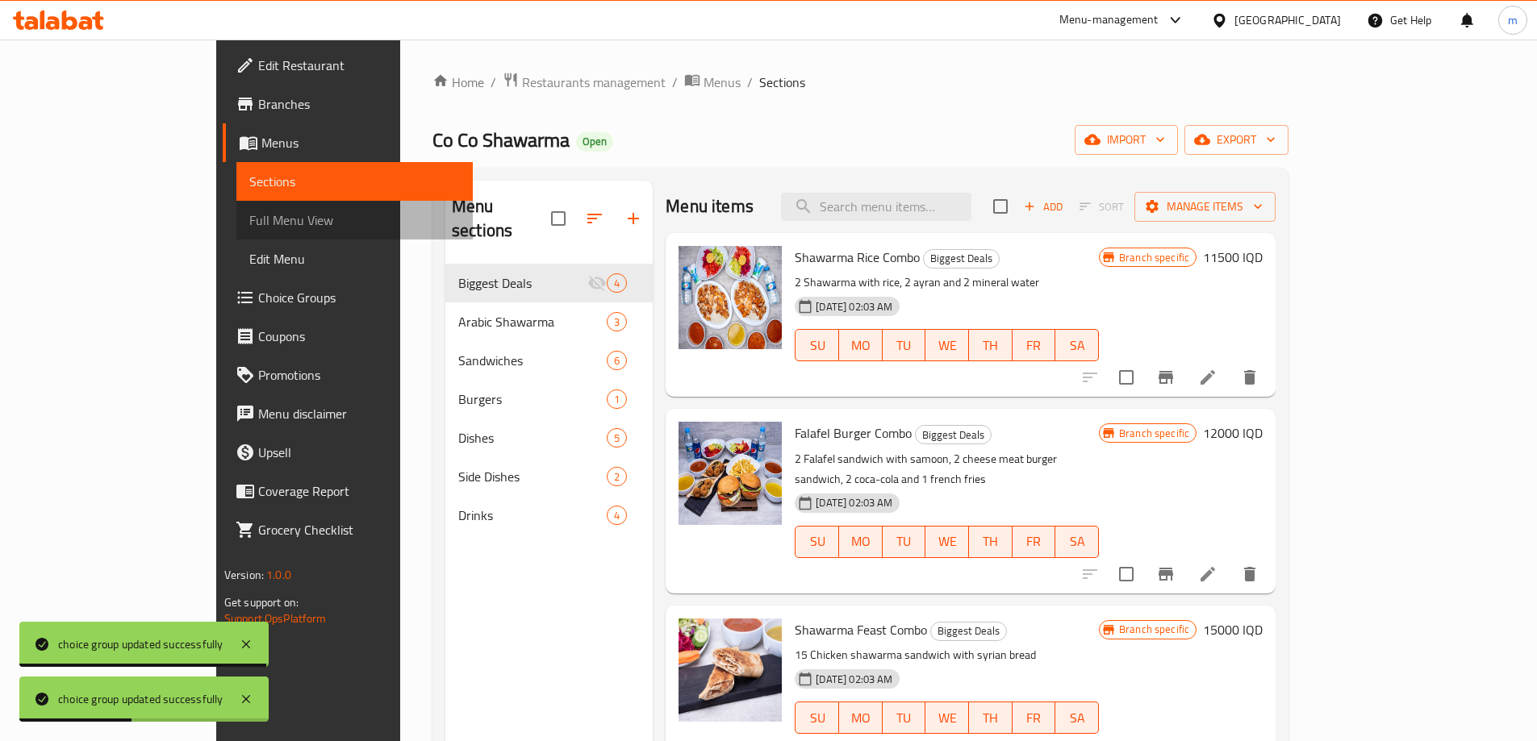
click at [249, 223] on span "Full Menu View" at bounding box center [354, 220] width 211 height 19
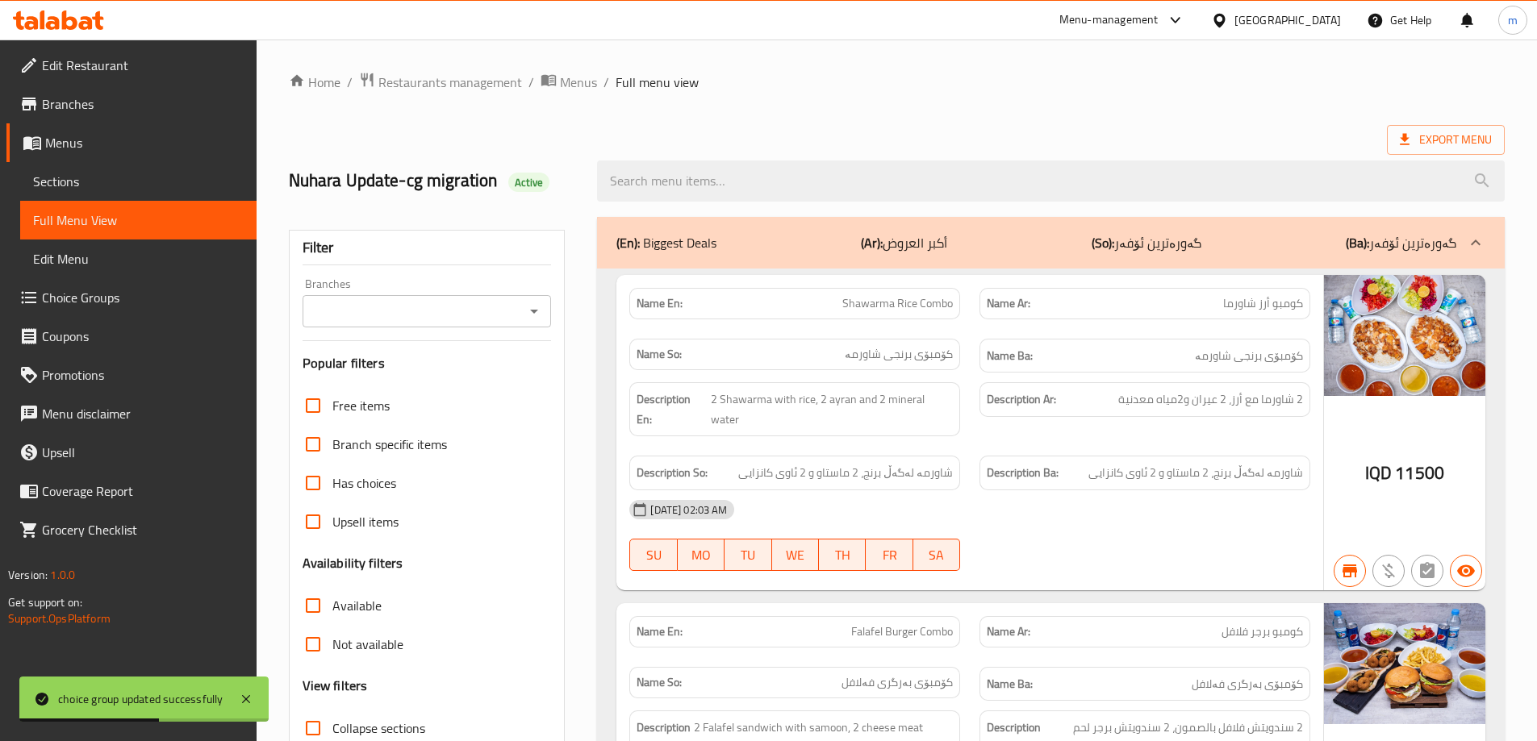
click at [542, 306] on icon "Open" at bounding box center [533, 311] width 19 height 19
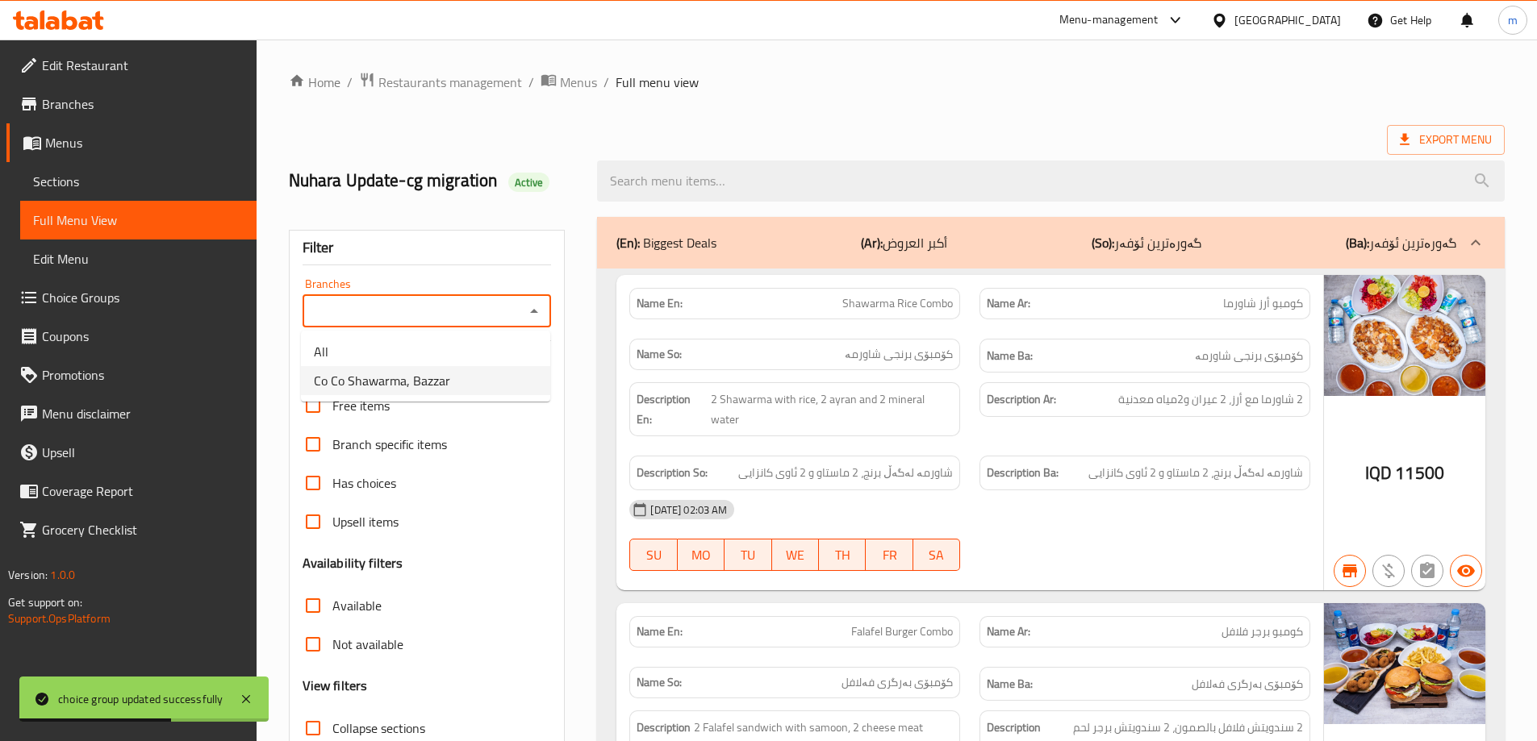
click at [456, 371] on li "Co Co Shawarma, Bazzar" at bounding box center [425, 380] width 249 height 29
type input "Co Co Shawarma, Bazzar"
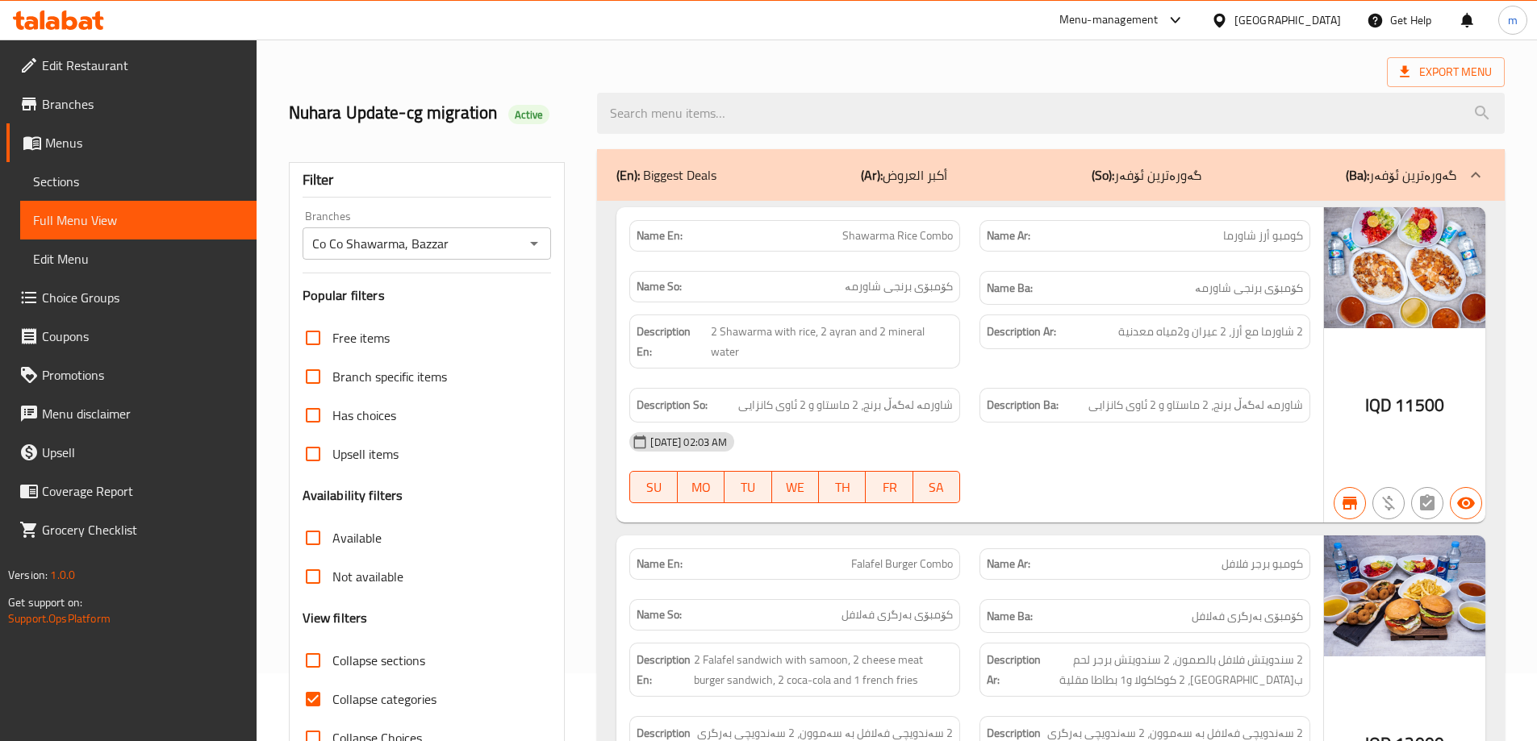
scroll to position [188, 0]
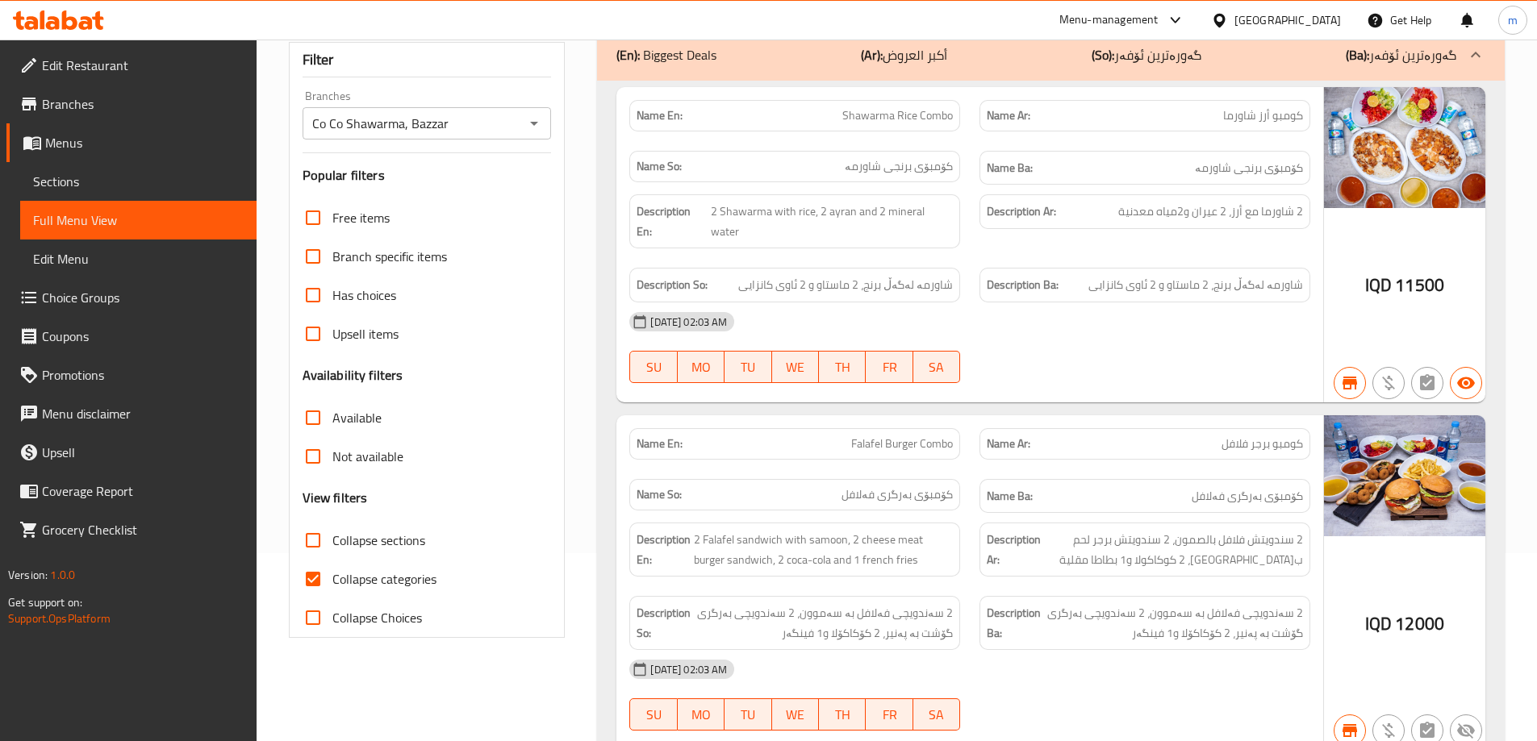
click at [378, 570] on span "Collapse categories" at bounding box center [384, 579] width 104 height 19
click at [332, 570] on input "Collapse categories" at bounding box center [313, 579] width 39 height 39
checkbox input "false"
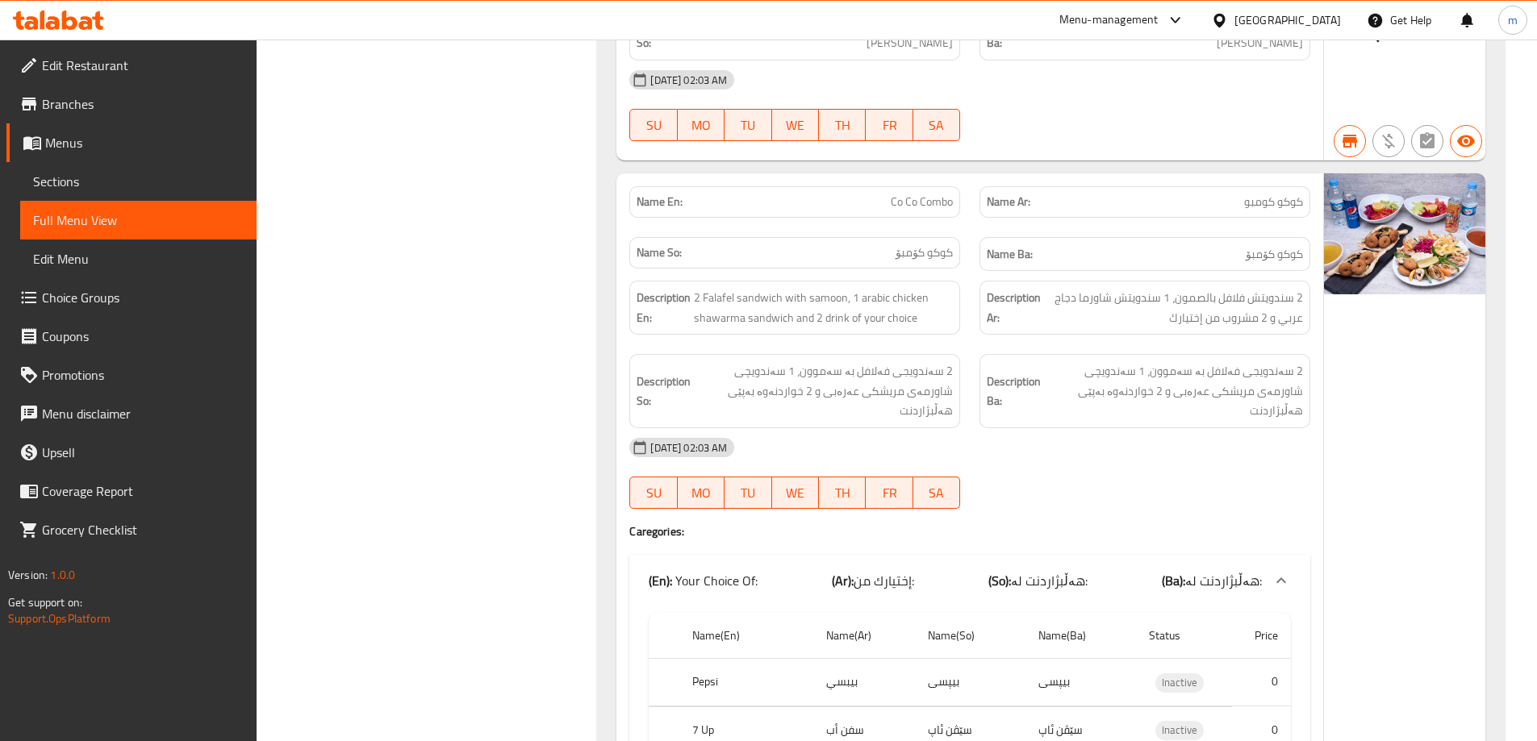
scroll to position [29, 0]
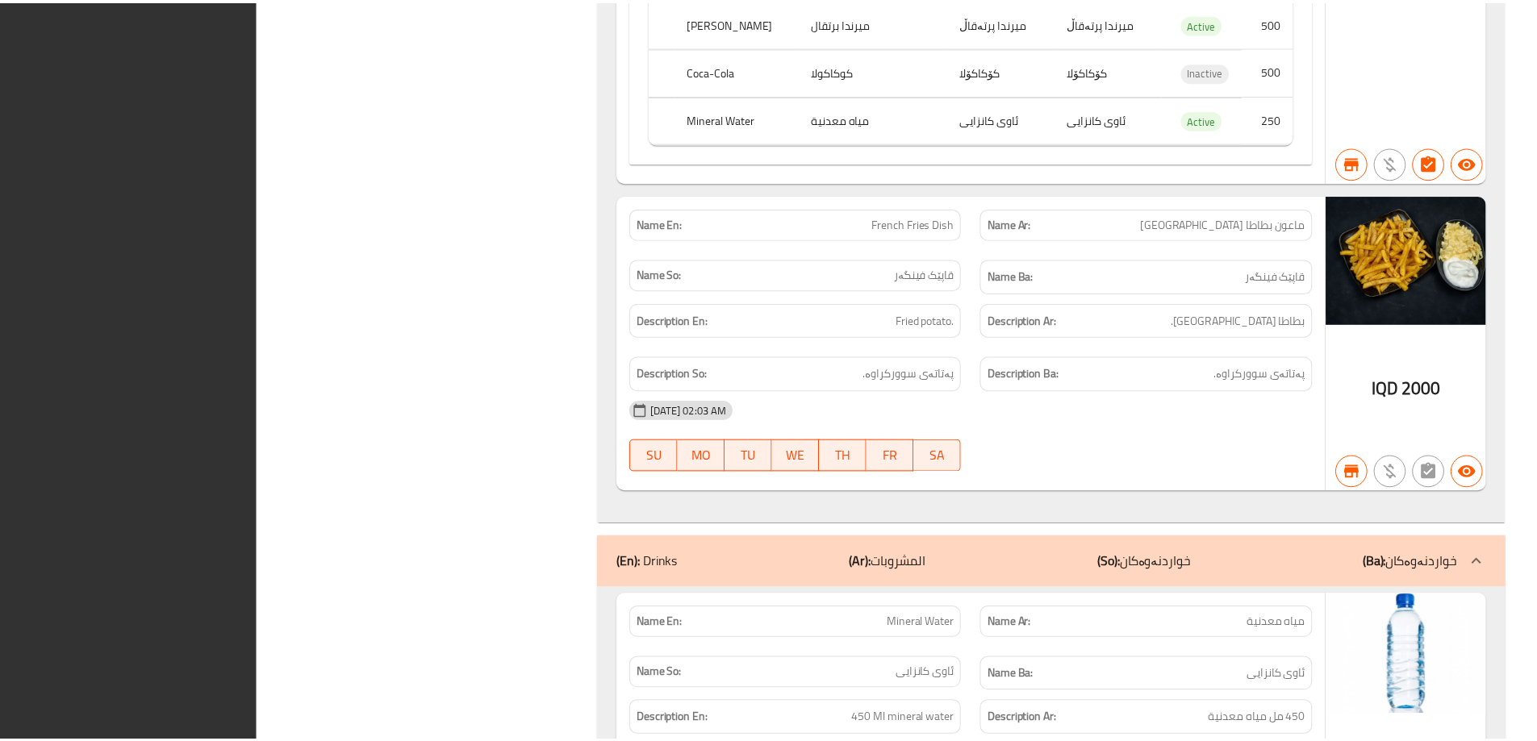
scroll to position [16687, 0]
